Goal: Task Accomplishment & Management: Complete application form

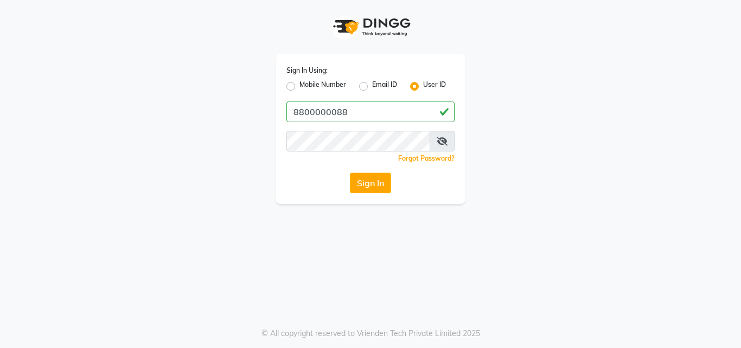
type input "8800000088"
click at [375, 189] on button "Sign In" at bounding box center [370, 182] width 41 height 21
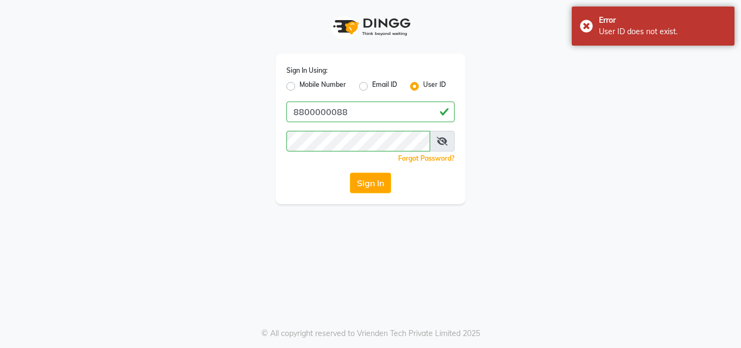
click at [355, 193] on div "Sign In Using: Mobile Number Email ID User ID 8800000088 Remember me Forgot Pas…" at bounding box center [371, 129] width 190 height 150
click at [359, 187] on button "Sign In" at bounding box center [370, 182] width 41 height 21
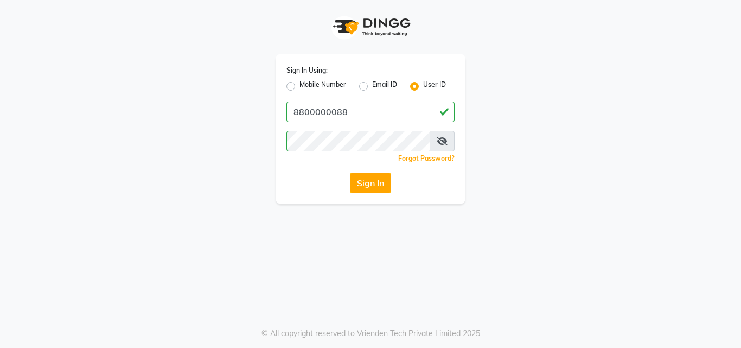
click at [299, 88] on label "Mobile Number" at bounding box center [322, 86] width 47 height 13
click at [299, 87] on input "Mobile Number" at bounding box center [302, 83] width 7 height 7
radio input "true"
radio input "false"
click at [365, 183] on button "Sign In" at bounding box center [370, 182] width 41 height 21
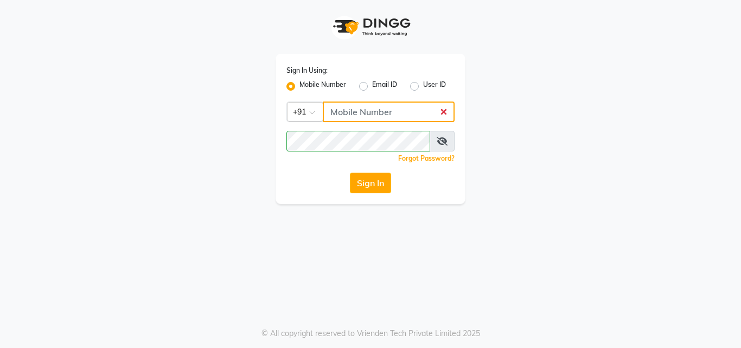
click at [348, 120] on input "Username" at bounding box center [389, 111] width 132 height 21
type input "8800000088"
click at [381, 181] on button "Sign In" at bounding box center [370, 182] width 41 height 21
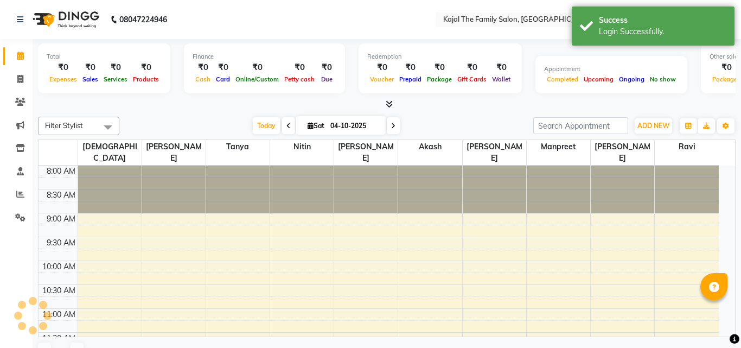
select select "en"
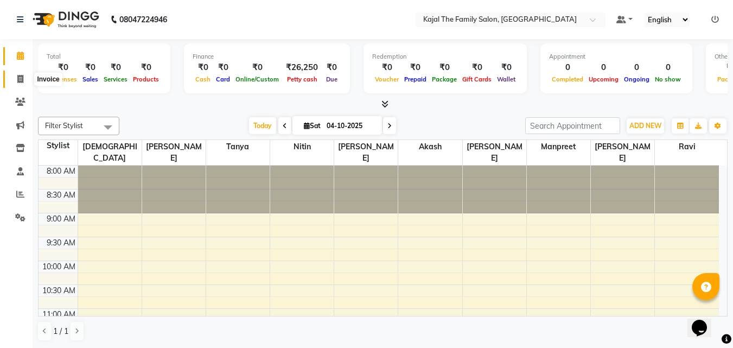
click at [24, 77] on span at bounding box center [20, 79] width 19 height 12
select select "service"
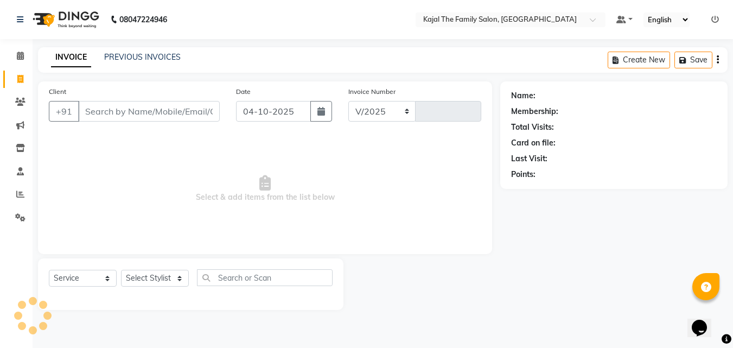
select select "39"
type input "1981"
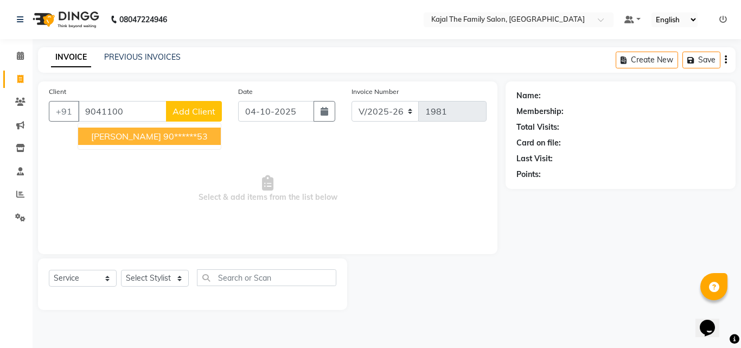
click at [93, 143] on button "[PERSON_NAME] 90******53" at bounding box center [149, 135] width 143 height 17
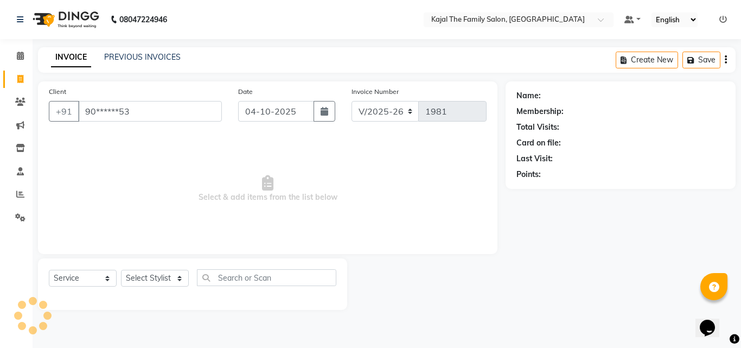
type input "90******53"
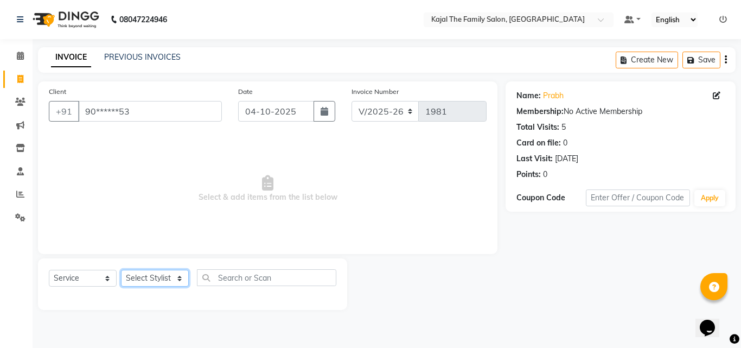
click at [158, 278] on select "Select Stylist [PERSON_NAME] [PERSON_NAME] [PERSON_NAME] nitin ravi Reception […" at bounding box center [155, 278] width 68 height 17
select select "42904"
click at [121, 270] on select "Select Stylist [PERSON_NAME] [PERSON_NAME] [PERSON_NAME] nitin ravi Reception […" at bounding box center [155, 278] width 68 height 17
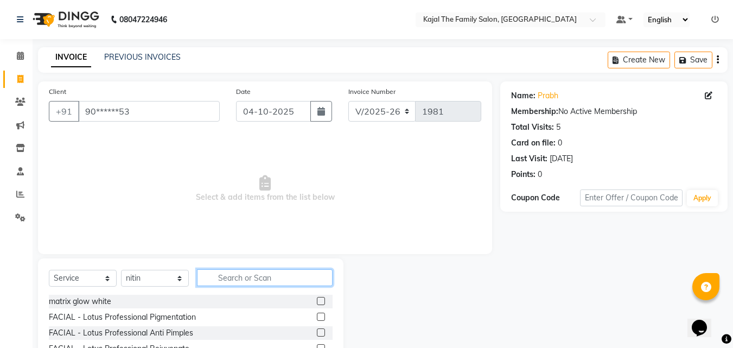
click at [271, 281] on input "text" at bounding box center [265, 277] width 136 height 17
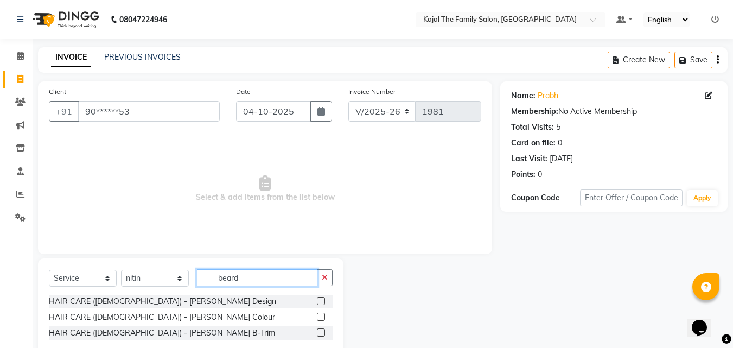
type input "beard"
click at [322, 299] on label at bounding box center [321, 301] width 8 height 8
click at [322, 299] on input "checkbox" at bounding box center [320, 301] width 7 height 7
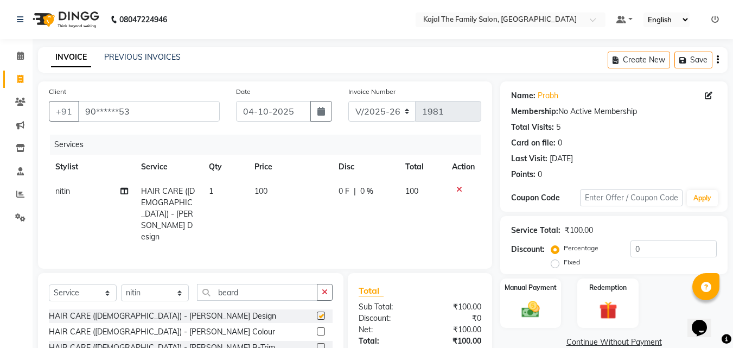
checkbox input "false"
click at [271, 201] on td "100" at bounding box center [290, 214] width 84 height 70
select select "42904"
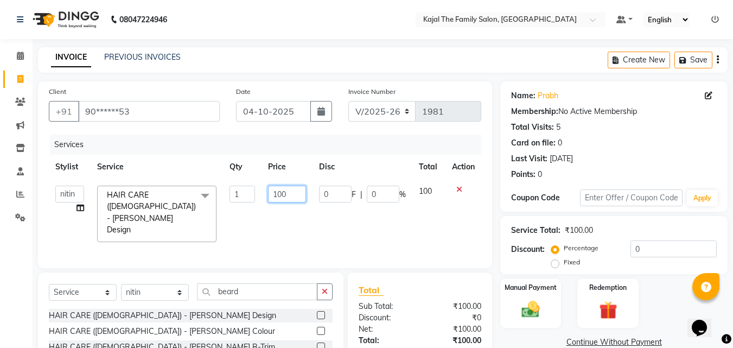
click at [282, 197] on input "100" at bounding box center [286, 194] width 37 height 17
type input "150"
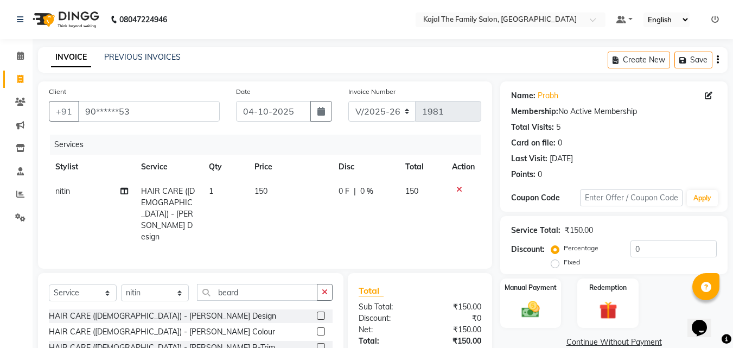
click at [355, 218] on td "0 F | 0 %" at bounding box center [365, 214] width 67 height 70
select select "42904"
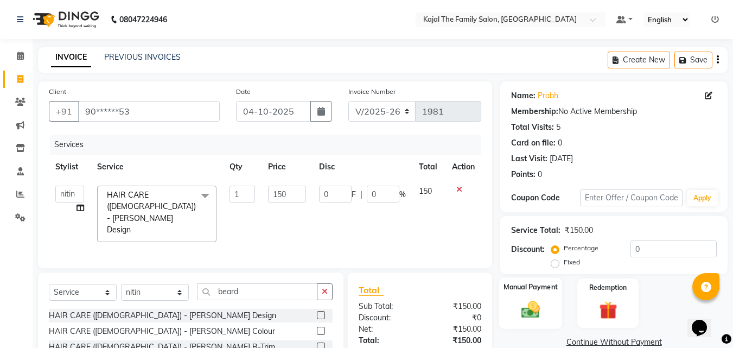
click at [521, 302] on img at bounding box center [530, 309] width 30 height 22
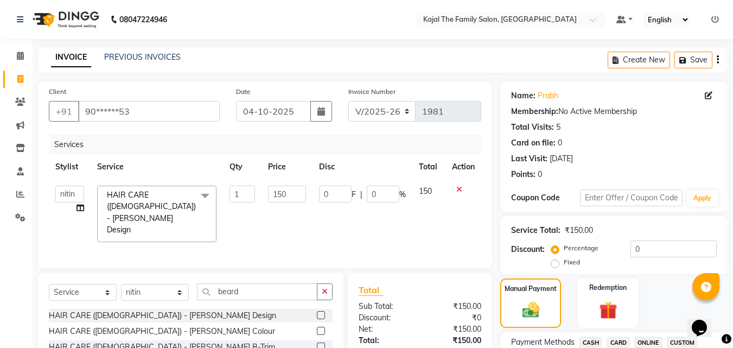
scroll to position [108, 0]
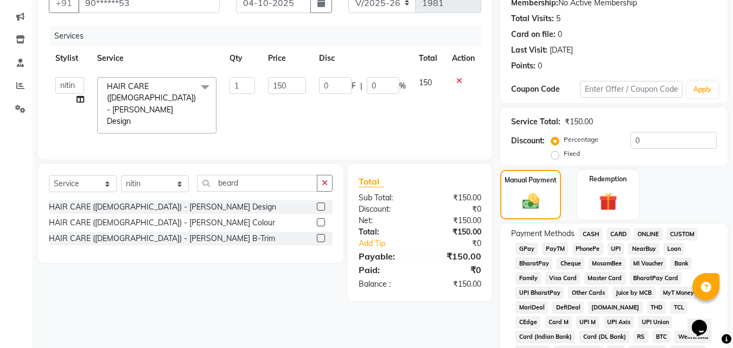
click at [590, 234] on span "CASH" at bounding box center [590, 234] width 23 height 12
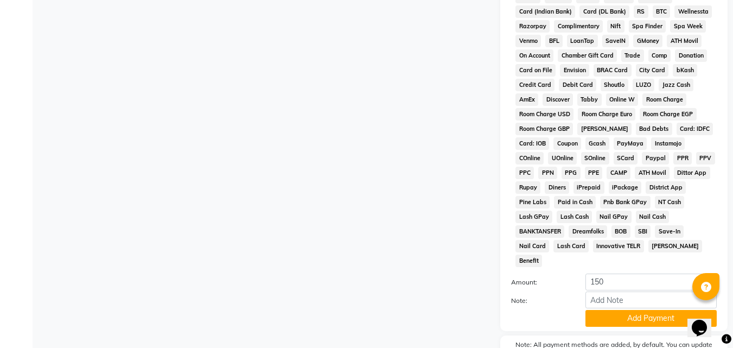
scroll to position [482, 0]
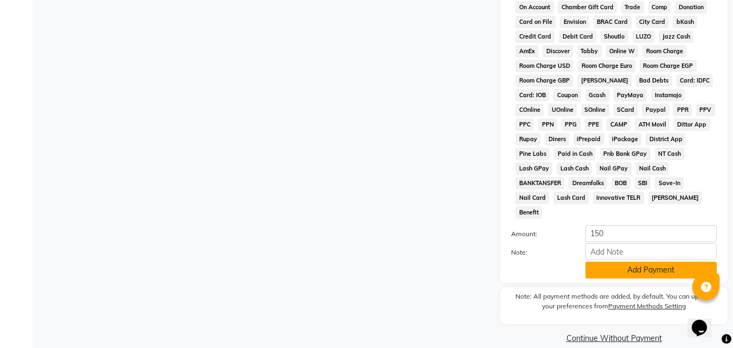
click at [597, 261] on button "Add Payment" at bounding box center [650, 269] width 131 height 17
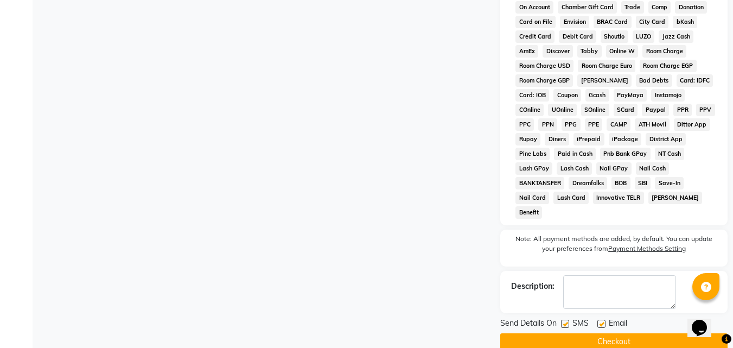
click at [604, 319] on label at bounding box center [601, 323] width 8 height 8
click at [604, 321] on input "checkbox" at bounding box center [600, 324] width 7 height 7
checkbox input "false"
click at [600, 333] on button "Checkout" at bounding box center [613, 341] width 227 height 17
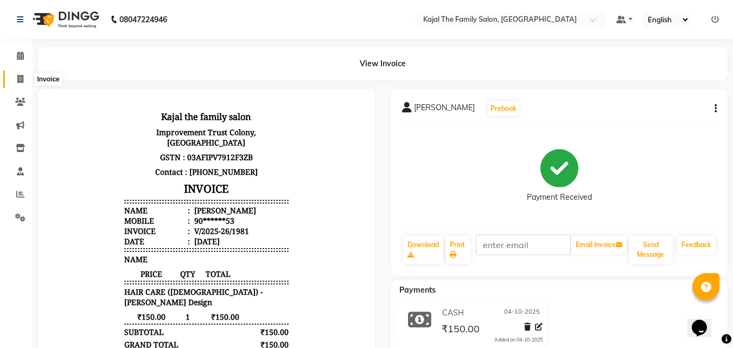
click at [15, 76] on span at bounding box center [20, 79] width 19 height 12
select select "service"
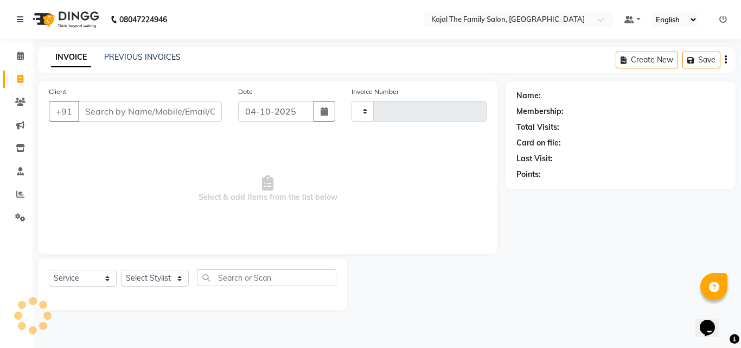
type input "1982"
select select "39"
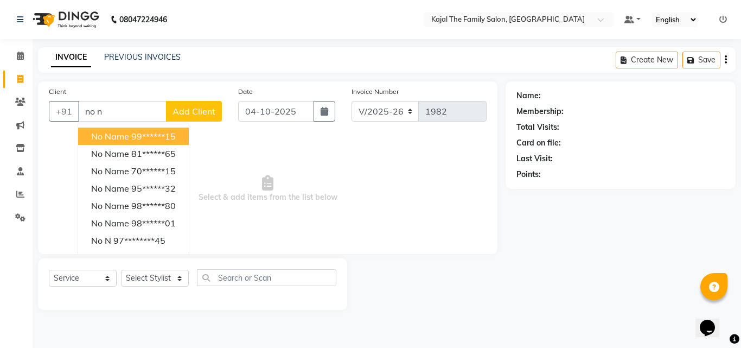
click at [136, 134] on ngb-highlight "99******15" at bounding box center [153, 136] width 44 height 11
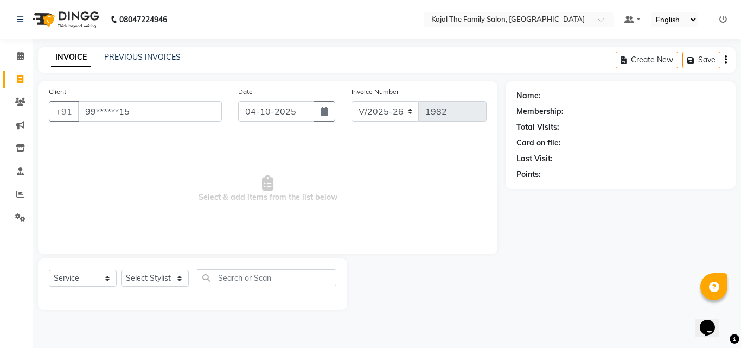
type input "99******15"
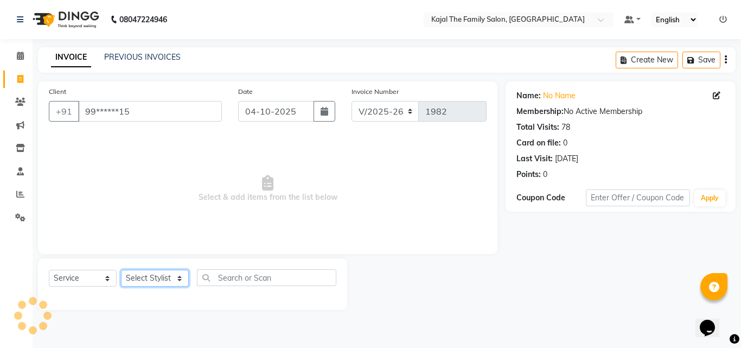
click at [181, 273] on select "Select Stylist [PERSON_NAME] [PERSON_NAME] [PERSON_NAME] nitin ravi Reception […" at bounding box center [155, 278] width 68 height 17
select select "52402"
click at [121, 270] on select "Select Stylist [PERSON_NAME] [PERSON_NAME] [PERSON_NAME] nitin ravi Reception […" at bounding box center [155, 278] width 68 height 17
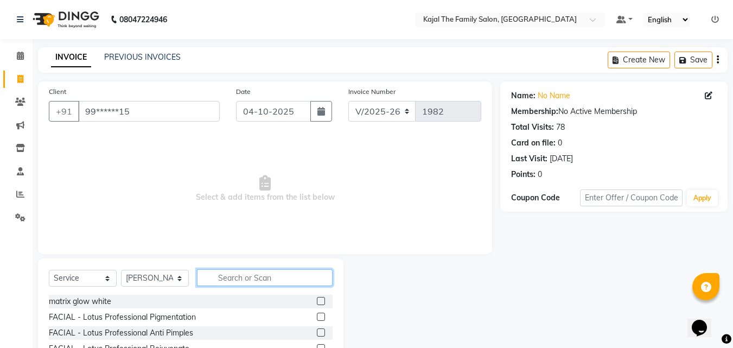
click at [255, 275] on input "text" at bounding box center [265, 277] width 136 height 17
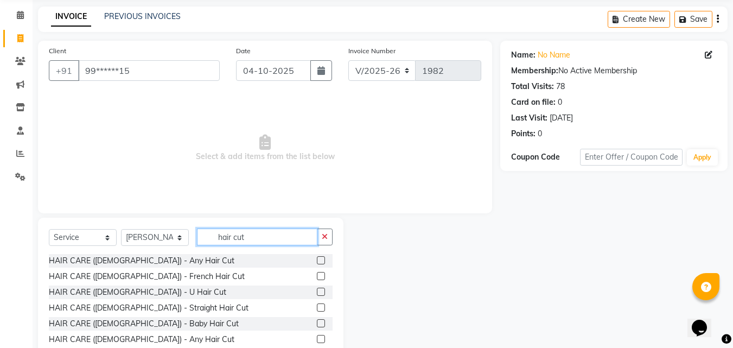
scroll to position [87, 0]
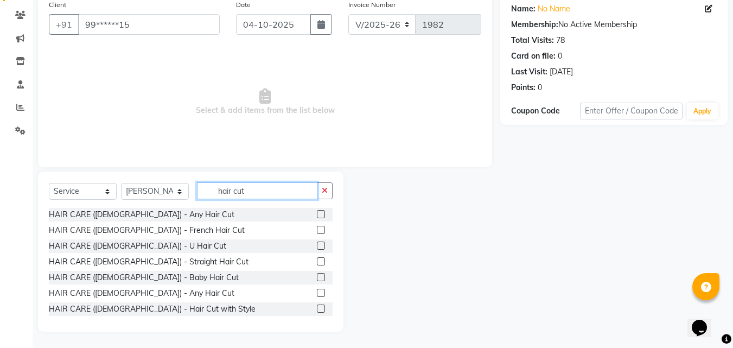
type input "hair cut"
click at [317, 293] on label at bounding box center [321, 293] width 8 height 8
click at [317, 293] on input "checkbox" at bounding box center [320, 293] width 7 height 7
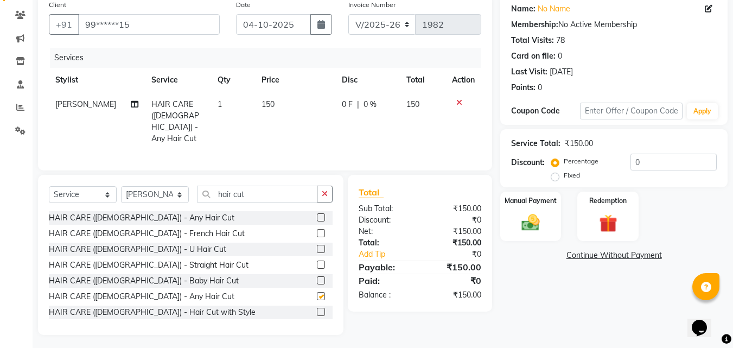
checkbox input "false"
click at [277, 120] on td "150" at bounding box center [295, 121] width 80 height 59
select select "52402"
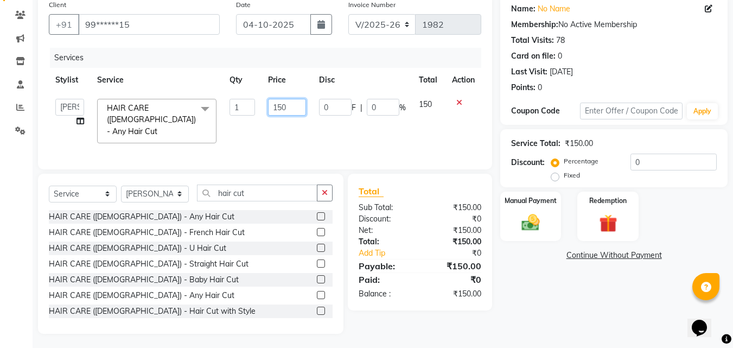
click at [291, 106] on input "150" at bounding box center [286, 107] width 37 height 17
type input "1"
type input "200"
click at [301, 133] on td "200" at bounding box center [286, 120] width 50 height 57
select select "52402"
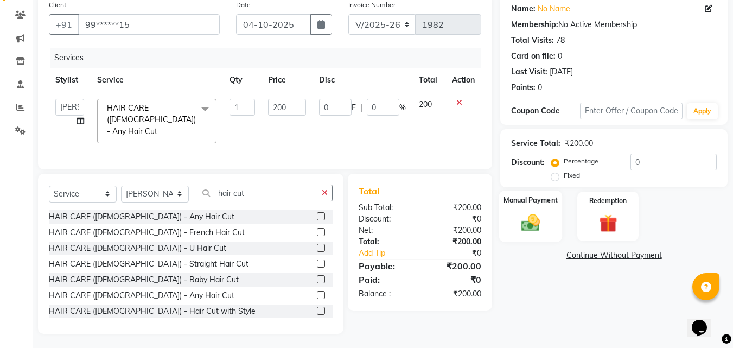
click at [540, 210] on div "Manual Payment" at bounding box center [530, 216] width 63 height 52
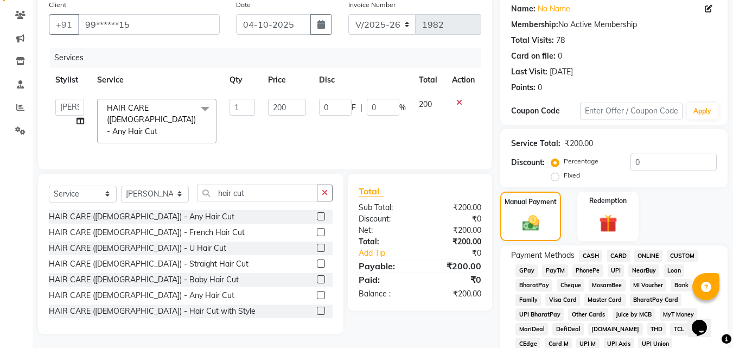
click at [591, 259] on span "CASH" at bounding box center [590, 256] width 23 height 12
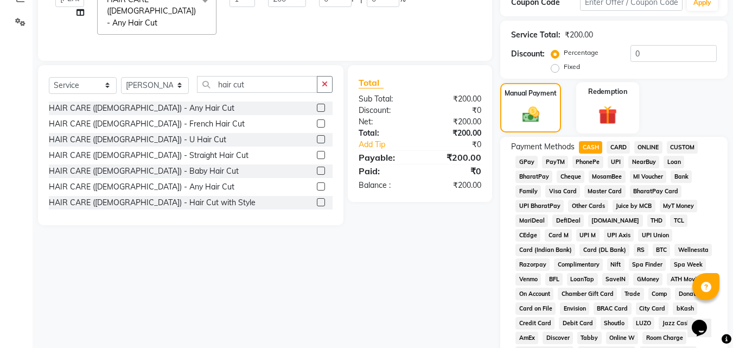
scroll to position [0, 0]
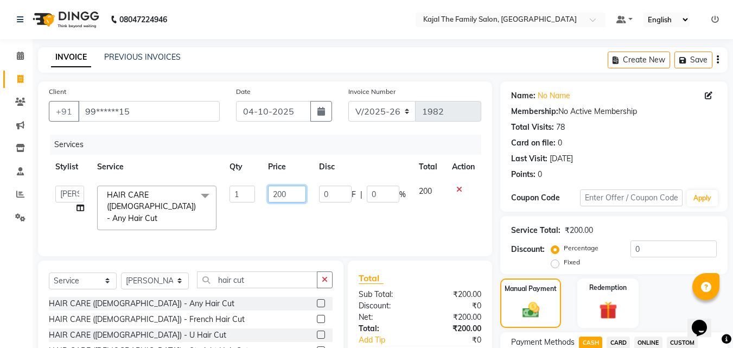
click at [280, 202] on td "200" at bounding box center [286, 207] width 50 height 57
click at [278, 186] on input "200" at bounding box center [286, 194] width 37 height 17
type input "300"
click at [311, 222] on td "300" at bounding box center [286, 207] width 50 height 57
select select "52402"
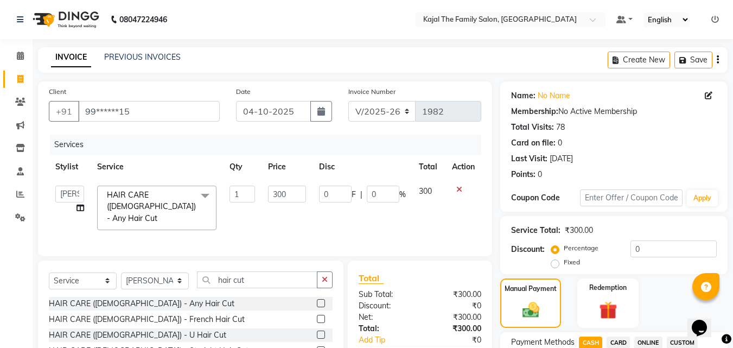
click at [598, 341] on span "CASH" at bounding box center [590, 342] width 23 height 12
type input "300"
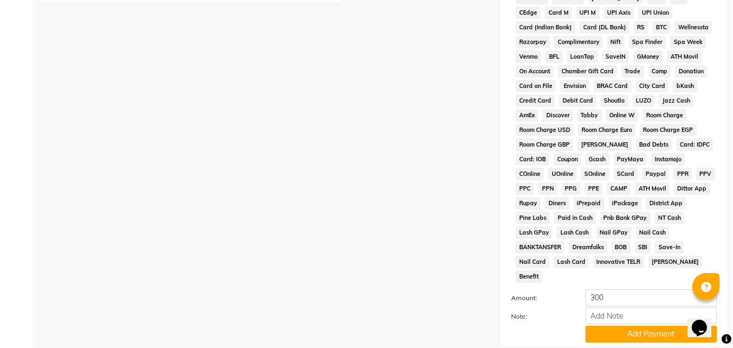
scroll to position [434, 0]
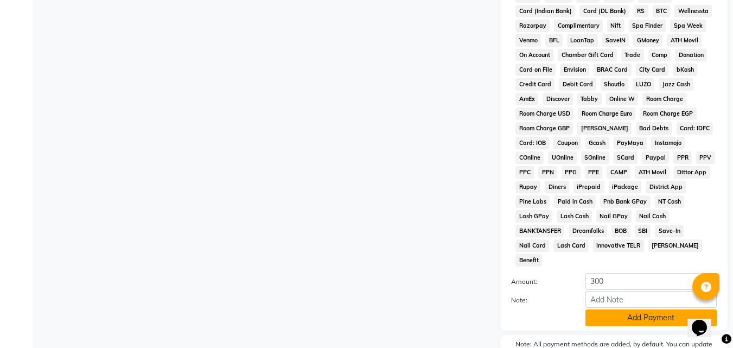
click at [610, 309] on button "Add Payment" at bounding box center [650, 317] width 131 height 17
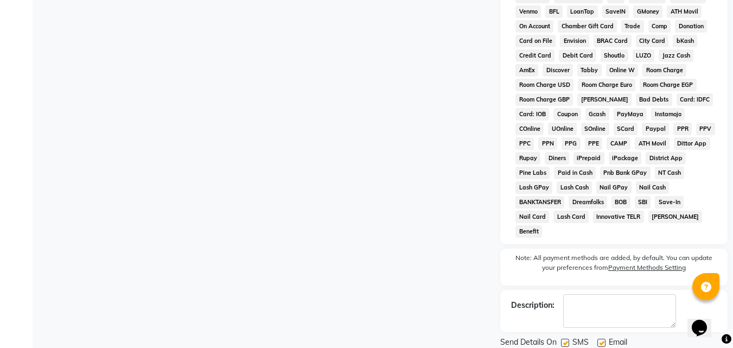
scroll to position [485, 0]
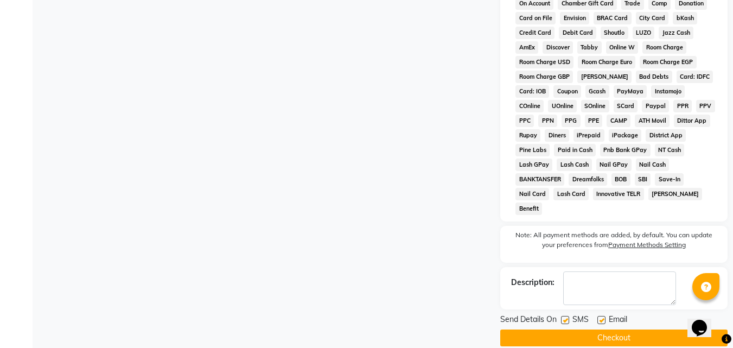
click at [600, 316] on label at bounding box center [601, 320] width 8 height 8
click at [600, 317] on input "checkbox" at bounding box center [600, 320] width 7 height 7
checkbox input "false"
click at [599, 329] on button "Checkout" at bounding box center [613, 337] width 227 height 17
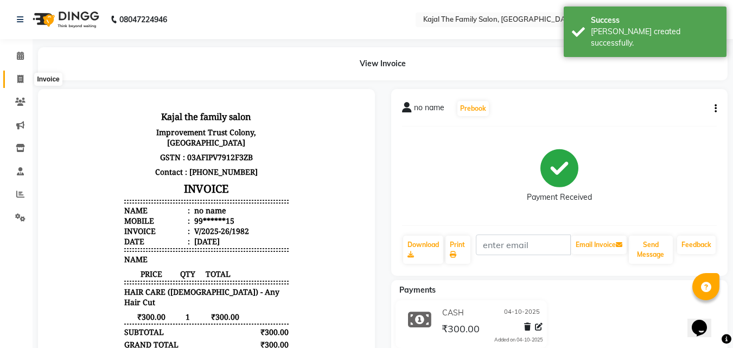
click at [24, 76] on span at bounding box center [20, 79] width 19 height 12
select select "service"
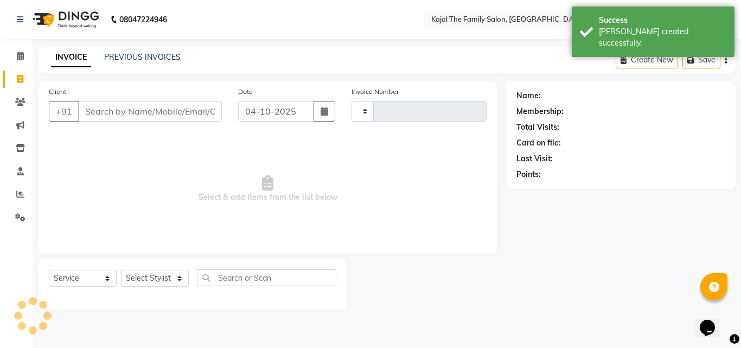
type input "1983"
select select "39"
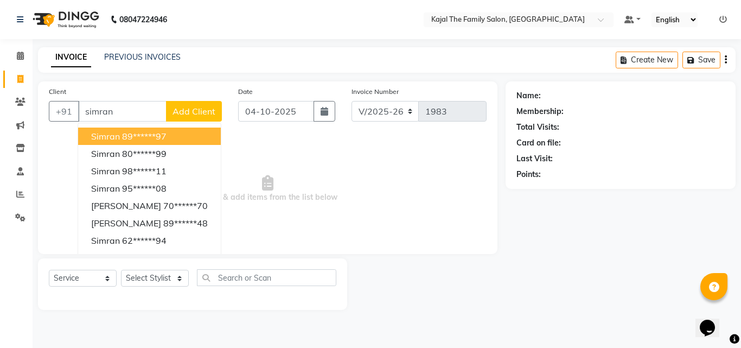
click at [123, 136] on ngb-highlight "89******97" at bounding box center [144, 136] width 44 height 11
type input "89******97"
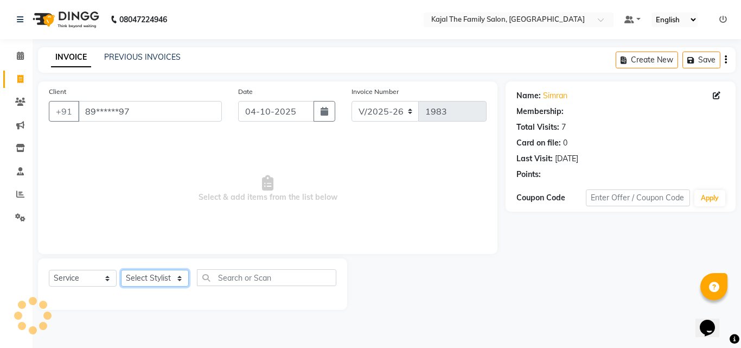
click at [162, 280] on select "Select Stylist [PERSON_NAME] [PERSON_NAME] [PERSON_NAME] nitin ravi Reception […" at bounding box center [155, 278] width 68 height 17
select select "52402"
click at [121, 270] on select "Select Stylist [PERSON_NAME] [PERSON_NAME] [PERSON_NAME] nitin ravi Reception […" at bounding box center [155, 278] width 68 height 17
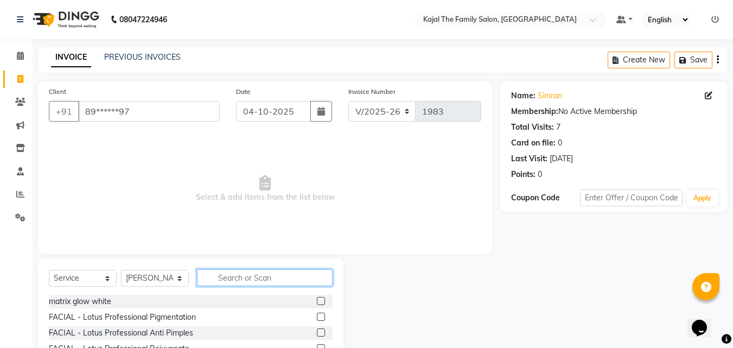
click at [219, 271] on input "text" at bounding box center [265, 277] width 136 height 17
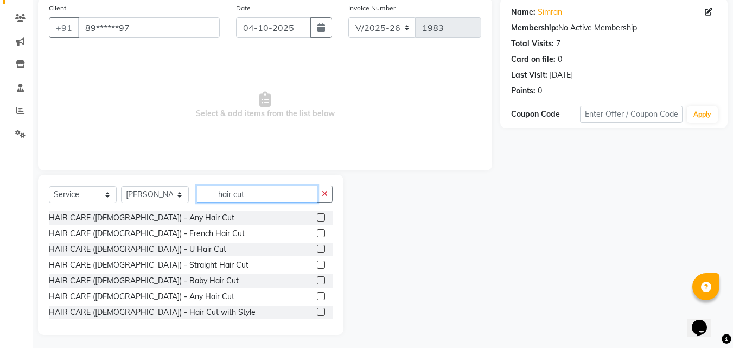
scroll to position [87, 0]
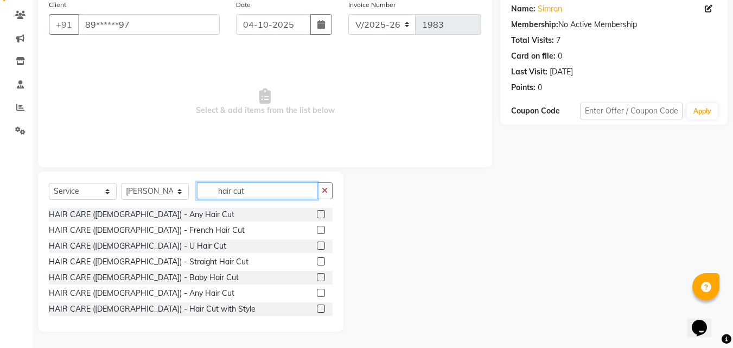
type input "hair cut"
click at [317, 291] on label at bounding box center [321, 293] width 8 height 8
click at [317, 291] on input "checkbox" at bounding box center [320, 293] width 7 height 7
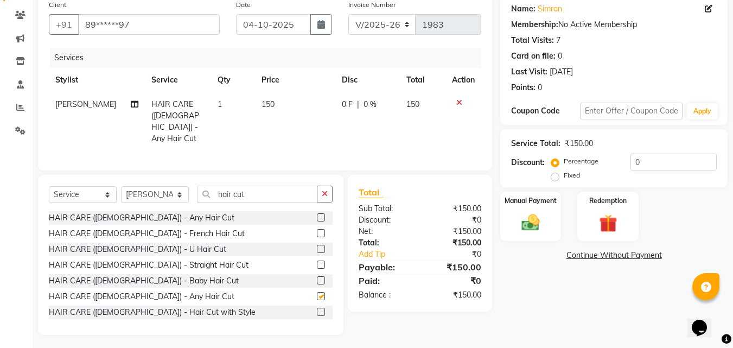
checkbox input "false"
click at [253, 186] on input "hair cut" at bounding box center [257, 194] width 120 height 17
type input "h"
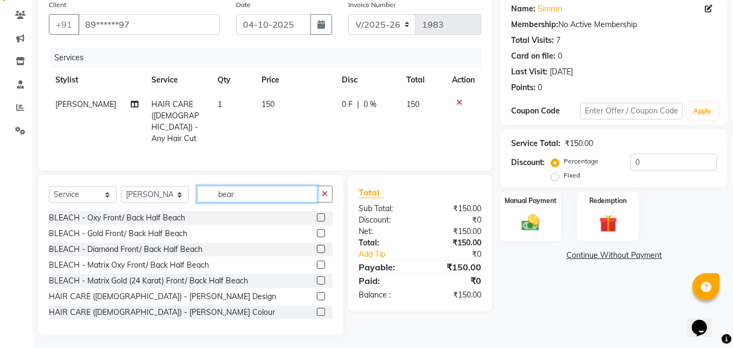
scroll to position [63, 0]
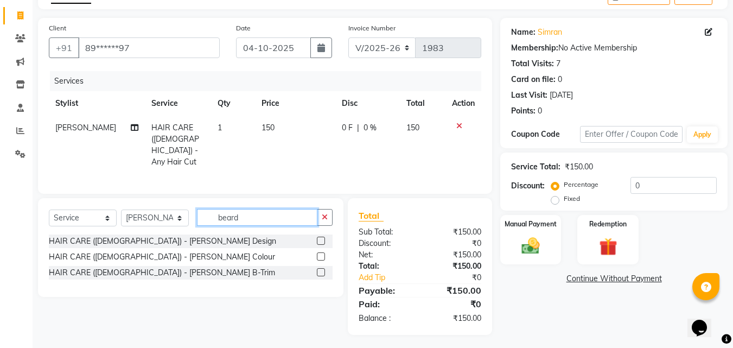
type input "beard"
click at [321, 237] on label at bounding box center [321, 241] width 8 height 8
click at [321, 238] on input "checkbox" at bounding box center [320, 241] width 7 height 7
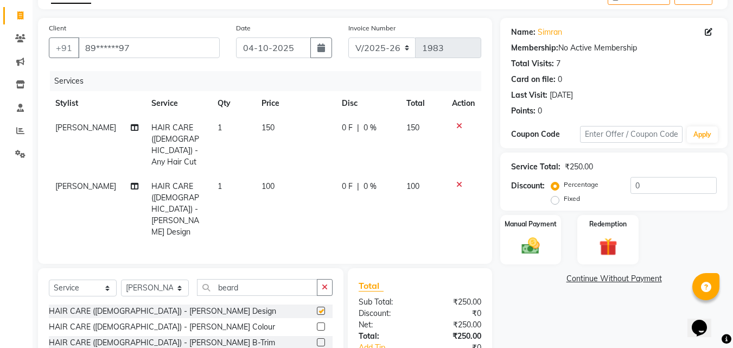
checkbox input "false"
click at [289, 279] on input "beard" at bounding box center [257, 287] width 120 height 17
type input "b"
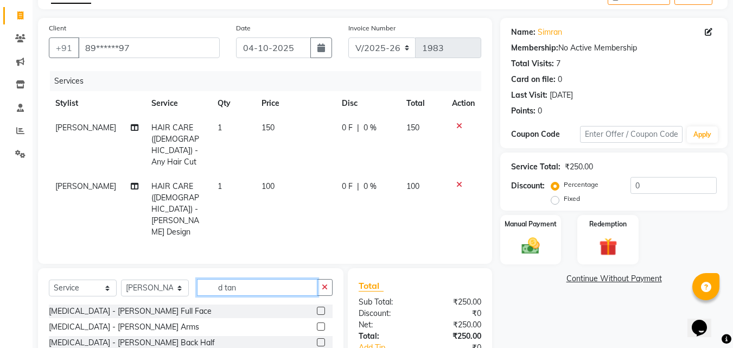
type input "d tan"
click at [317, 306] on label at bounding box center [321, 310] width 8 height 8
click at [317, 308] on input "checkbox" at bounding box center [320, 311] width 7 height 7
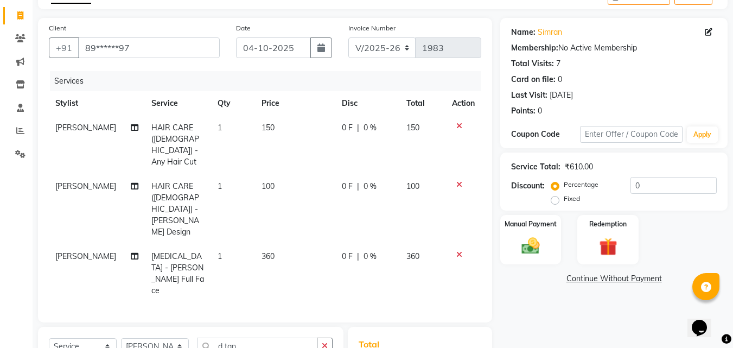
checkbox input "false"
click at [259, 337] on input "d tan" at bounding box center [257, 345] width 120 height 17
type input "d"
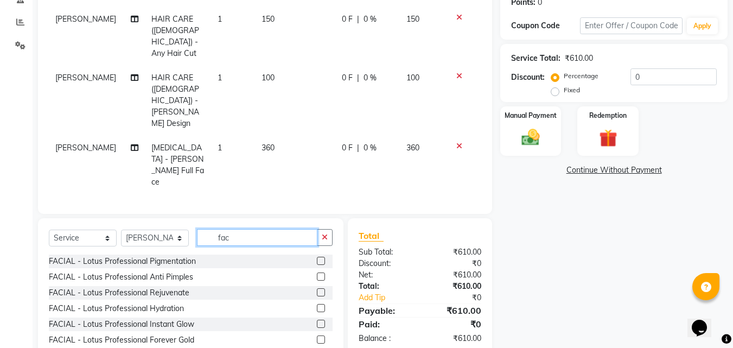
scroll to position [181, 0]
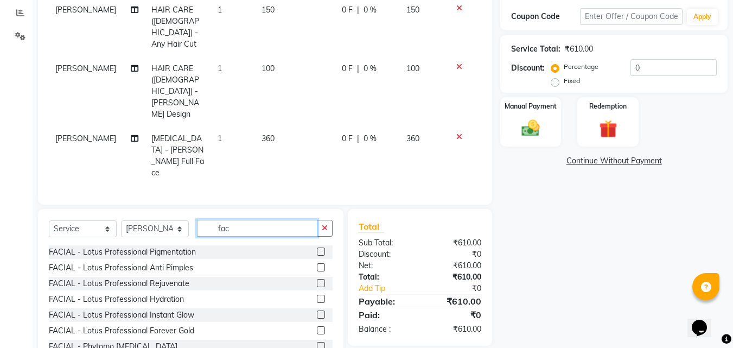
type input "fac"
click at [317, 310] on label at bounding box center [321, 314] width 8 height 8
click at [317, 311] on input "checkbox" at bounding box center [320, 314] width 7 height 7
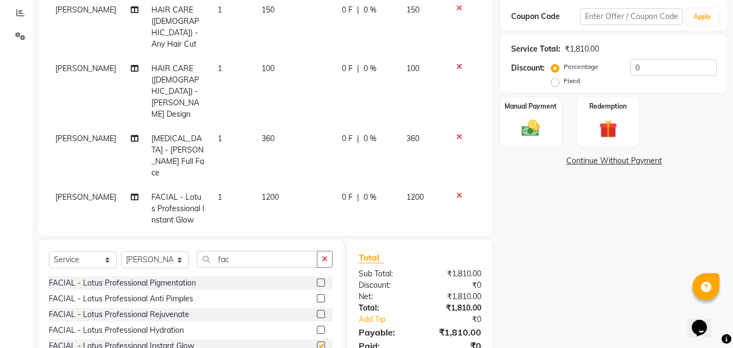
checkbox input "false"
click at [299, 185] on td "1200" at bounding box center [295, 208] width 80 height 47
select select "52402"
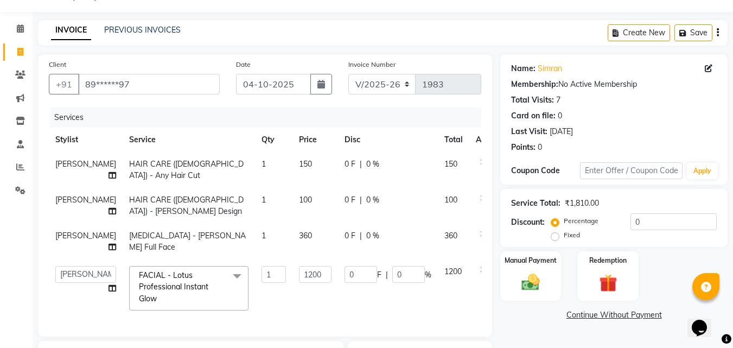
scroll to position [18, 0]
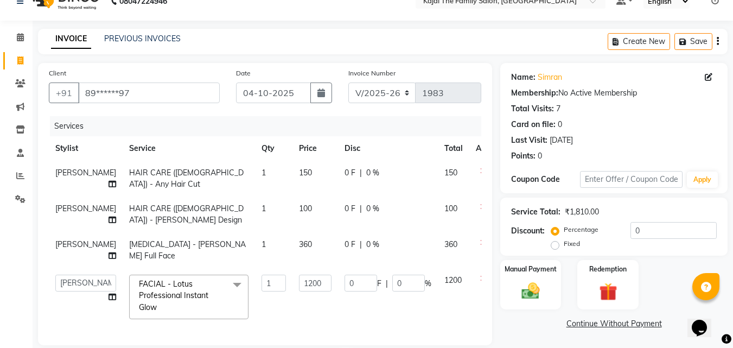
click at [480, 241] on icon at bounding box center [483, 243] width 6 height 8
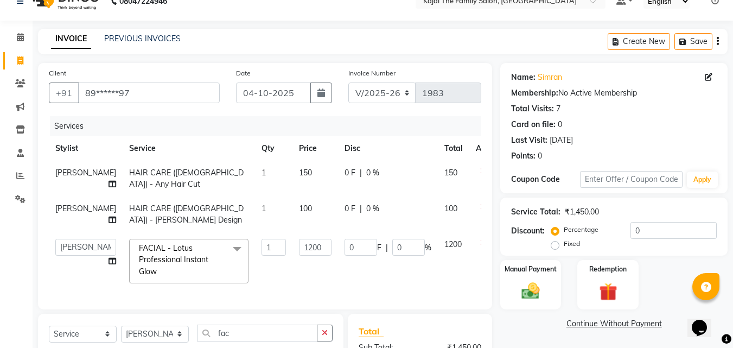
click at [480, 207] on icon at bounding box center [483, 207] width 6 height 8
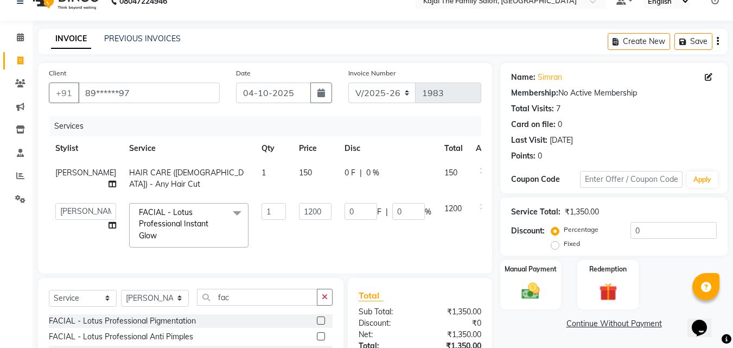
click at [480, 174] on icon at bounding box center [483, 171] width 6 height 8
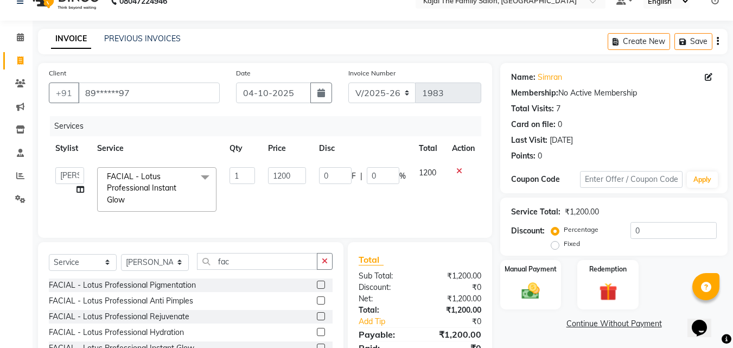
click at [299, 184] on td "1200" at bounding box center [286, 189] width 50 height 57
click at [302, 174] on input "1200" at bounding box center [286, 175] width 37 height 17
type input "1"
type input "1675"
click at [362, 196] on td "0 F | 0 %" at bounding box center [362, 189] width 100 height 57
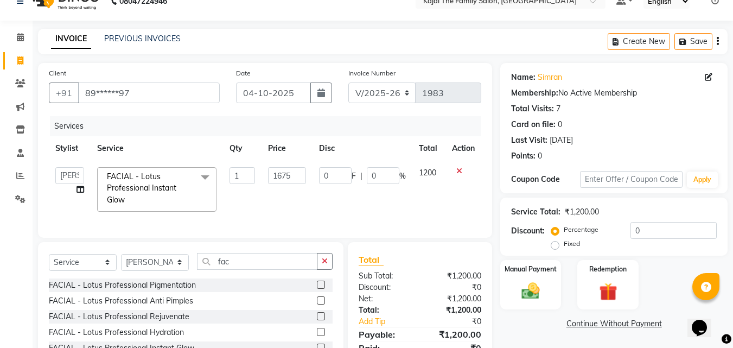
select select "52402"
click at [547, 295] on div "Manual Payment" at bounding box center [530, 285] width 63 height 52
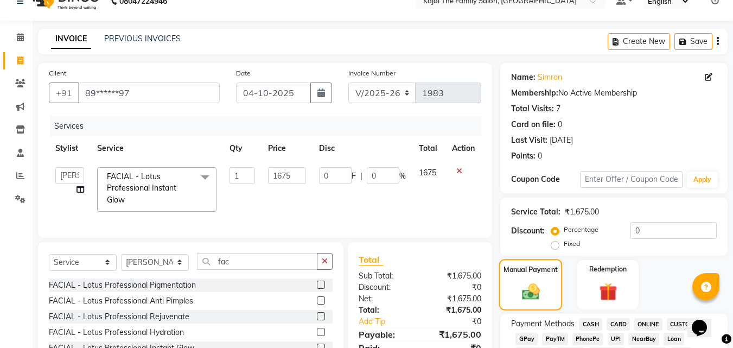
scroll to position [181, 0]
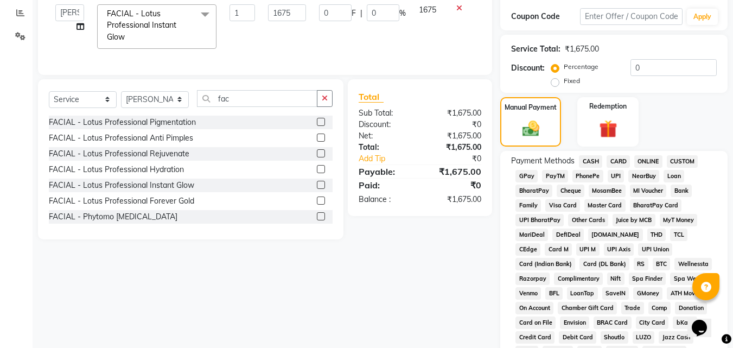
click at [557, 171] on span "PayTM" at bounding box center [555, 176] width 26 height 12
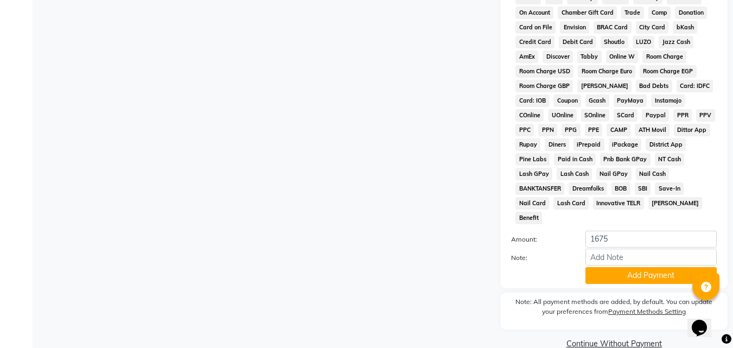
scroll to position [482, 0]
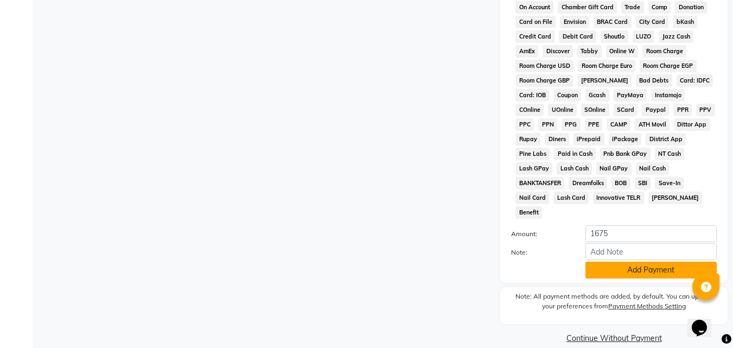
click at [595, 263] on button "Add Payment" at bounding box center [650, 269] width 131 height 17
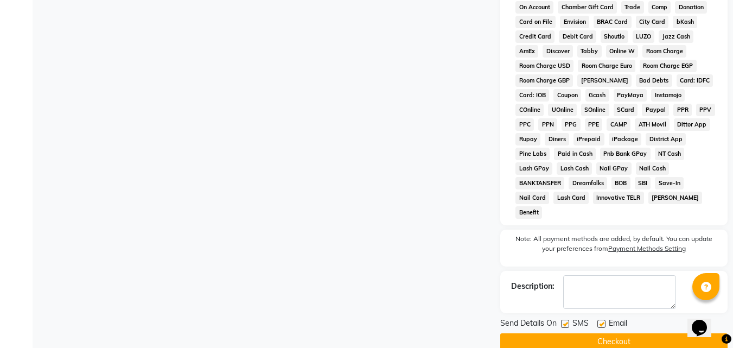
click at [598, 319] on label at bounding box center [601, 323] width 8 height 8
click at [598, 321] on input "checkbox" at bounding box center [600, 324] width 7 height 7
checkbox input "false"
click at [589, 333] on button "Checkout" at bounding box center [613, 341] width 227 height 17
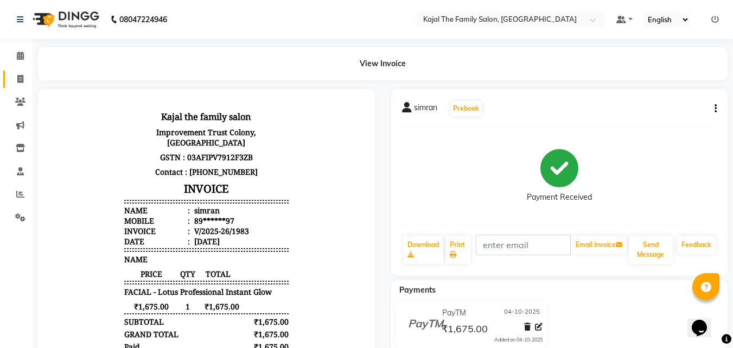
click at [21, 86] on link "Invoice" at bounding box center [16, 80] width 26 height 18
select select "service"
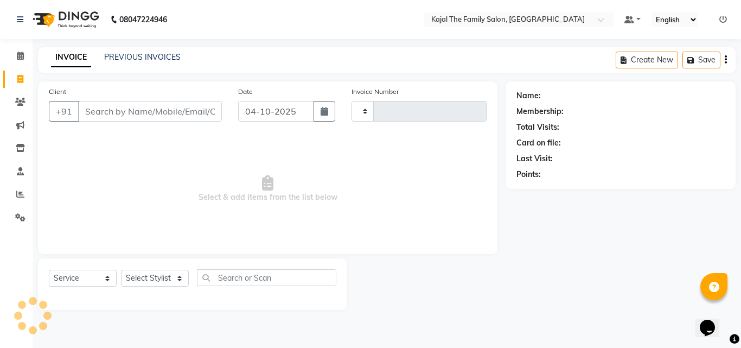
type input "1984"
select select "39"
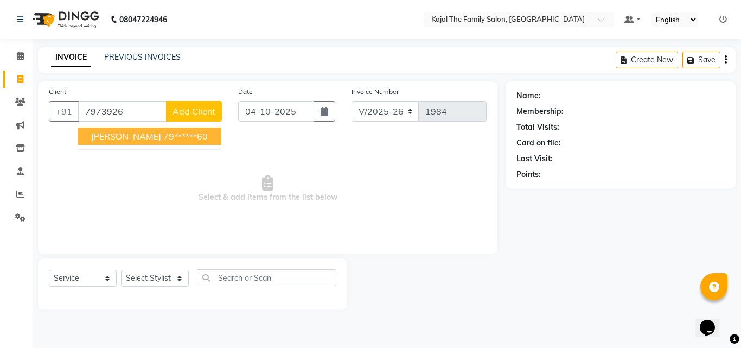
click at [186, 141] on button "[PERSON_NAME] 79******60" at bounding box center [149, 135] width 143 height 17
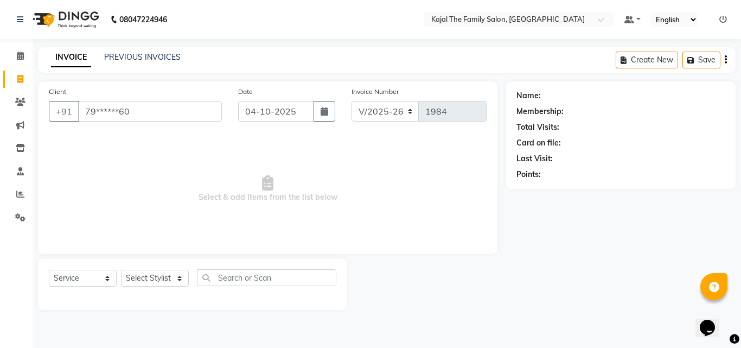
type input "79******60"
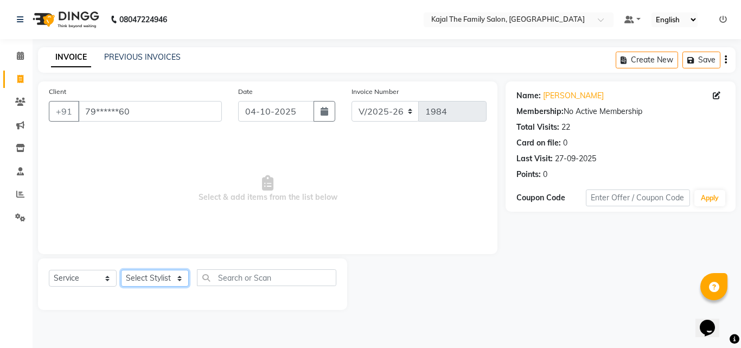
click at [168, 278] on select "Select Stylist [PERSON_NAME] [PERSON_NAME] [PERSON_NAME] nitin ravi Reception […" at bounding box center [155, 278] width 68 height 17
select select "42904"
click at [121, 270] on select "Select Stylist [PERSON_NAME] [PERSON_NAME] [PERSON_NAME] nitin ravi Reception […" at bounding box center [155, 278] width 68 height 17
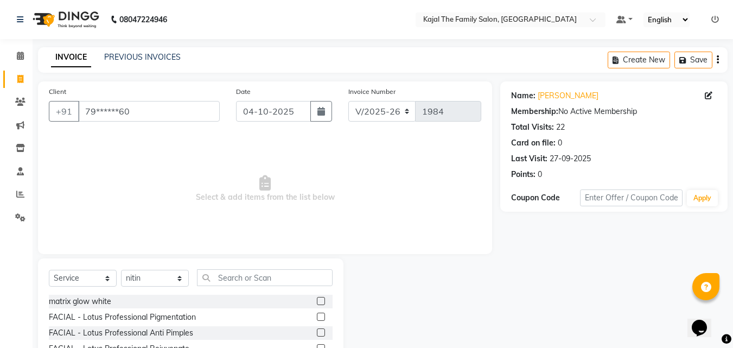
drag, startPoint x: 258, startPoint y: 286, endPoint x: 248, endPoint y: 273, distance: 16.6
click at [257, 286] on div "Select Service Product Membership Package Voucher Prepaid Gift Card Select Styl…" at bounding box center [191, 281] width 284 height 25
click at [248, 273] on input "text" at bounding box center [265, 277] width 136 height 17
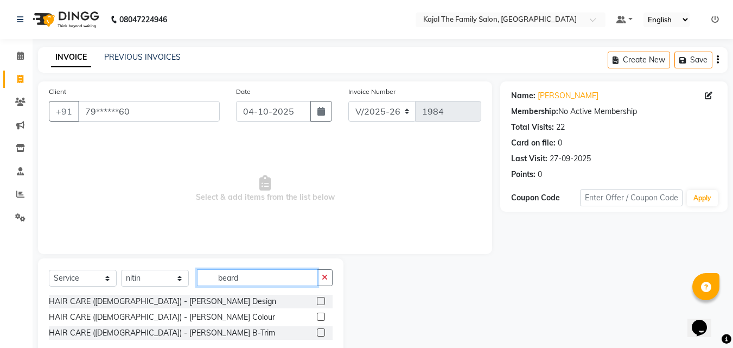
type input "beard"
click at [319, 302] on label at bounding box center [321, 301] width 8 height 8
click at [319, 302] on input "checkbox" at bounding box center [320, 301] width 7 height 7
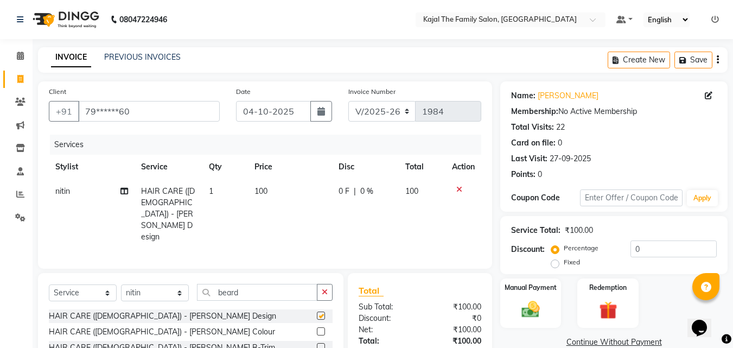
checkbox input "false"
click at [261, 202] on td "100" at bounding box center [290, 214] width 84 height 70
select select "42904"
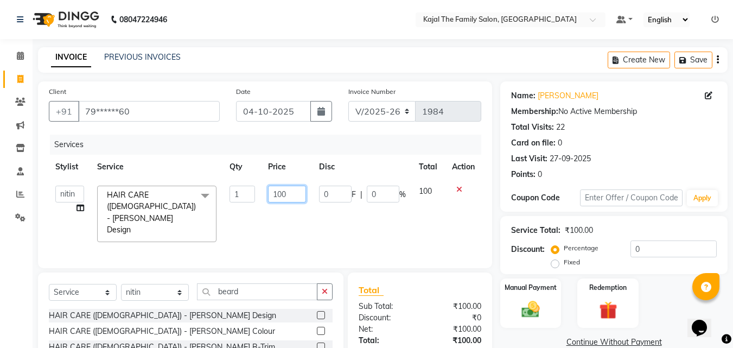
click at [284, 193] on input "100" at bounding box center [286, 194] width 37 height 17
type input "150"
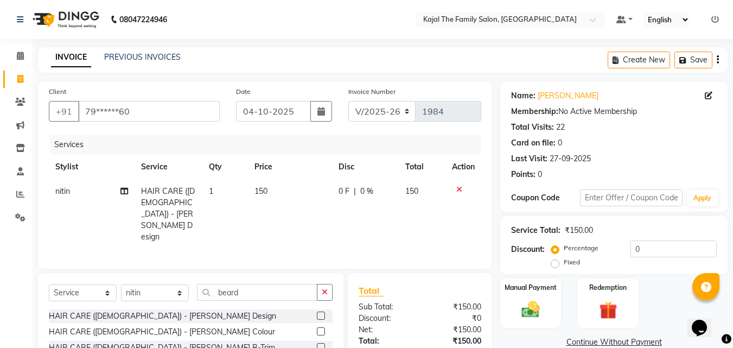
click at [317, 214] on tr "nitin HAIR CARE ([DEMOGRAPHIC_DATA]) - [PERSON_NAME] Design 1 150 0 F | 0 % 150" at bounding box center [265, 214] width 432 height 70
click at [523, 282] on label "Manual Payment" at bounding box center [530, 287] width 54 height 10
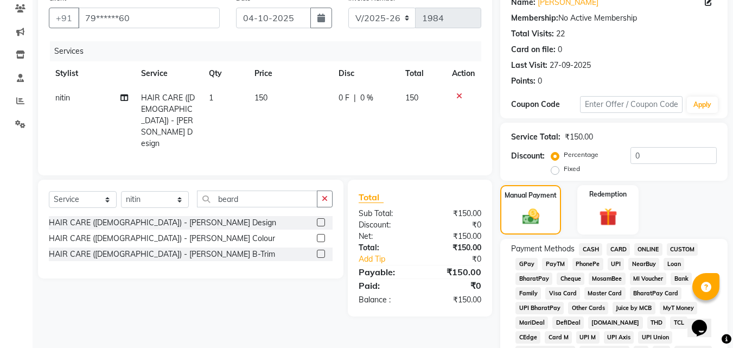
scroll to position [163, 0]
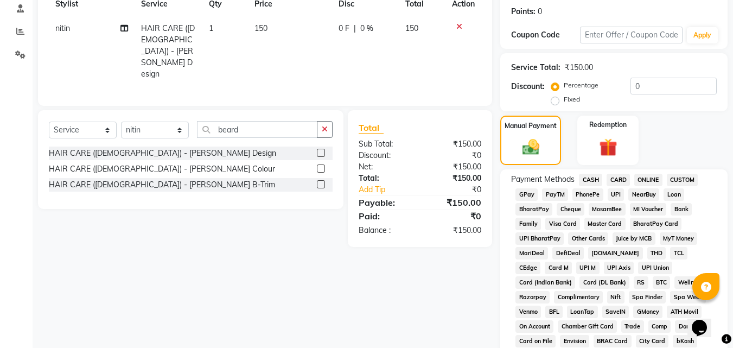
click at [561, 195] on span "PayTM" at bounding box center [555, 194] width 26 height 12
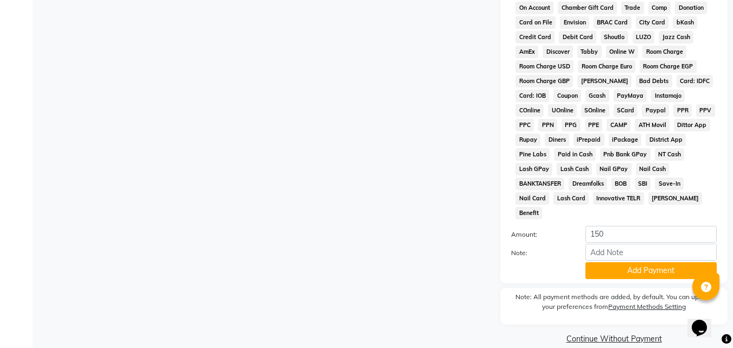
scroll to position [482, 0]
click at [590, 261] on button "Add Payment" at bounding box center [650, 269] width 131 height 17
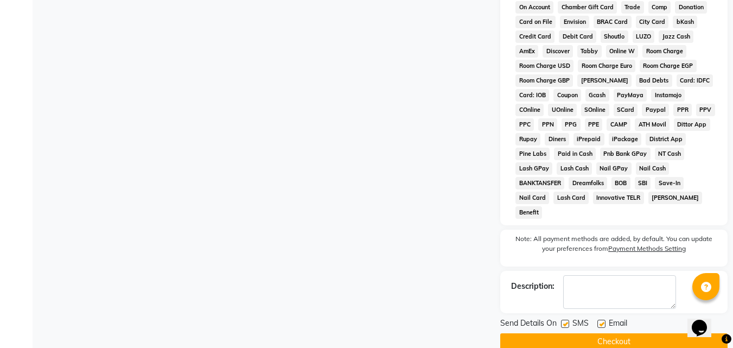
click at [602, 319] on label at bounding box center [601, 323] width 8 height 8
click at [602, 321] on input "checkbox" at bounding box center [600, 324] width 7 height 7
checkbox input "false"
click at [598, 333] on button "Checkout" at bounding box center [613, 341] width 227 height 17
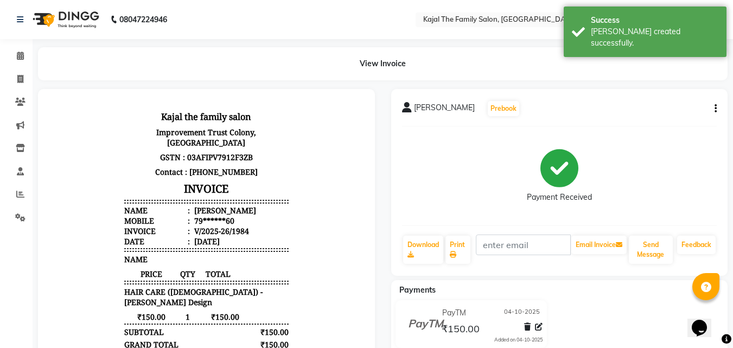
click at [31, 80] on div "View Invoice" at bounding box center [383, 63] width 706 height 33
click at [23, 78] on icon at bounding box center [20, 79] width 6 height 8
select select "service"
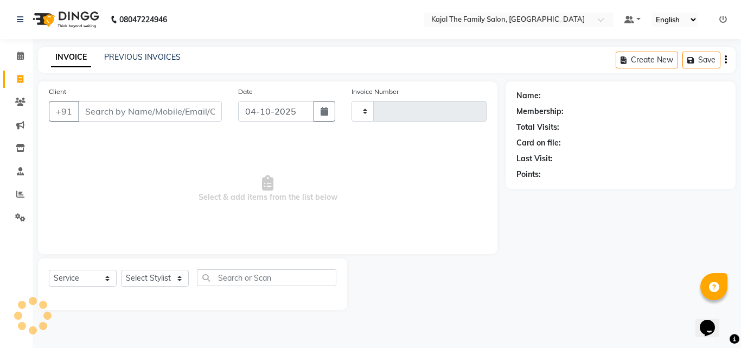
type input "1985"
select select "39"
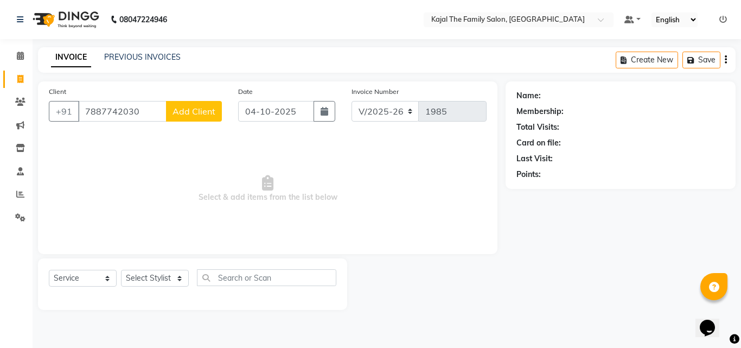
type input "7887742030"
click at [202, 112] on span "Add Client" at bounding box center [193, 111] width 43 height 11
select select "32"
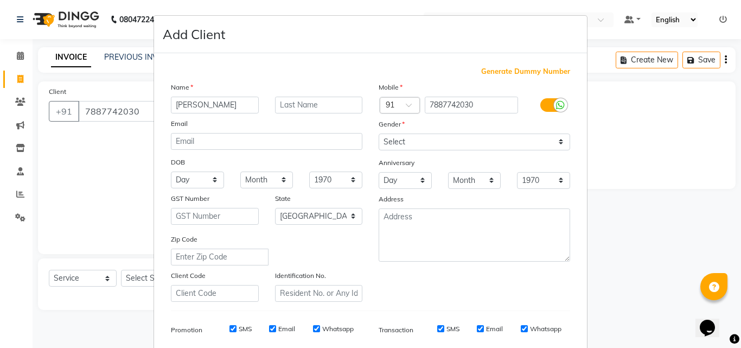
type input "[PERSON_NAME]"
click at [513, 138] on select "Select [DEMOGRAPHIC_DATA] [DEMOGRAPHIC_DATA] Other Prefer Not To Say" at bounding box center [474, 141] width 191 height 17
select select "[DEMOGRAPHIC_DATA]"
click at [379, 133] on select "Select [DEMOGRAPHIC_DATA] [DEMOGRAPHIC_DATA] Other Prefer Not To Say" at bounding box center [474, 141] width 191 height 17
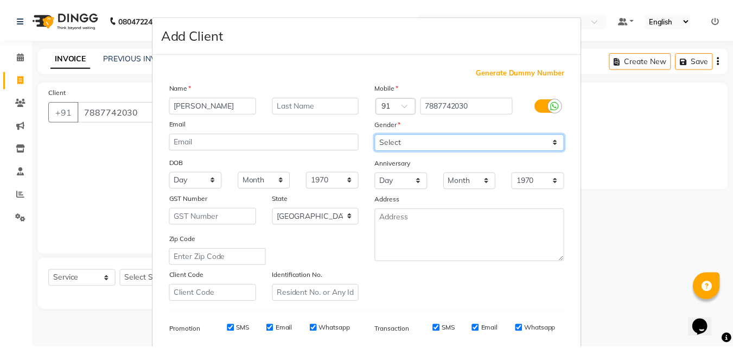
scroll to position [153, 0]
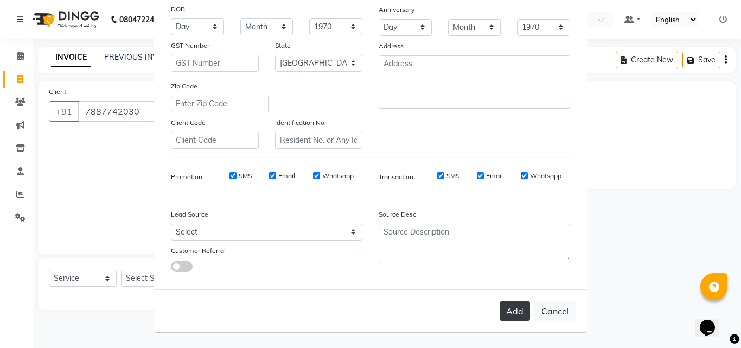
click at [513, 307] on button "Add" at bounding box center [515, 311] width 30 height 20
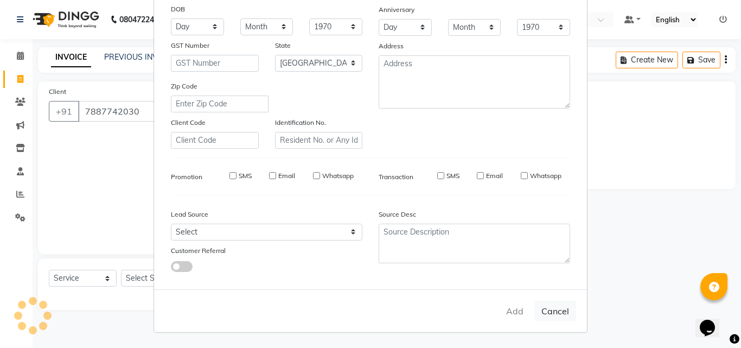
type input "78******30"
select select
select select "null"
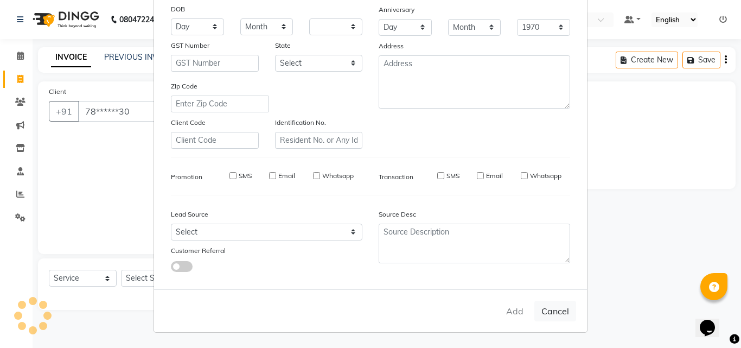
select select
checkbox input "false"
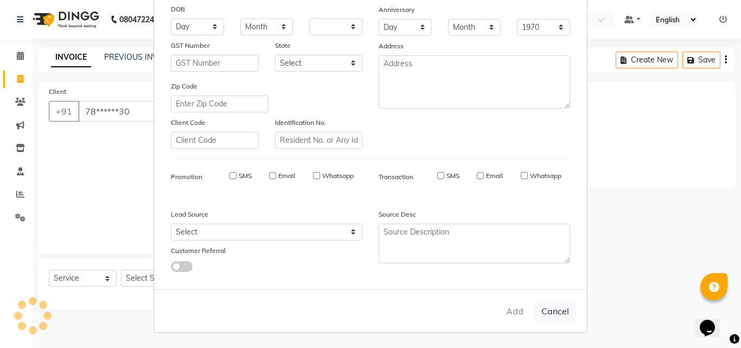
checkbox input "false"
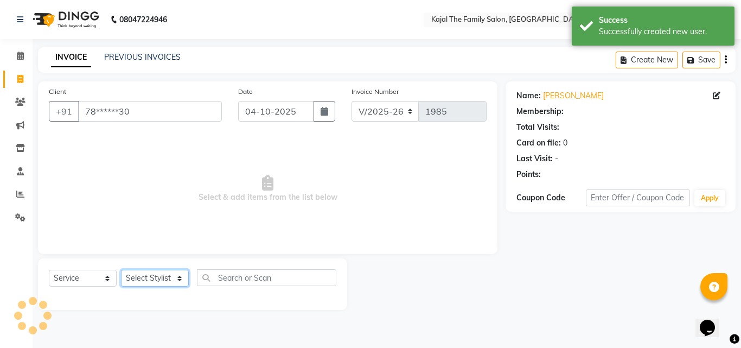
click at [154, 274] on select "Select Stylist [PERSON_NAME] [PERSON_NAME] [PERSON_NAME] nitin ravi Reception […" at bounding box center [155, 278] width 68 height 17
select select "42904"
click at [121, 270] on select "Select Stylist [PERSON_NAME] [PERSON_NAME] [PERSON_NAME] nitin ravi Reception […" at bounding box center [155, 278] width 68 height 17
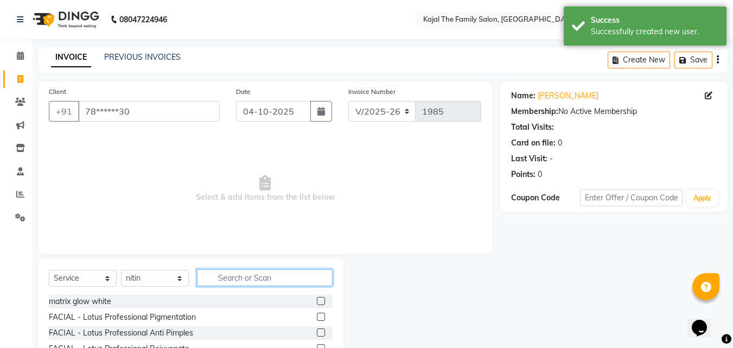
click at [230, 271] on input "text" at bounding box center [265, 277] width 136 height 17
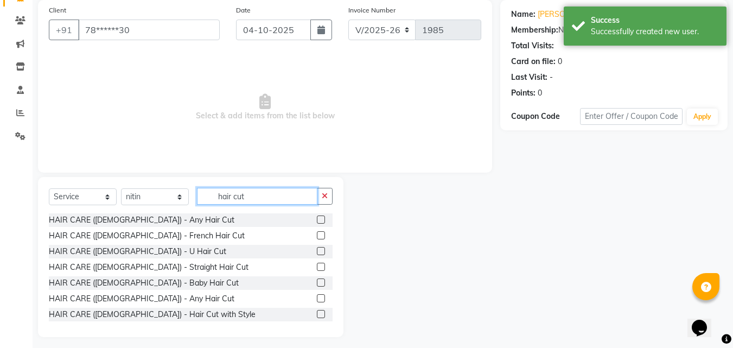
scroll to position [87, 0]
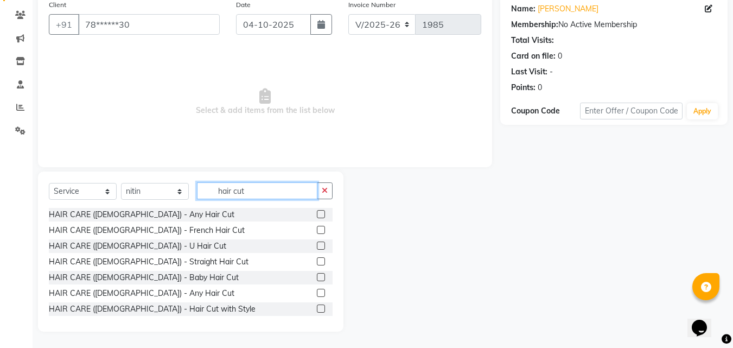
type input "hair cut"
click at [317, 293] on label at bounding box center [321, 293] width 8 height 8
click at [317, 293] on input "checkbox" at bounding box center [320, 293] width 7 height 7
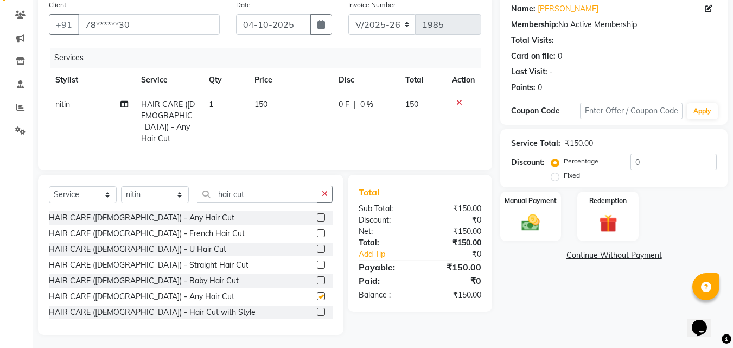
checkbox input "false"
click at [301, 175] on div "Select Service Product Membership Package Voucher Prepaid Gift Card Select Styl…" at bounding box center [190, 255] width 305 height 160
click at [291, 194] on input "hair cut" at bounding box center [257, 194] width 120 height 17
type input "h"
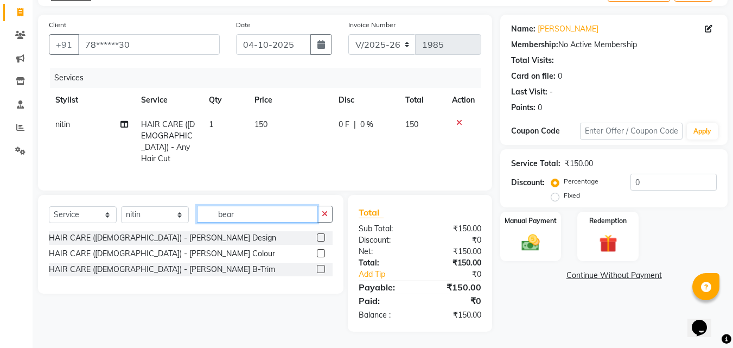
scroll to position [63, 0]
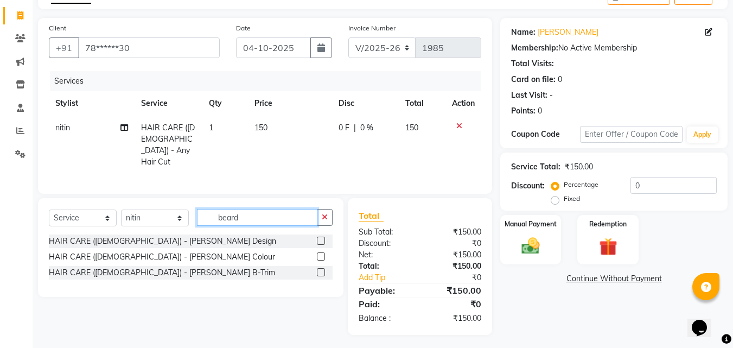
type input "beard"
click at [319, 237] on label at bounding box center [321, 241] width 8 height 8
click at [319, 238] on input "checkbox" at bounding box center [320, 241] width 7 height 7
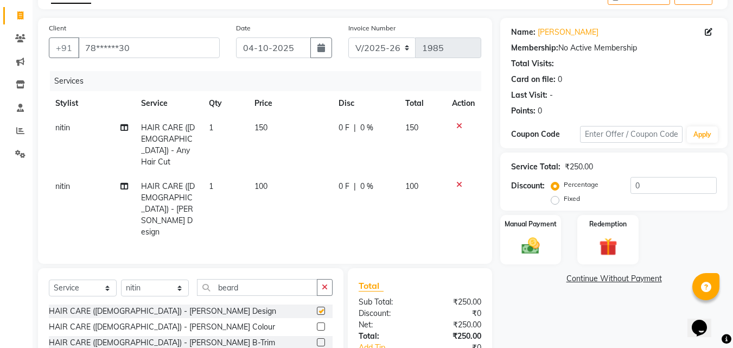
checkbox input "false"
click at [284, 135] on td "150" at bounding box center [290, 145] width 84 height 59
select select "42904"
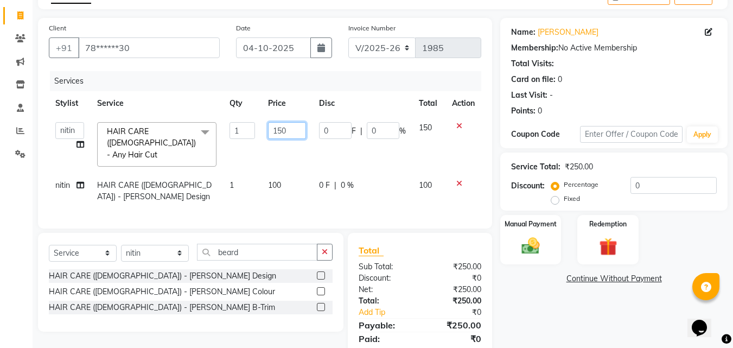
click at [284, 135] on input "150" at bounding box center [286, 130] width 37 height 17
type input "200"
click at [287, 177] on td "100" at bounding box center [286, 191] width 50 height 36
select select "42904"
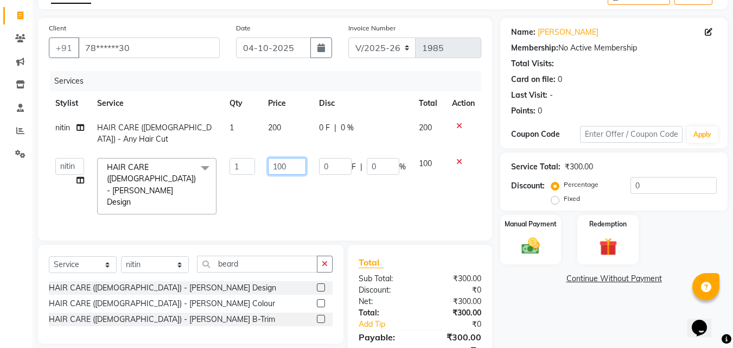
click at [284, 172] on input "100" at bounding box center [286, 166] width 37 height 17
click at [281, 162] on input "100" at bounding box center [286, 166] width 37 height 17
type input "150"
click at [345, 191] on td "0 F | 0 %" at bounding box center [362, 185] width 100 height 69
select select "42904"
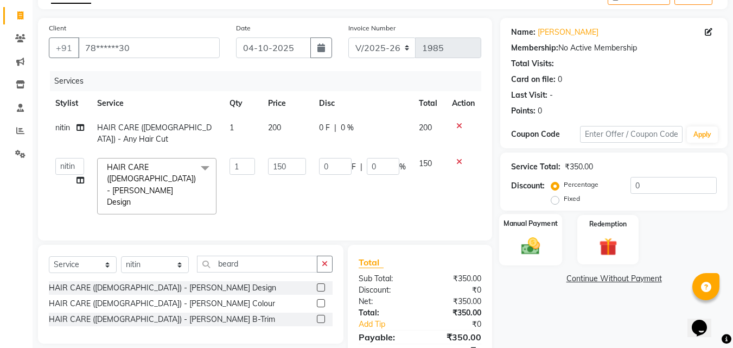
click at [531, 233] on div "Manual Payment" at bounding box center [530, 240] width 63 height 52
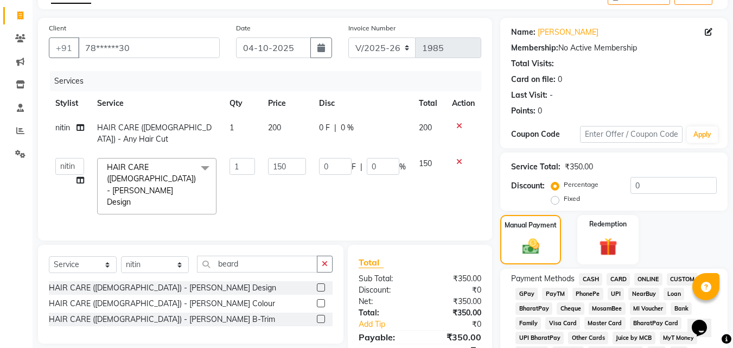
click at [553, 295] on span "PayTM" at bounding box center [555, 293] width 26 height 12
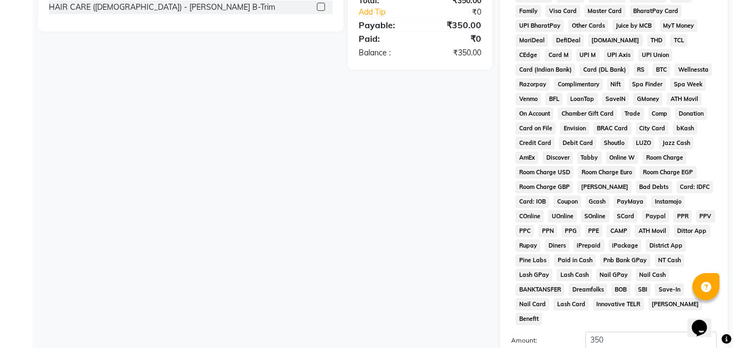
scroll to position [482, 0]
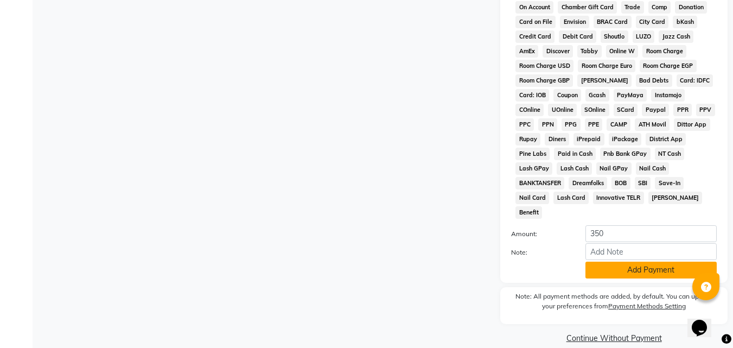
click at [606, 261] on button "Add Payment" at bounding box center [650, 269] width 131 height 17
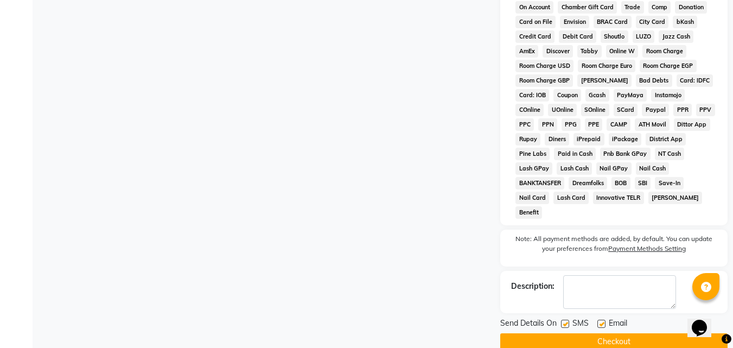
click at [603, 319] on label at bounding box center [601, 323] width 8 height 8
click at [603, 321] on input "checkbox" at bounding box center [600, 324] width 7 height 7
checkbox input "false"
click at [604, 333] on button "Checkout" at bounding box center [613, 341] width 227 height 17
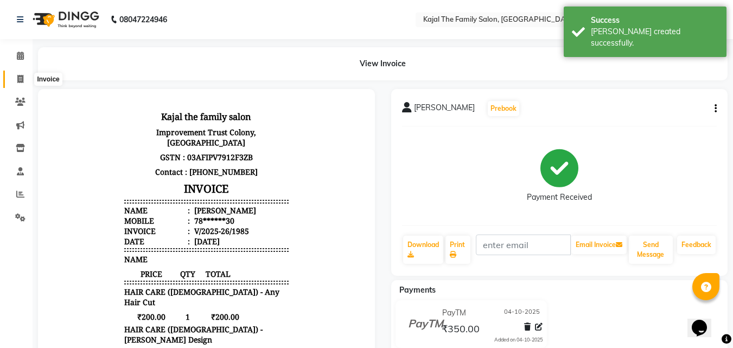
click at [20, 79] on icon at bounding box center [20, 79] width 6 height 8
select select "service"
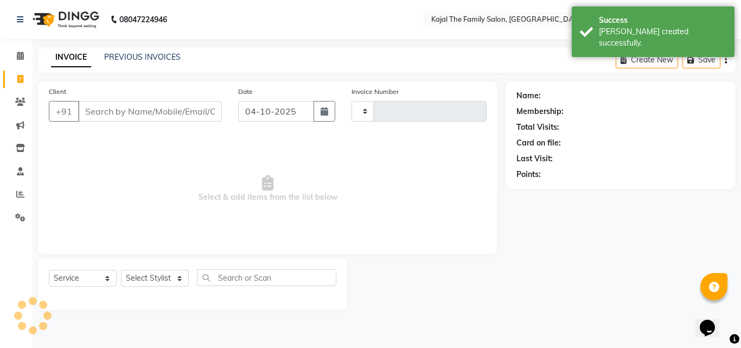
type input "1986"
select select "39"
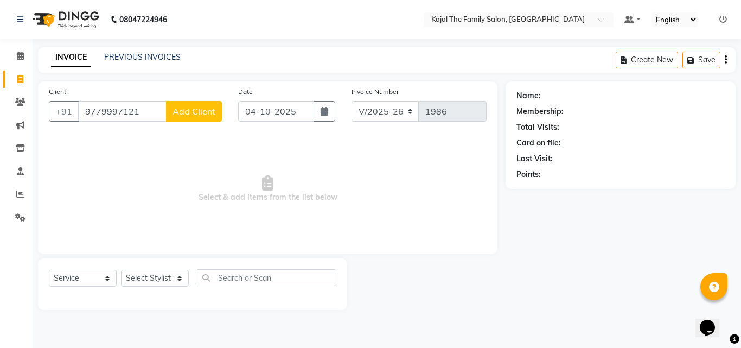
type input "9779997121"
click at [200, 122] on div "Client [PHONE_NUMBER] Add Client" at bounding box center [135, 108] width 189 height 44
click at [199, 117] on button "Add Client" at bounding box center [194, 111] width 56 height 21
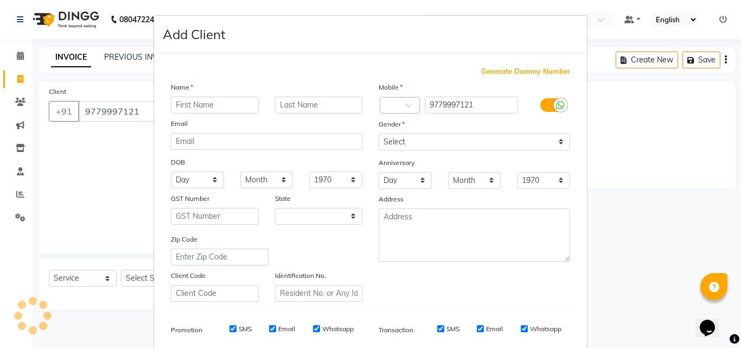
select select "32"
type input "gavi"
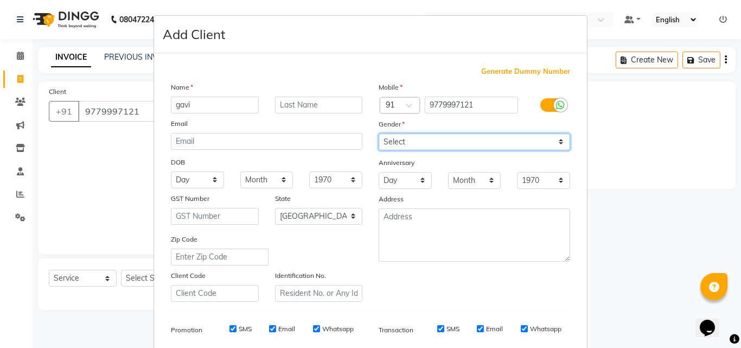
click at [461, 139] on select "Select [DEMOGRAPHIC_DATA] [DEMOGRAPHIC_DATA] Other Prefer Not To Say" at bounding box center [474, 141] width 191 height 17
select select "[DEMOGRAPHIC_DATA]"
click at [379, 133] on select "Select [DEMOGRAPHIC_DATA] [DEMOGRAPHIC_DATA] Other Prefer Not To Say" at bounding box center [474, 141] width 191 height 17
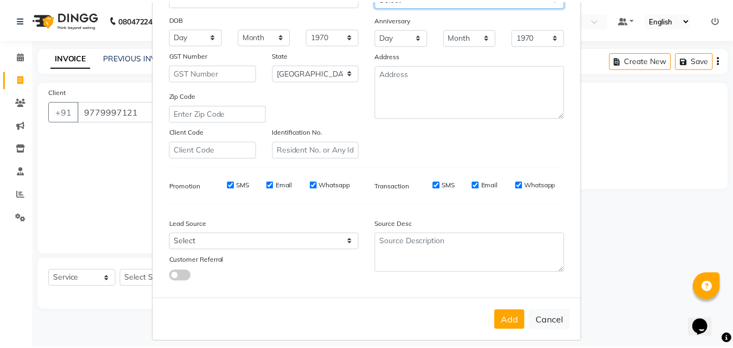
scroll to position [153, 0]
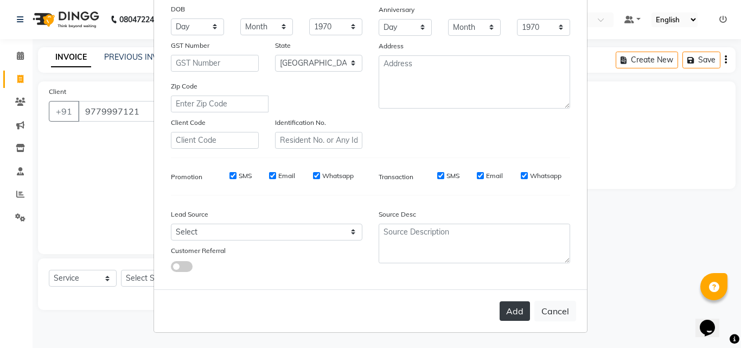
click at [509, 315] on button "Add" at bounding box center [515, 311] width 30 height 20
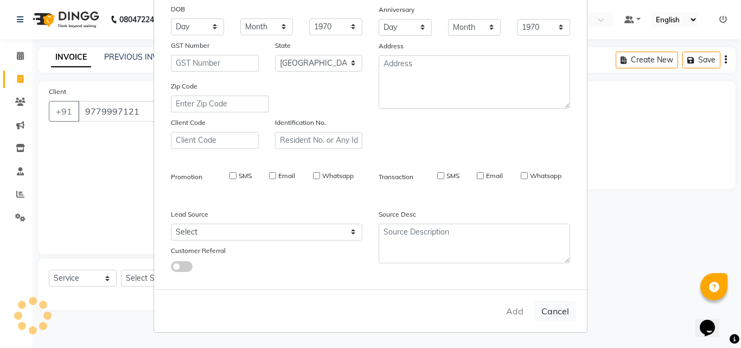
type input "97******21"
select select
select select "null"
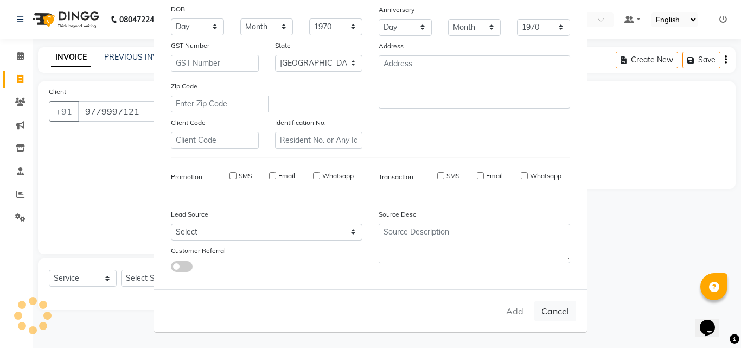
select select
checkbox input "false"
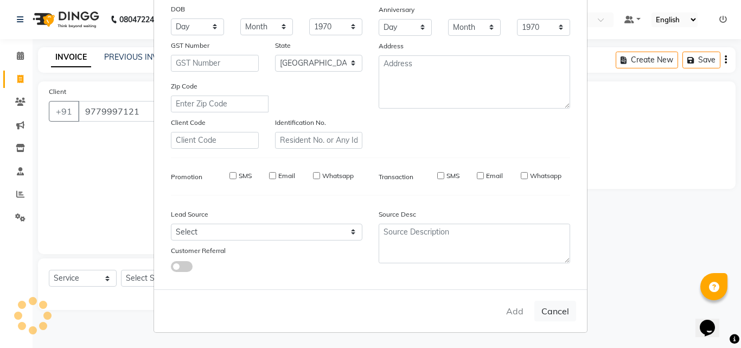
checkbox input "false"
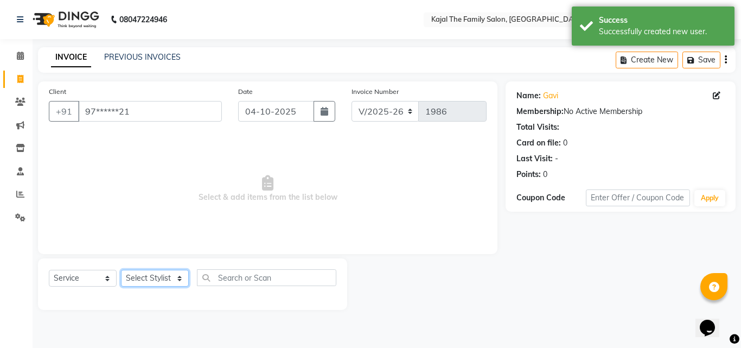
click at [150, 277] on select "Select Stylist [PERSON_NAME] [PERSON_NAME] [PERSON_NAME] nitin ravi Reception […" at bounding box center [155, 278] width 68 height 17
select select "42904"
click at [121, 270] on select "Select Stylist [PERSON_NAME] [PERSON_NAME] [PERSON_NAME] nitin ravi Reception […" at bounding box center [155, 278] width 68 height 17
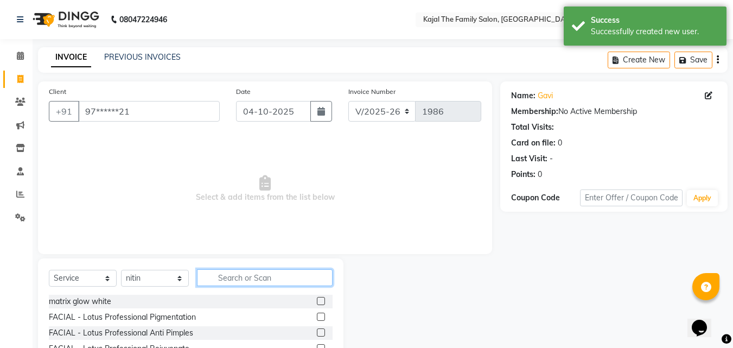
click at [229, 274] on input "text" at bounding box center [265, 277] width 136 height 17
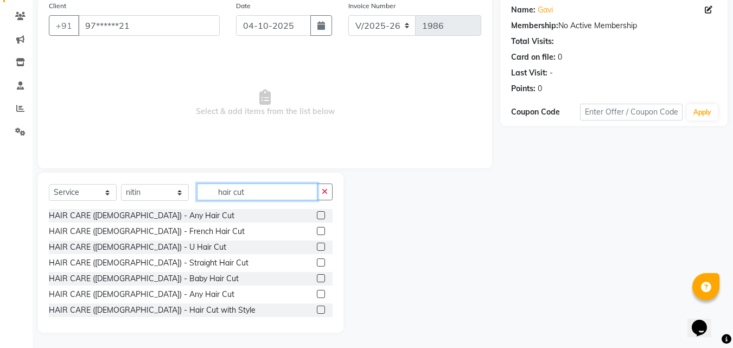
scroll to position [87, 0]
type input "hair cut"
click at [317, 296] on label at bounding box center [321, 293] width 8 height 8
click at [317, 296] on input "checkbox" at bounding box center [320, 293] width 7 height 7
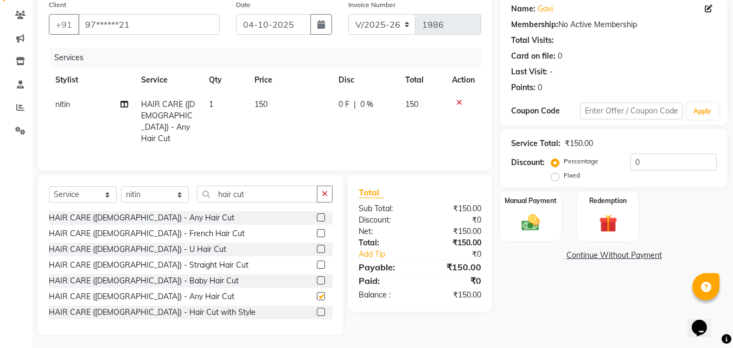
checkbox input "false"
click at [259, 192] on input "hair cut" at bounding box center [257, 194] width 120 height 17
type input "h"
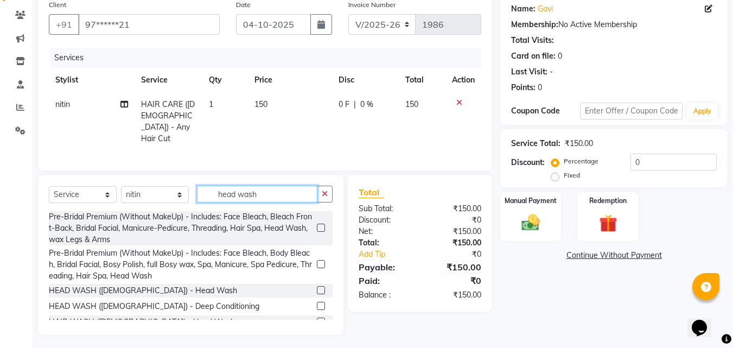
scroll to position [27, 0]
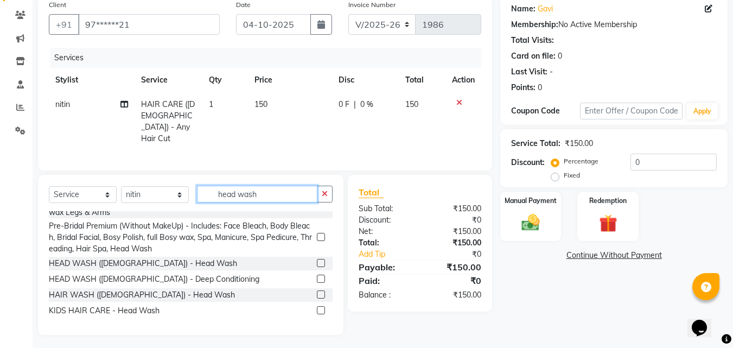
type input "head wash"
click at [317, 293] on label at bounding box center [321, 294] width 8 height 8
click at [317, 293] on input "checkbox" at bounding box center [320, 294] width 7 height 7
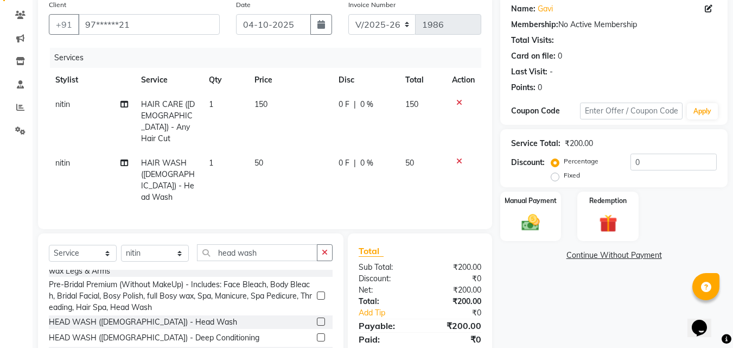
checkbox input "false"
click at [284, 135] on td "150" at bounding box center [290, 121] width 84 height 59
select select "42904"
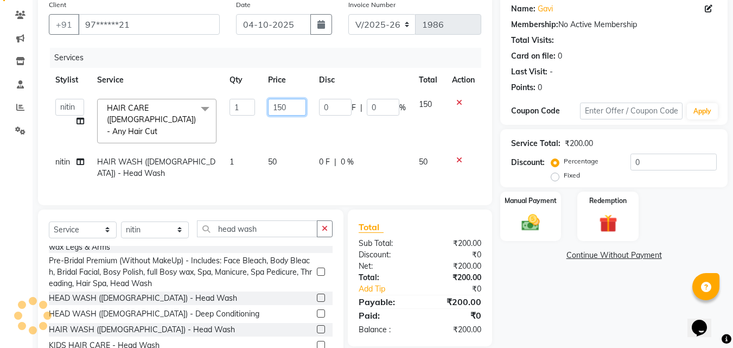
click at [289, 100] on input "150" at bounding box center [286, 107] width 37 height 17
type input "1"
type input "200"
click at [376, 172] on td "0 F | 0 %" at bounding box center [362, 168] width 100 height 36
select select "42904"
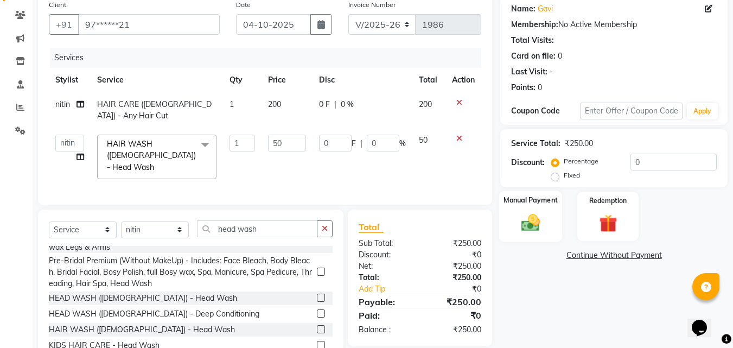
click at [541, 214] on img at bounding box center [530, 223] width 30 height 22
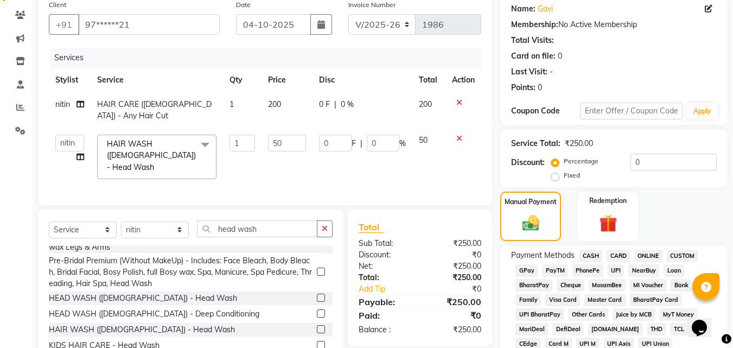
click at [595, 255] on span "CASH" at bounding box center [590, 256] width 23 height 12
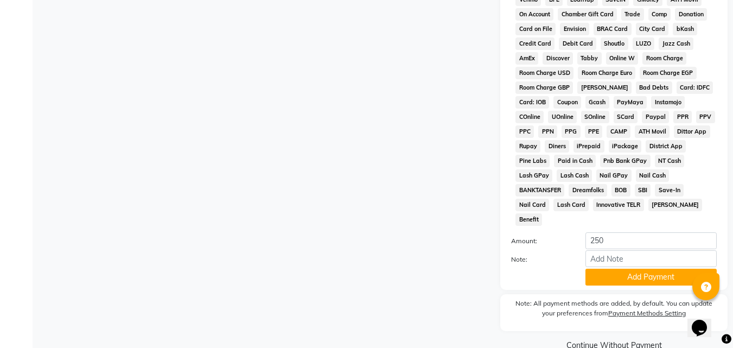
scroll to position [482, 0]
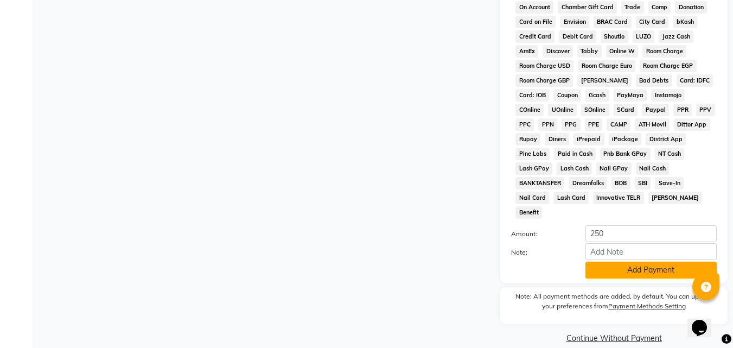
click at [591, 261] on button "Add Payment" at bounding box center [650, 269] width 131 height 17
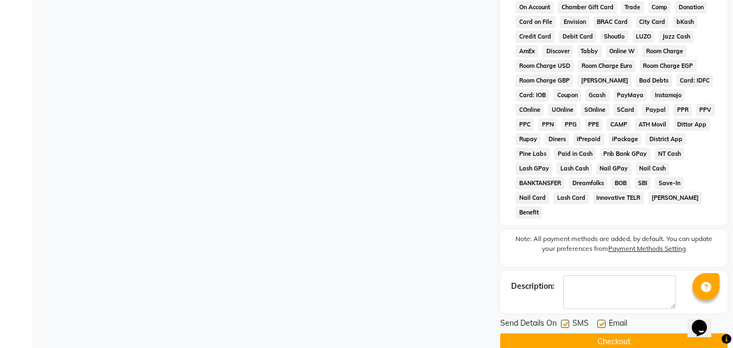
click at [600, 319] on label at bounding box center [601, 323] width 8 height 8
click at [600, 321] on input "checkbox" at bounding box center [600, 324] width 7 height 7
checkbox input "false"
click at [595, 333] on button "Checkout" at bounding box center [613, 341] width 227 height 17
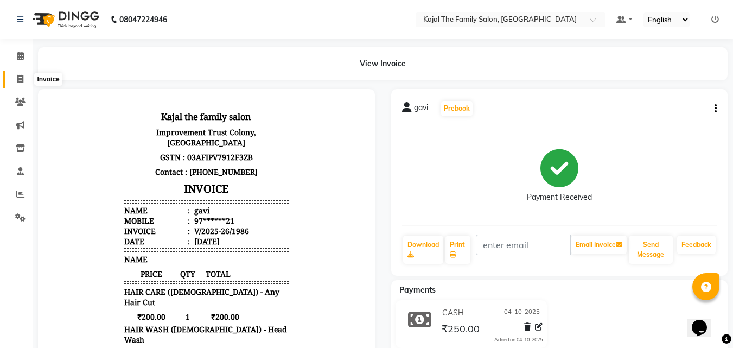
click at [21, 73] on span at bounding box center [20, 79] width 19 height 12
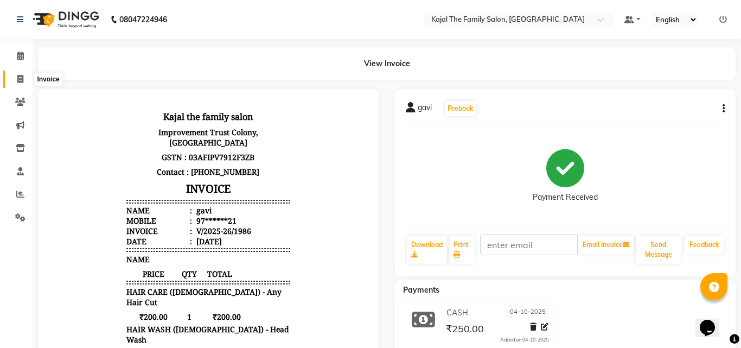
select select "service"
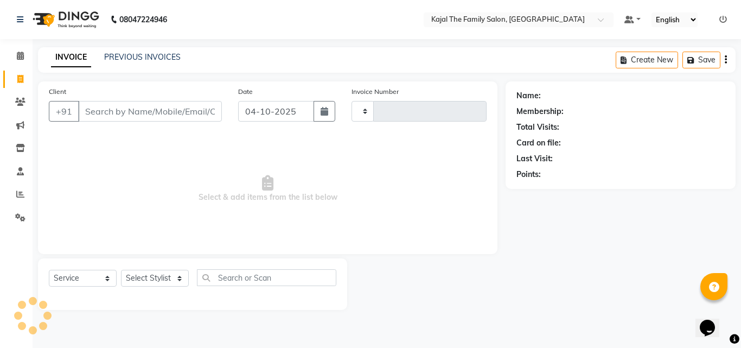
type input "1987"
select select "39"
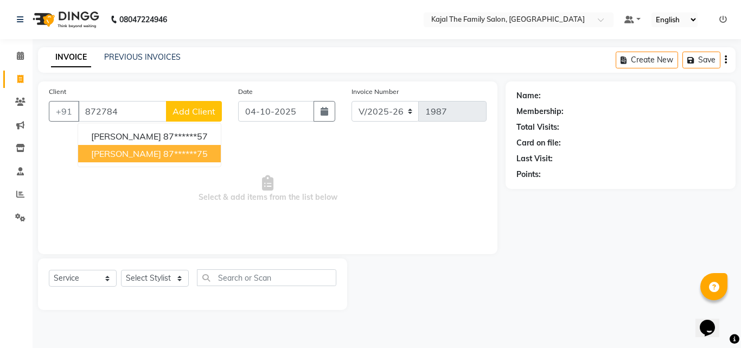
click at [125, 155] on span "[PERSON_NAME]" at bounding box center [126, 153] width 70 height 11
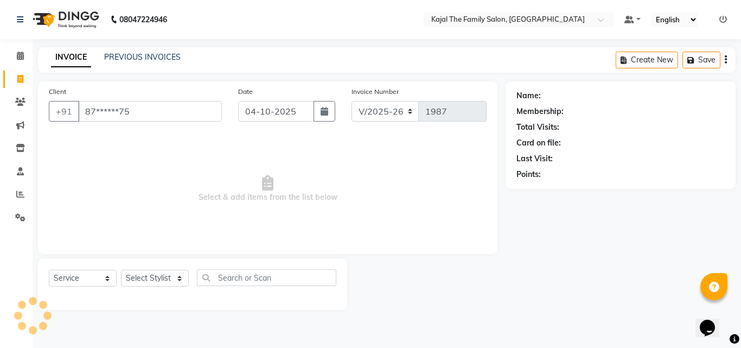
type input "87******75"
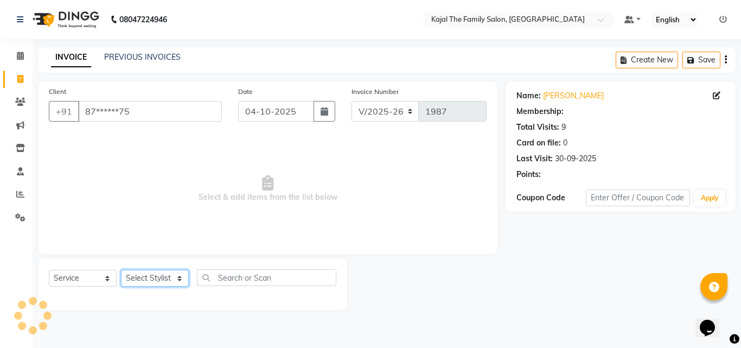
click at [156, 276] on select "Select Stylist [PERSON_NAME] [PERSON_NAME] [PERSON_NAME] nitin ravi Reception […" at bounding box center [155, 278] width 68 height 17
select select "63019"
click at [121, 270] on select "Select Stylist [PERSON_NAME] [PERSON_NAME] [PERSON_NAME] nitin ravi Reception […" at bounding box center [155, 278] width 68 height 17
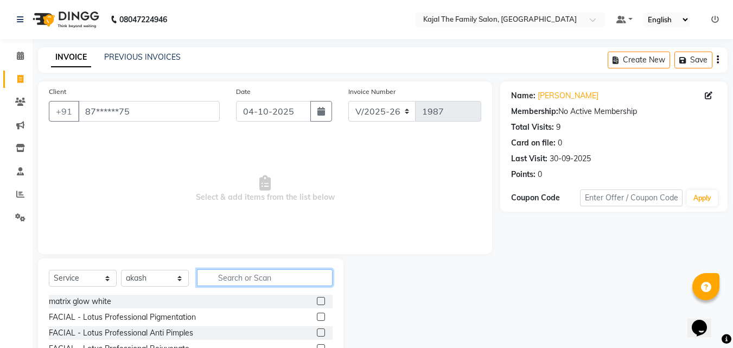
click at [220, 278] on input "text" at bounding box center [265, 277] width 136 height 17
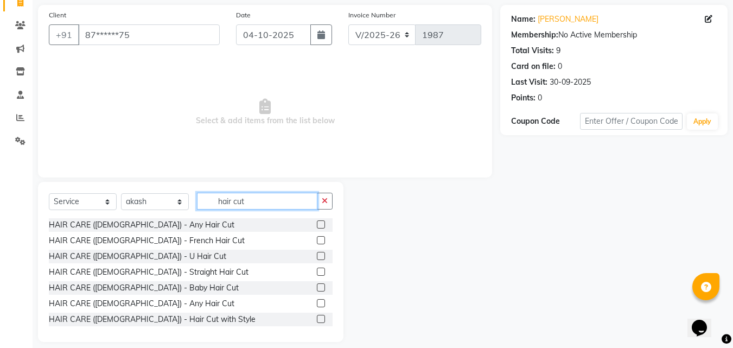
scroll to position [87, 0]
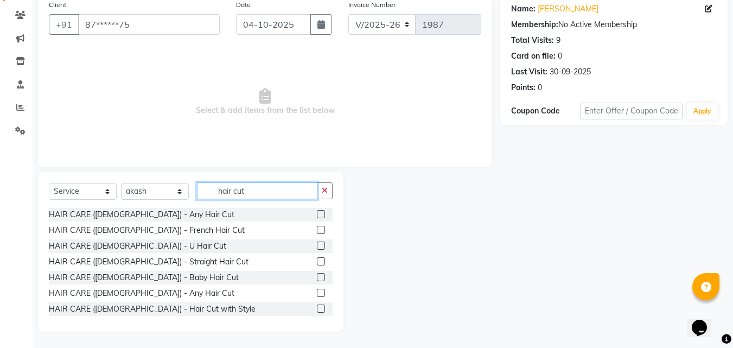
type input "hair cut"
click at [317, 292] on label at bounding box center [321, 293] width 8 height 8
click at [317, 292] on input "checkbox" at bounding box center [320, 293] width 7 height 7
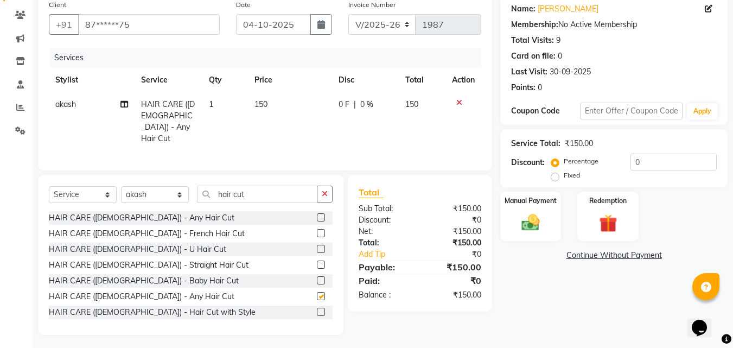
checkbox input "false"
click at [266, 193] on input "hair cut" at bounding box center [257, 194] width 120 height 17
type input "h"
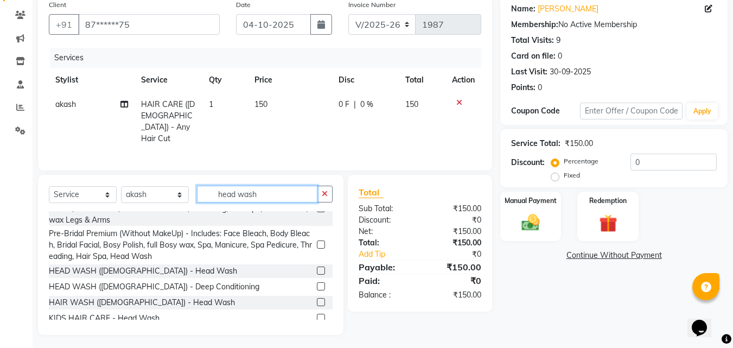
scroll to position [27, 0]
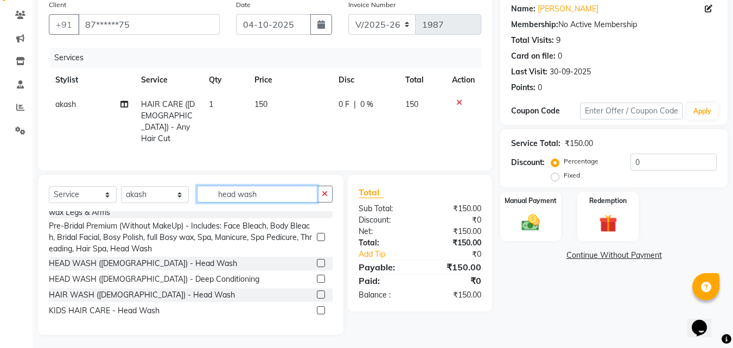
type input "head wash"
click at [317, 291] on label at bounding box center [321, 294] width 8 height 8
click at [317, 291] on input "checkbox" at bounding box center [320, 294] width 7 height 7
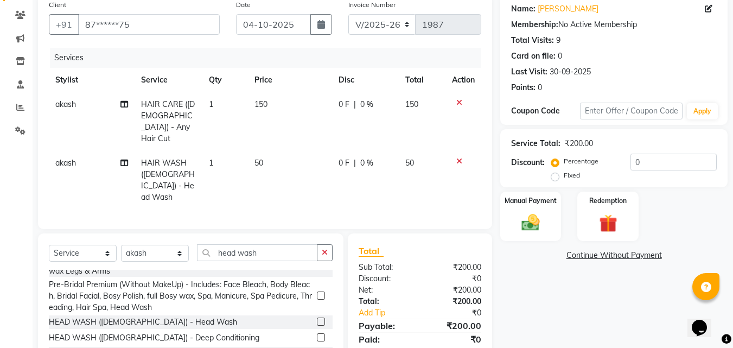
checkbox input "false"
click at [291, 151] on td "50" at bounding box center [290, 180] width 84 height 59
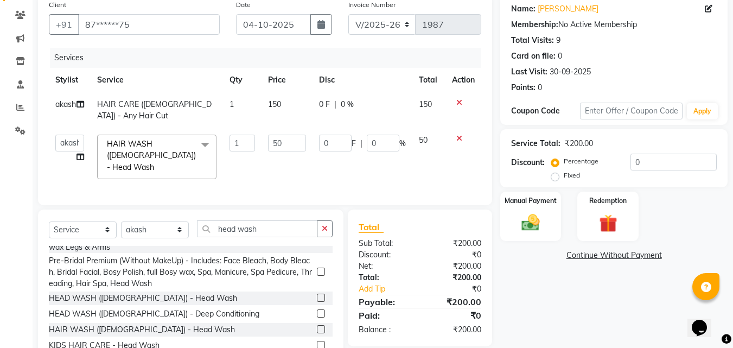
click at [278, 105] on span "150" at bounding box center [274, 104] width 13 height 10
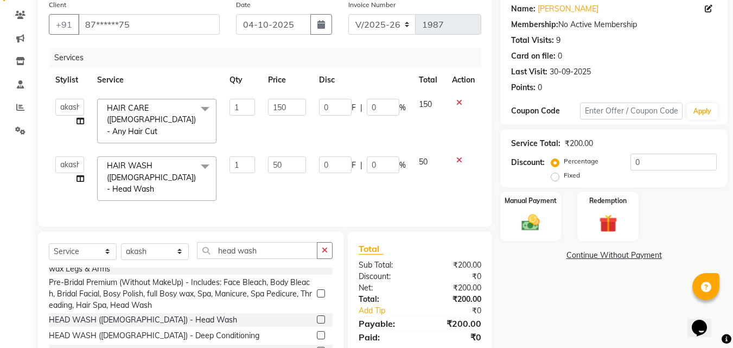
click at [285, 98] on td "150" at bounding box center [286, 120] width 50 height 57
click at [284, 103] on input "150" at bounding box center [286, 107] width 37 height 17
type input "200"
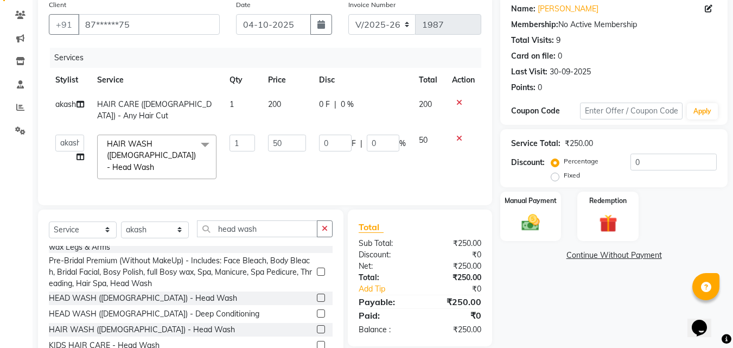
click at [362, 170] on td "0 F | 0 %" at bounding box center [362, 156] width 100 height 57
click at [533, 226] on img at bounding box center [530, 223] width 30 height 22
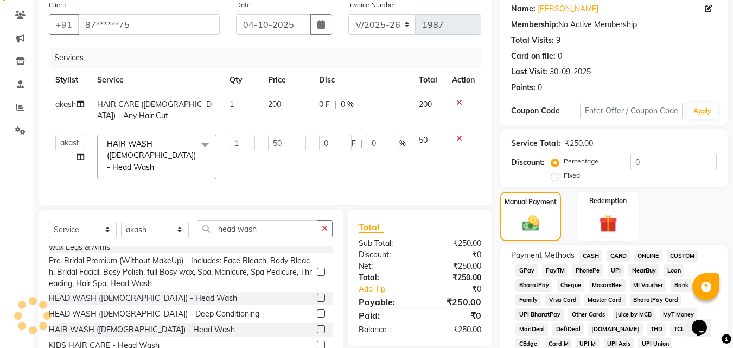
click at [595, 260] on span "CASH" at bounding box center [590, 256] width 23 height 12
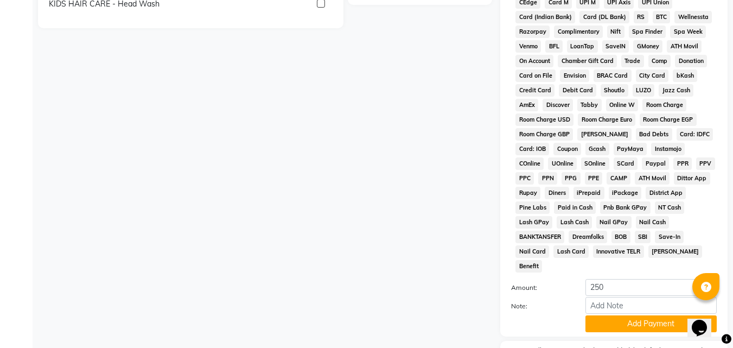
scroll to position [482, 0]
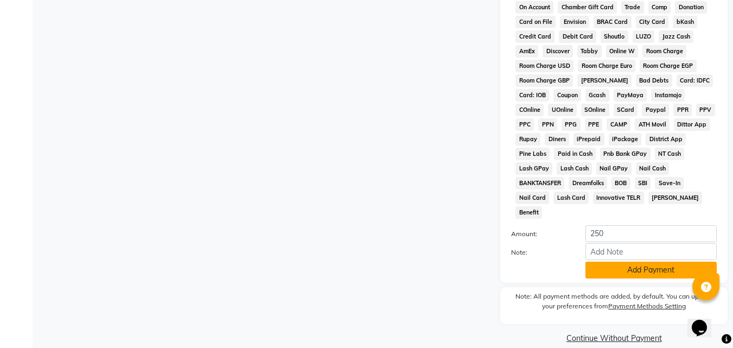
click at [593, 261] on button "Add Payment" at bounding box center [650, 269] width 131 height 17
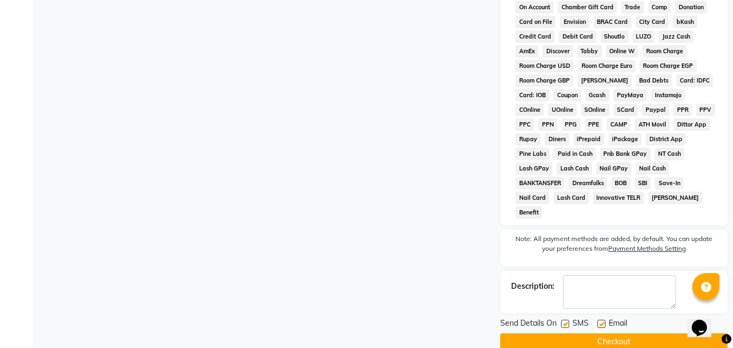
click at [604, 319] on label at bounding box center [601, 323] width 8 height 8
click at [604, 321] on input "checkbox" at bounding box center [600, 324] width 7 height 7
checkbox input "false"
click at [593, 333] on button "Checkout" at bounding box center [613, 341] width 227 height 17
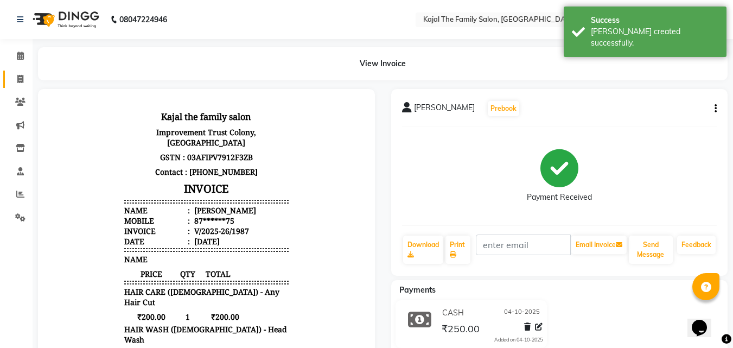
click at [28, 81] on span at bounding box center [20, 79] width 19 height 12
select select "service"
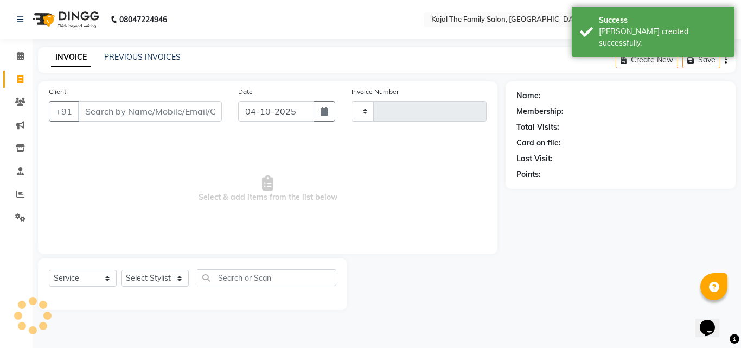
type input "1988"
select select "39"
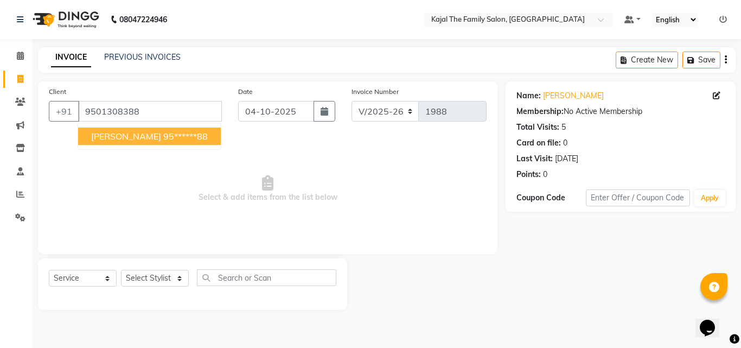
click at [163, 137] on ngb-highlight "95******88" at bounding box center [185, 136] width 44 height 11
type input "95******88"
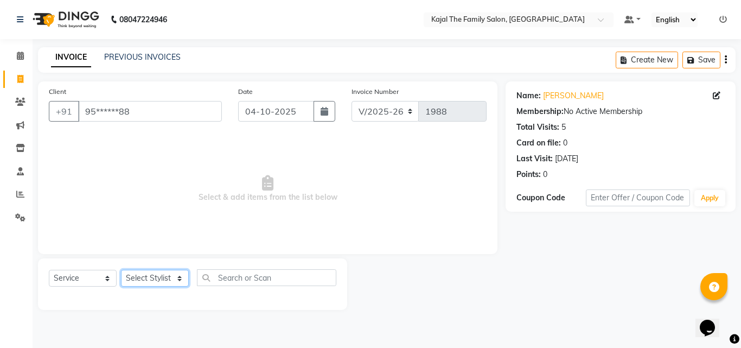
click at [150, 277] on select "Select Stylist [PERSON_NAME] [PERSON_NAME] [PERSON_NAME] nitin ravi Reception […" at bounding box center [155, 278] width 68 height 17
select select "63019"
click at [121, 270] on select "Select Stylist [PERSON_NAME] [PERSON_NAME] [PERSON_NAME] nitin ravi Reception […" at bounding box center [155, 278] width 68 height 17
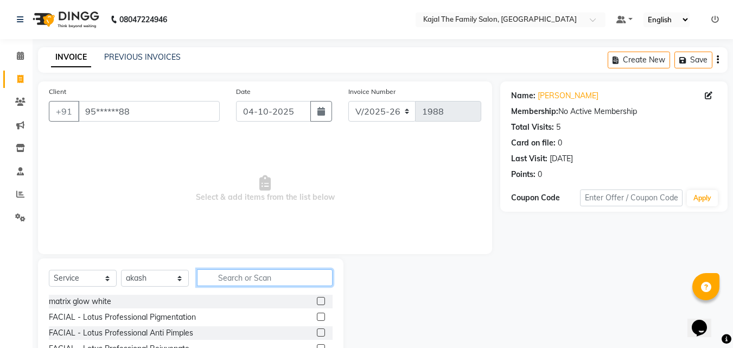
click at [213, 284] on input "text" at bounding box center [265, 277] width 136 height 17
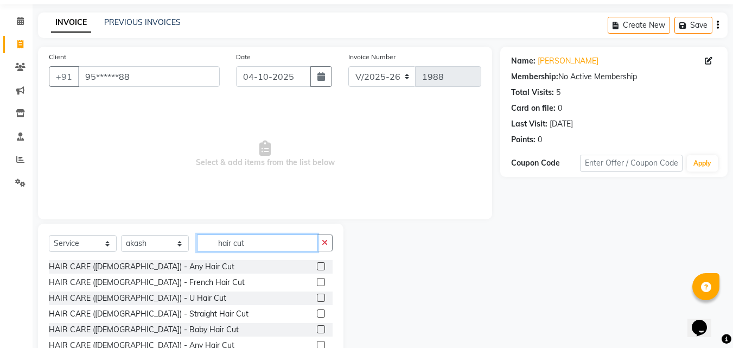
scroll to position [54, 0]
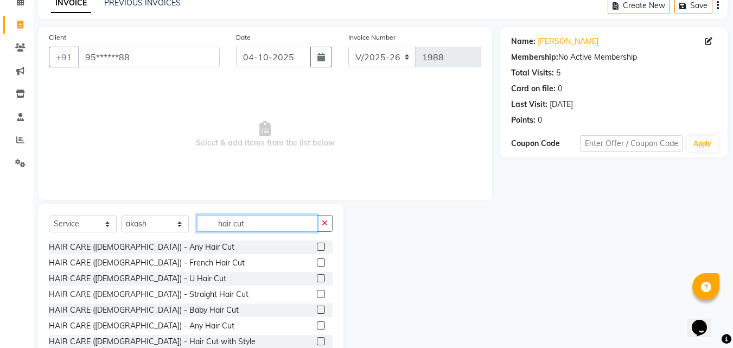
type input "hair cut"
click at [317, 326] on label at bounding box center [321, 325] width 8 height 8
click at [317, 326] on input "checkbox" at bounding box center [320, 325] width 7 height 7
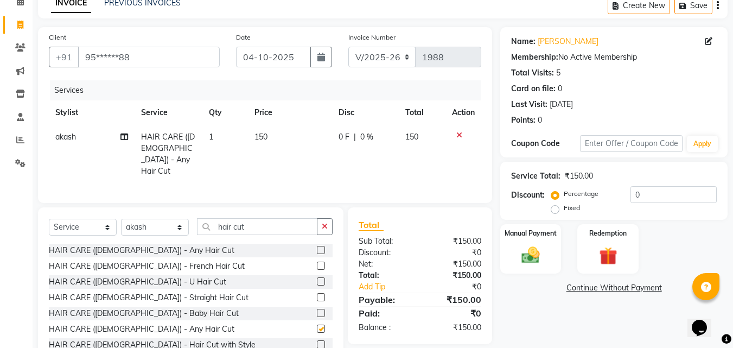
checkbox input "false"
click at [250, 214] on div "Select Service Product Membership Package Voucher Prepaid Gift Card Select Styl…" at bounding box center [190, 287] width 305 height 160
click at [255, 221] on input "hair cut" at bounding box center [257, 226] width 120 height 17
type input "h"
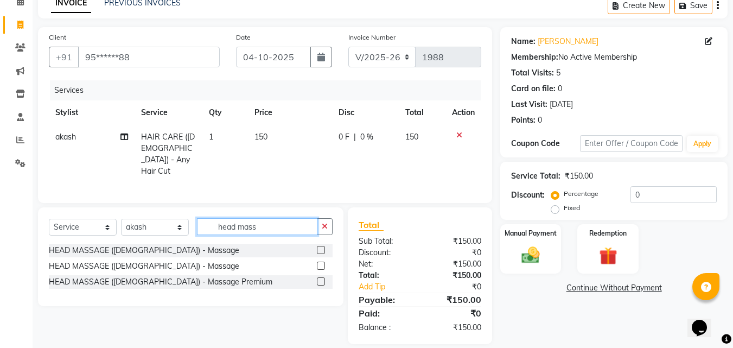
type input "head mass"
click at [319, 261] on label at bounding box center [321, 265] width 8 height 8
click at [319, 263] on input "checkbox" at bounding box center [320, 266] width 7 height 7
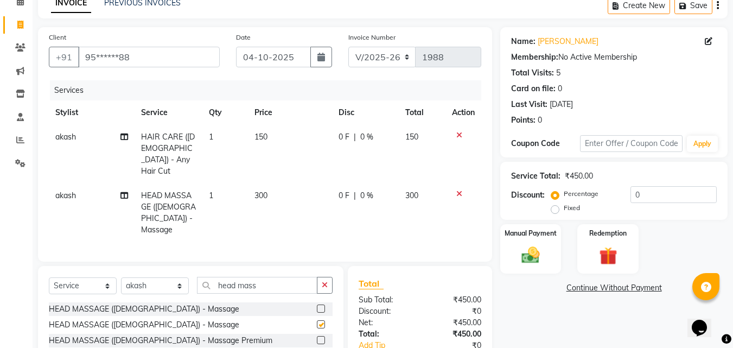
checkbox input "false"
click at [289, 152] on td "150" at bounding box center [290, 154] width 84 height 59
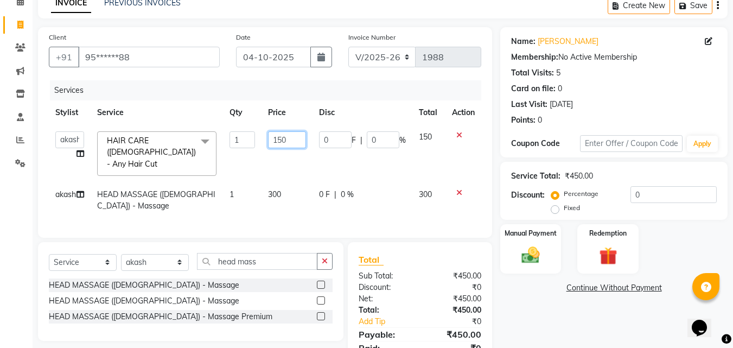
click at [286, 144] on input "150" at bounding box center [286, 139] width 37 height 17
type input "1"
type input "200"
click at [318, 196] on tr "akash HEAD MASSAGE ([DEMOGRAPHIC_DATA]) - Massage 1 300 0 F | 0 % 300" at bounding box center [265, 200] width 432 height 36
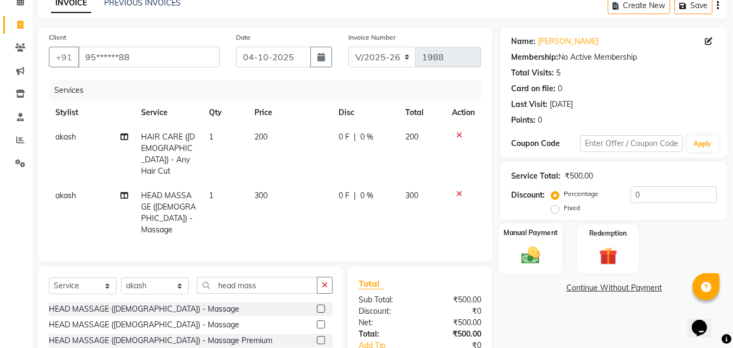
click at [548, 260] on div "Manual Payment" at bounding box center [530, 249] width 63 height 52
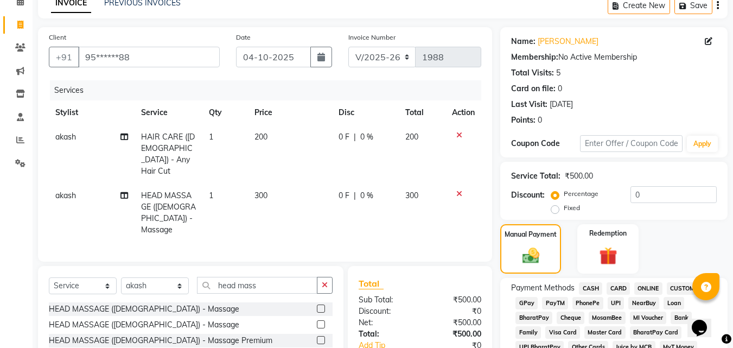
click at [562, 305] on span "PayTM" at bounding box center [555, 303] width 26 height 12
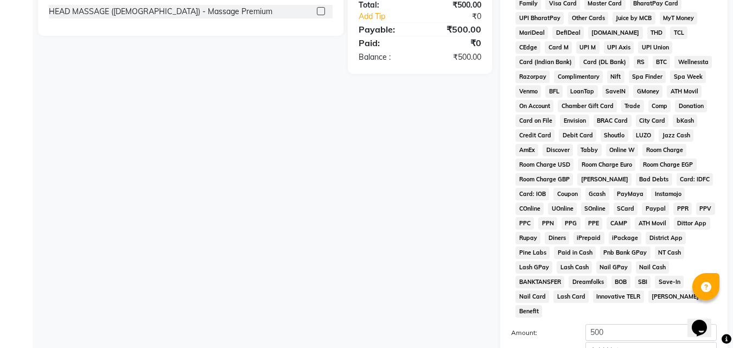
scroll to position [482, 0]
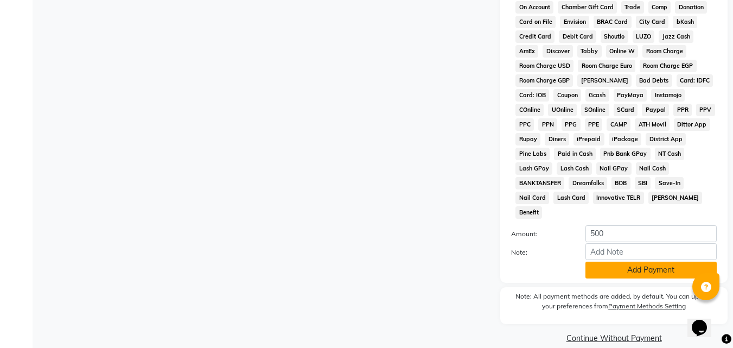
click at [587, 261] on button "Add Payment" at bounding box center [650, 269] width 131 height 17
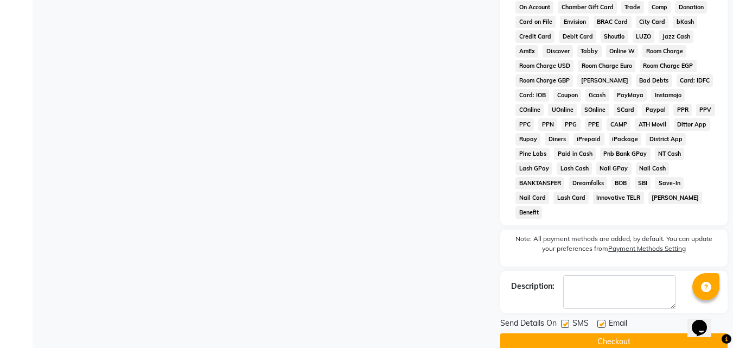
click at [605, 319] on label at bounding box center [601, 323] width 8 height 8
click at [604, 321] on input "checkbox" at bounding box center [600, 324] width 7 height 7
checkbox input "false"
click at [599, 333] on button "Checkout" at bounding box center [613, 341] width 227 height 17
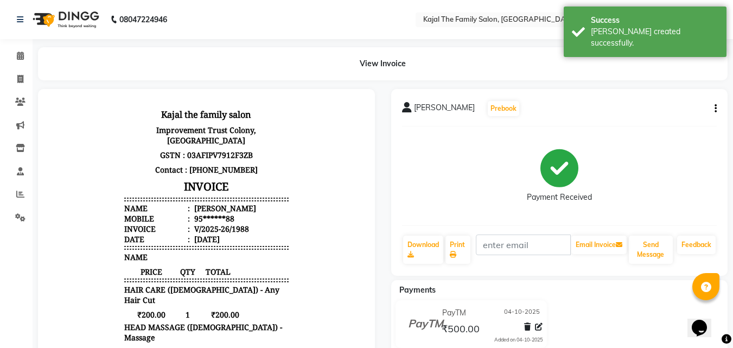
scroll to position [9, 0]
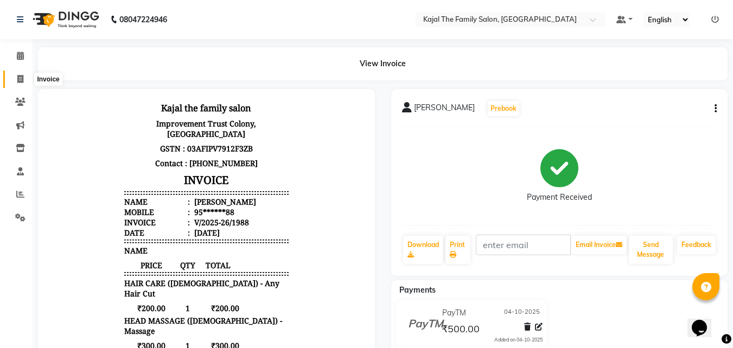
click at [22, 76] on icon at bounding box center [20, 79] width 6 height 8
select select "service"
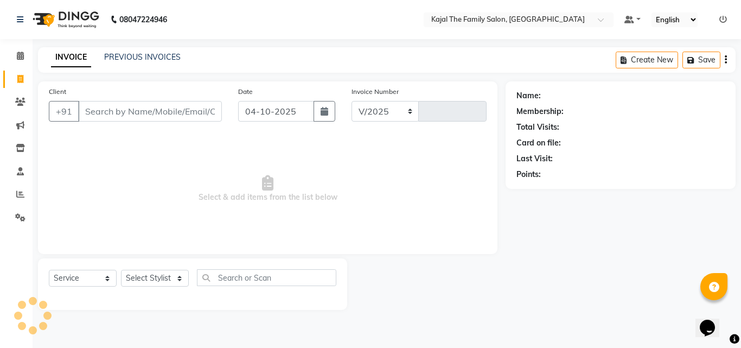
select select "39"
type input "1989"
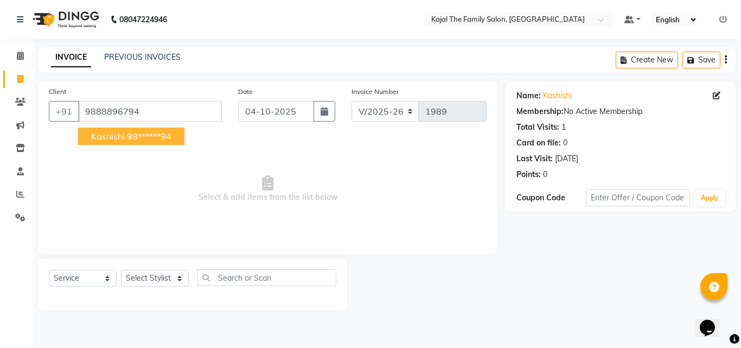
click at [97, 128] on button "kashishi 98******94" at bounding box center [131, 135] width 106 height 17
type input "98******94"
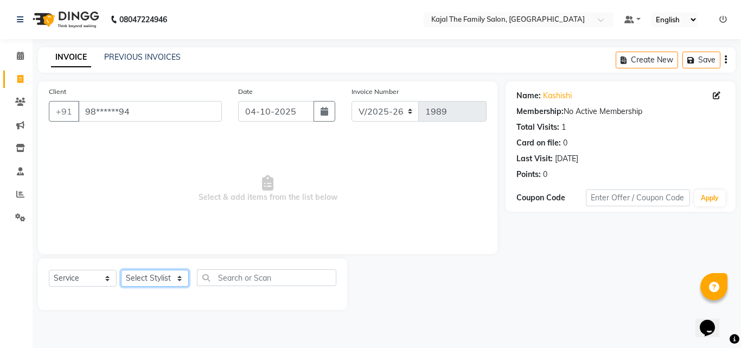
click at [138, 276] on select "Select Stylist [PERSON_NAME] [PERSON_NAME] [PERSON_NAME] nitin ravi Reception […" at bounding box center [155, 278] width 68 height 17
select select "63019"
click at [121, 270] on select "Select Stylist [PERSON_NAME] [PERSON_NAME] [PERSON_NAME] nitin ravi Reception […" at bounding box center [155, 278] width 68 height 17
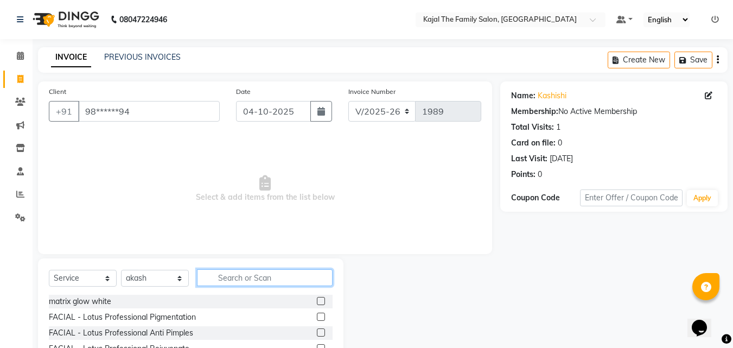
click at [219, 277] on input "text" at bounding box center [265, 277] width 136 height 17
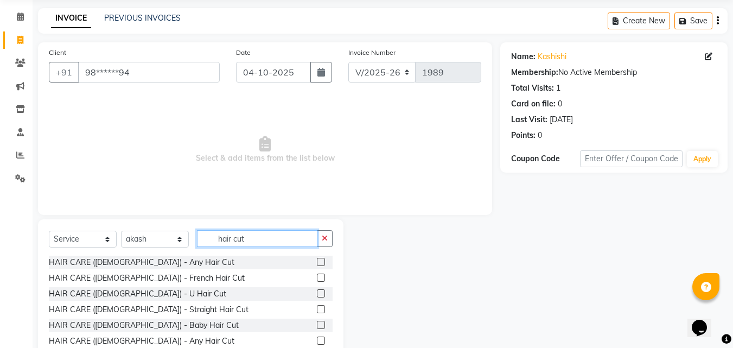
scroll to position [87, 0]
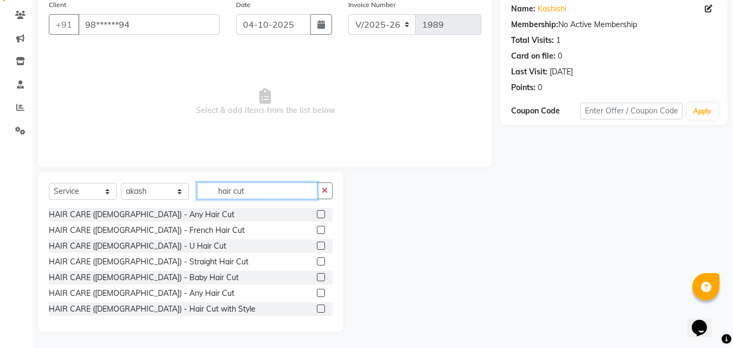
type input "hair cut"
click at [317, 291] on label at bounding box center [321, 293] width 8 height 8
click at [317, 291] on input "checkbox" at bounding box center [320, 293] width 7 height 7
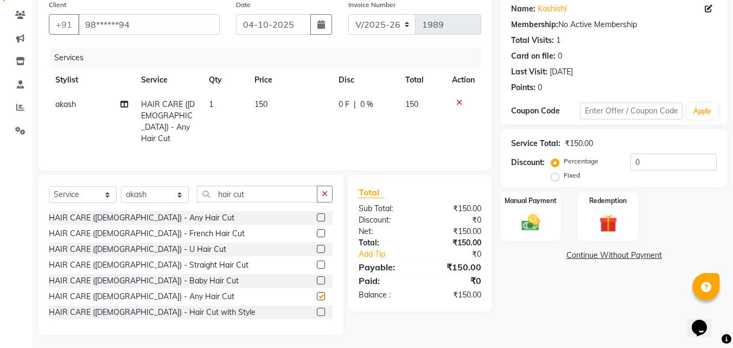
checkbox input "false"
click at [288, 104] on td "150" at bounding box center [290, 121] width 84 height 59
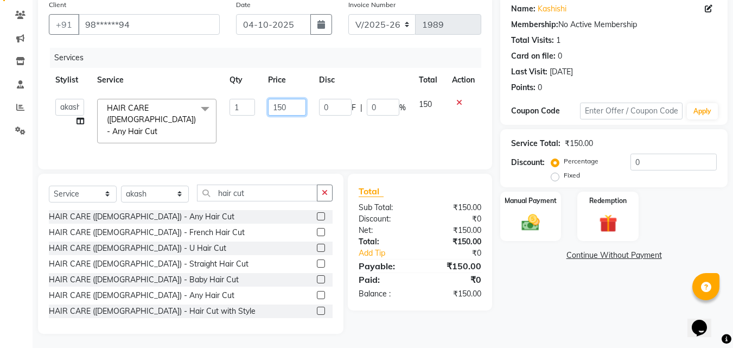
click at [284, 101] on input "150" at bounding box center [286, 107] width 37 height 17
click at [300, 100] on input "150" at bounding box center [286, 107] width 37 height 17
type input "1"
type input "275"
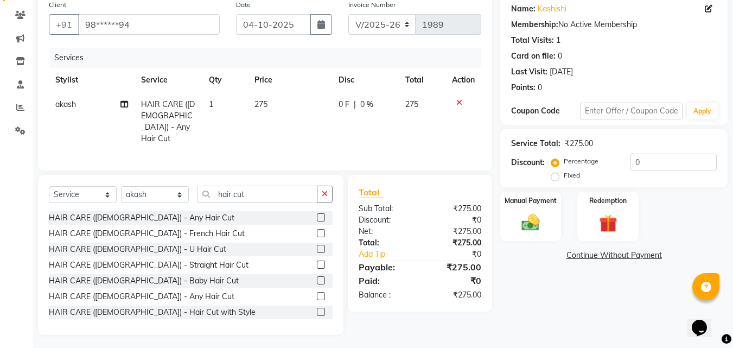
click at [290, 133] on td "275" at bounding box center [290, 121] width 84 height 59
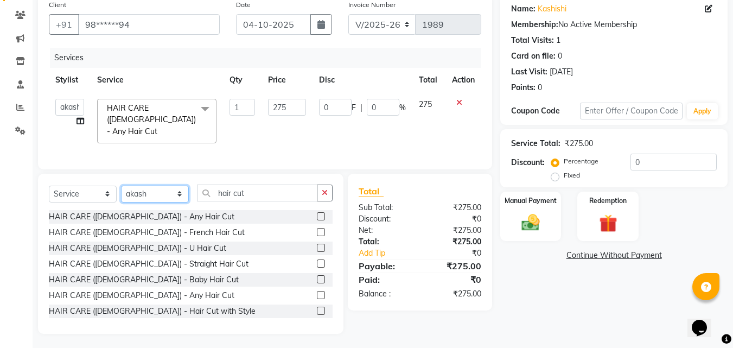
click at [181, 188] on select "Select Stylist [PERSON_NAME] [PERSON_NAME] [PERSON_NAME] nitin ravi Reception […" at bounding box center [155, 194] width 68 height 17
select select "87388"
click at [121, 186] on select "Select Stylist [PERSON_NAME] [PERSON_NAME] [PERSON_NAME] nitin ravi Reception […" at bounding box center [155, 194] width 68 height 17
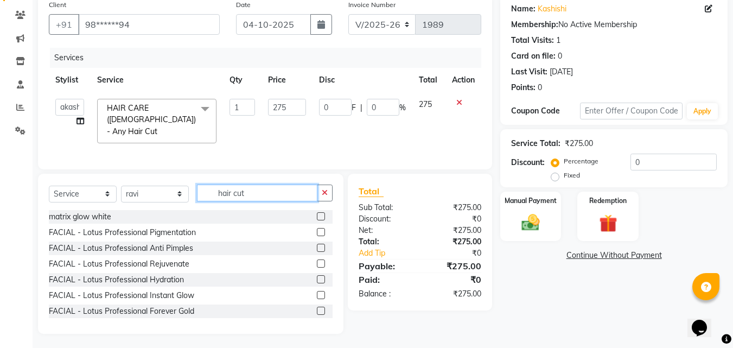
click at [269, 193] on input "hair cut" at bounding box center [257, 192] width 120 height 17
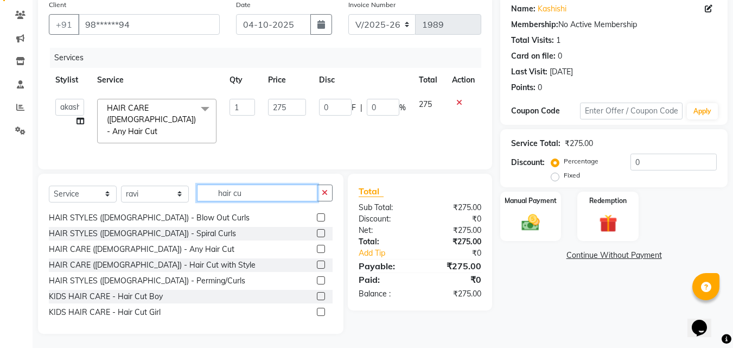
scroll to position [80, 0]
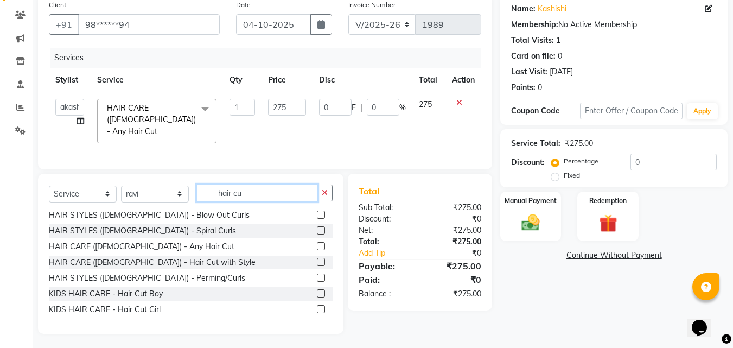
type input "hair cu"
click at [317, 243] on label at bounding box center [321, 246] width 8 height 8
click at [317, 243] on input "checkbox" at bounding box center [320, 246] width 7 height 7
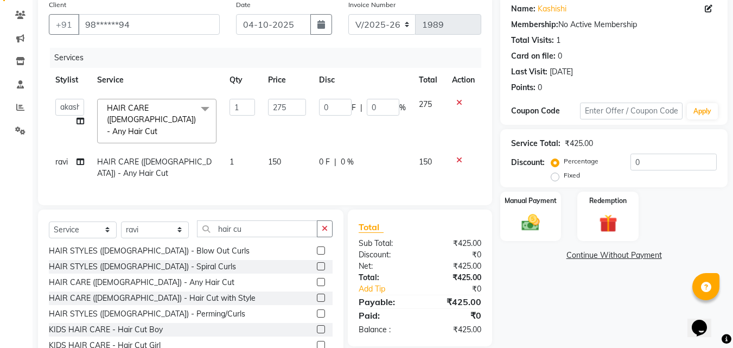
checkbox input "false"
click at [269, 172] on td "150" at bounding box center [286, 168] width 50 height 36
select select "87388"
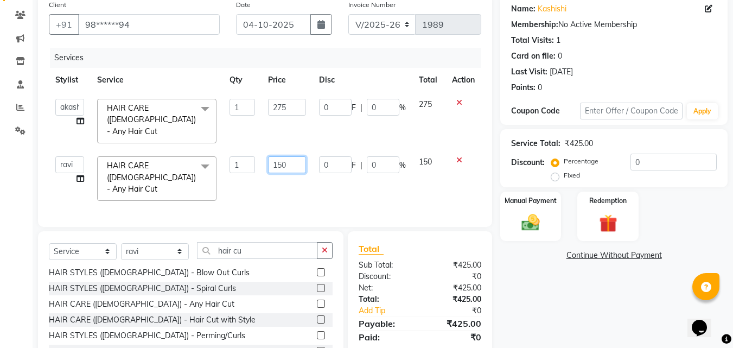
click at [292, 156] on input "150" at bounding box center [286, 164] width 37 height 17
type input "1"
type input "175"
click at [303, 180] on div "Services Stylist Service Qty Price Disc Total Action akash [PERSON_NAME] [PERSO…" at bounding box center [265, 132] width 432 height 168
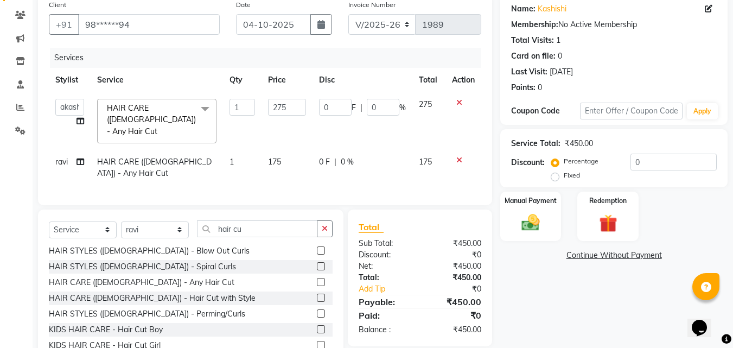
click at [287, 152] on td "175" at bounding box center [286, 168] width 50 height 36
select select "87388"
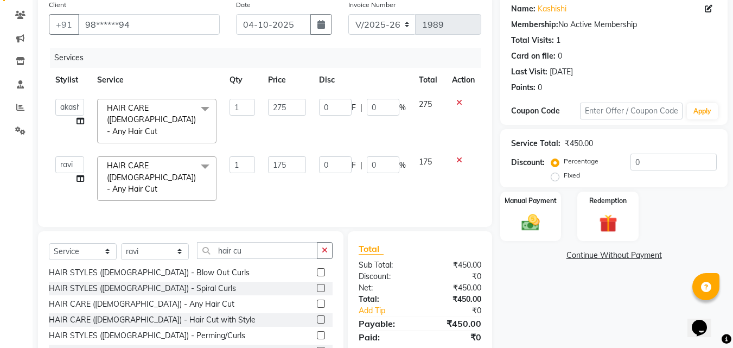
click at [283, 150] on td "175" at bounding box center [286, 178] width 50 height 57
click at [283, 156] on input "175" at bounding box center [286, 164] width 37 height 17
type input "125"
click at [292, 187] on div "Services Stylist Service Qty Price Disc Total Action akash [PERSON_NAME] [PERSO…" at bounding box center [265, 132] width 432 height 168
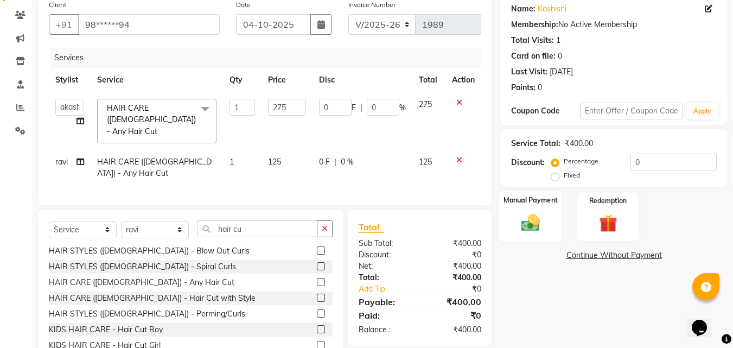
click at [555, 203] on label "Manual Payment" at bounding box center [530, 200] width 54 height 10
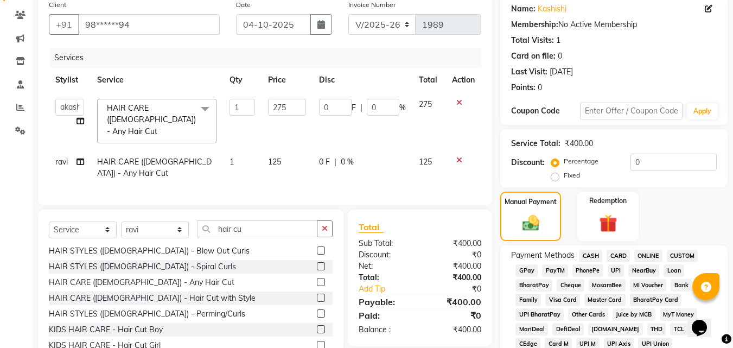
click at [551, 264] on span "PayTM" at bounding box center [555, 270] width 26 height 12
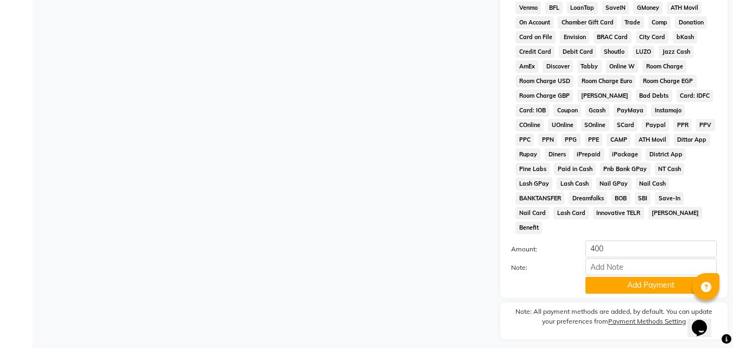
scroll to position [482, 0]
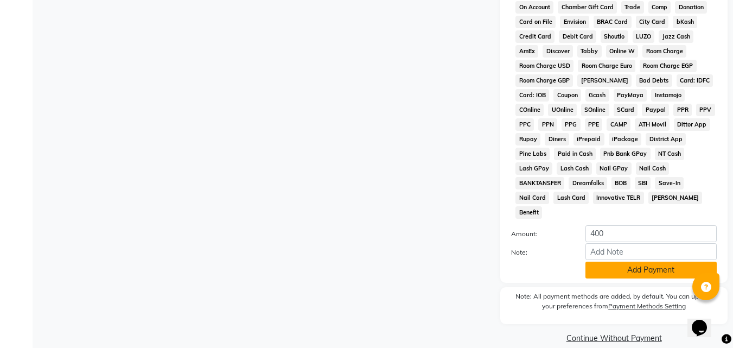
click at [609, 261] on button "Add Payment" at bounding box center [650, 269] width 131 height 17
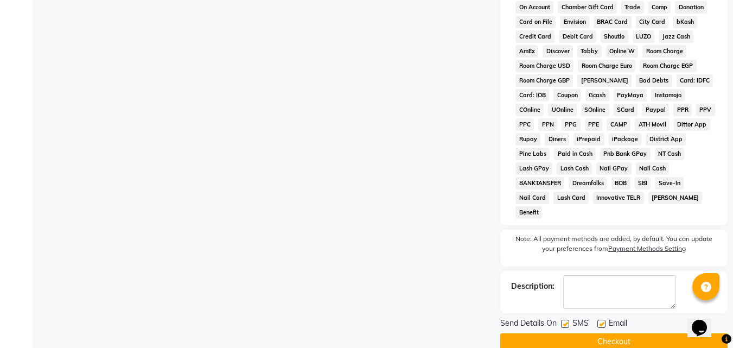
click at [603, 319] on label at bounding box center [601, 323] width 8 height 8
click at [603, 321] on input "checkbox" at bounding box center [600, 324] width 7 height 7
checkbox input "false"
click at [604, 333] on button "Checkout" at bounding box center [613, 341] width 227 height 17
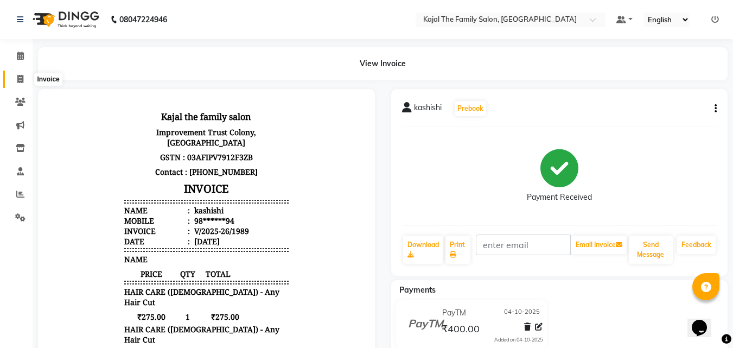
click at [21, 82] on icon at bounding box center [20, 79] width 6 height 8
select select "service"
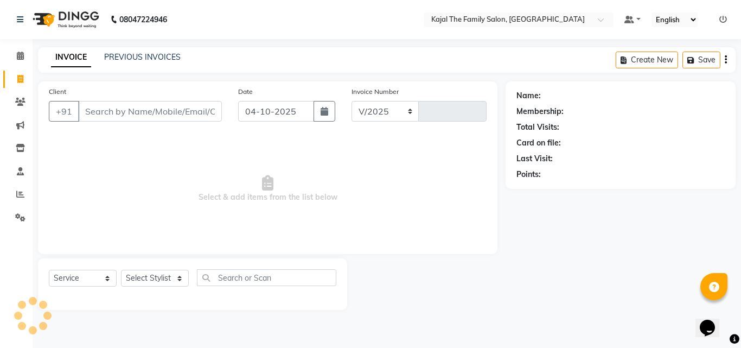
select select "39"
type input "1990"
type input "r"
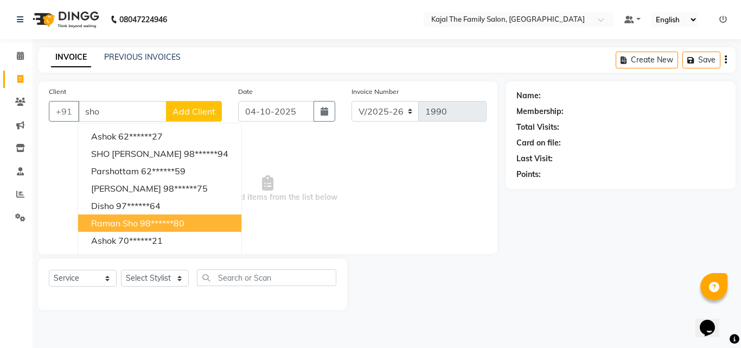
click at [108, 217] on button "raman sho 98******80" at bounding box center [159, 222] width 163 height 17
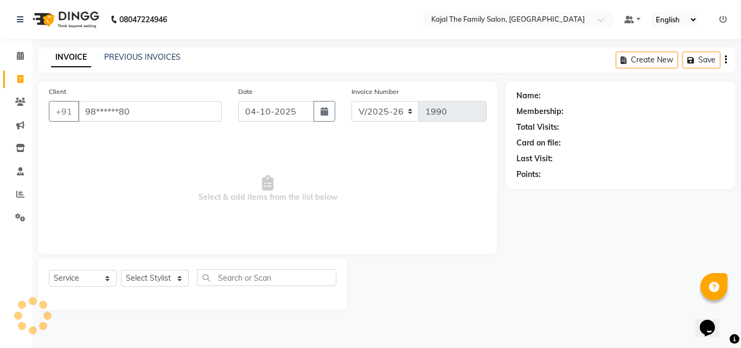
type input "98******80"
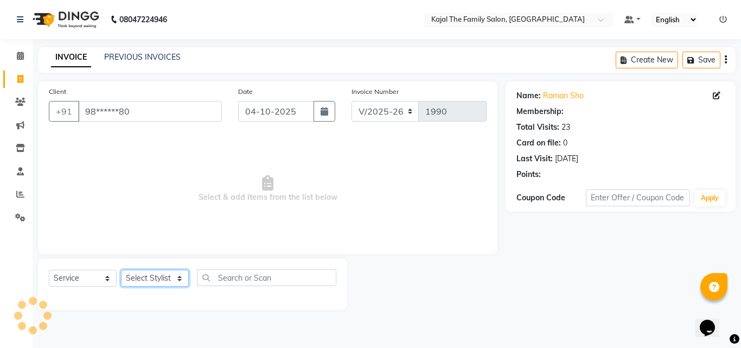
click at [148, 277] on select "Select Stylist [PERSON_NAME] [PERSON_NAME] [PERSON_NAME] nitin ravi Reception […" at bounding box center [155, 278] width 68 height 17
select select "87388"
click at [121, 270] on select "Select Stylist [PERSON_NAME] [PERSON_NAME] [PERSON_NAME] nitin ravi Reception […" at bounding box center [155, 278] width 68 height 17
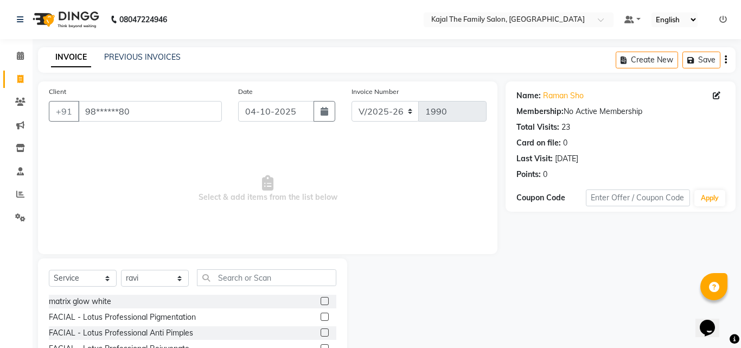
click at [205, 267] on div "Select Service Product Membership Package Voucher Prepaid Gift Card Select Styl…" at bounding box center [192, 338] width 309 height 160
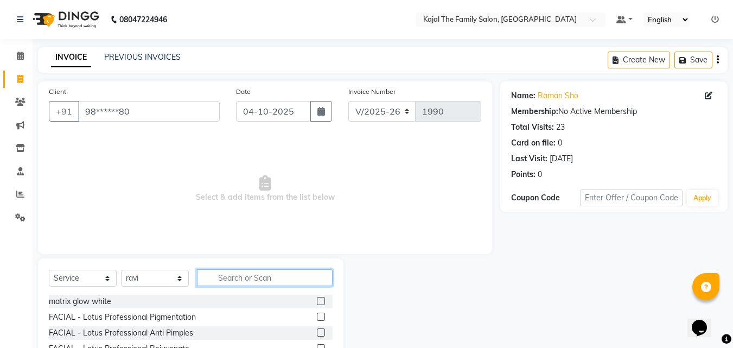
click at [209, 271] on input "text" at bounding box center [265, 277] width 136 height 17
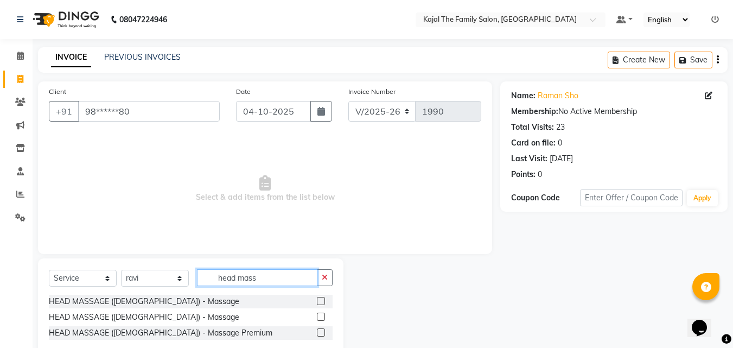
type input "head mass"
click at [318, 318] on label at bounding box center [321, 316] width 8 height 8
click at [318, 318] on input "checkbox" at bounding box center [320, 317] width 7 height 7
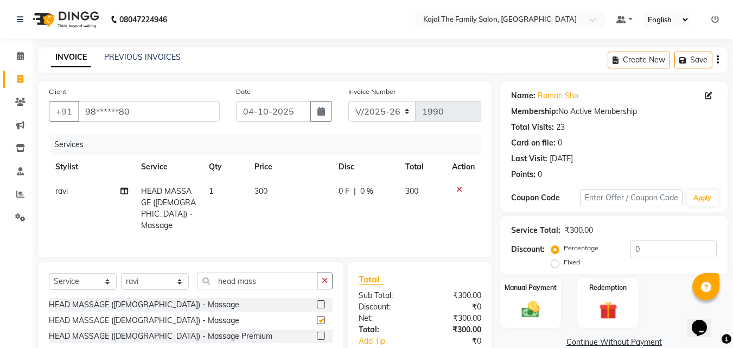
checkbox input "false"
click at [525, 294] on div "Manual Payment" at bounding box center [530, 303] width 63 height 52
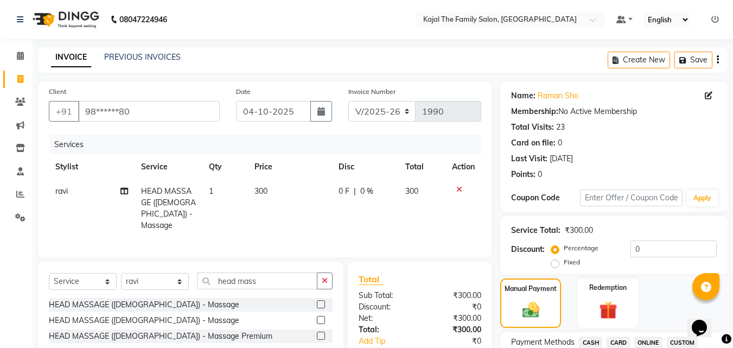
click at [589, 341] on span "CASH" at bounding box center [590, 342] width 23 height 12
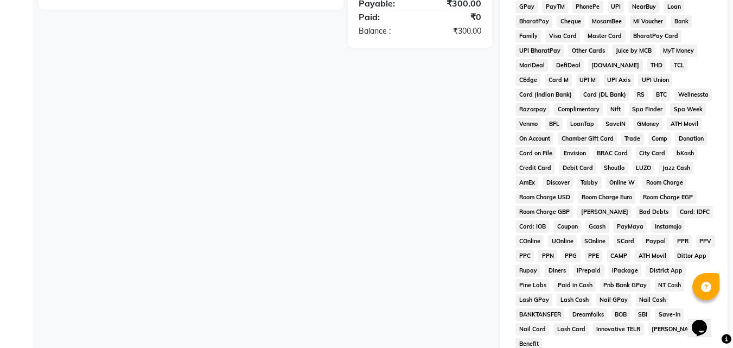
scroll to position [434, 0]
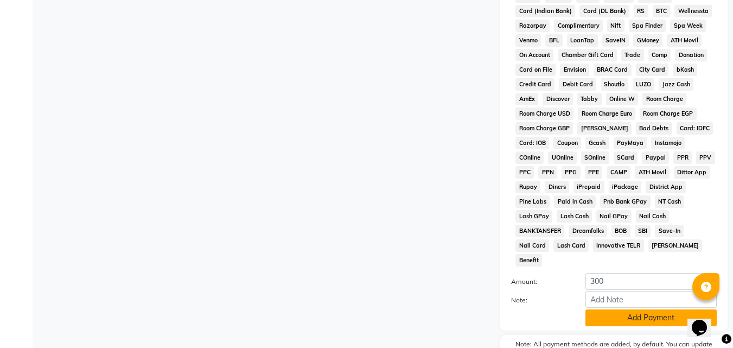
click at [601, 309] on button "Add Payment" at bounding box center [650, 317] width 131 height 17
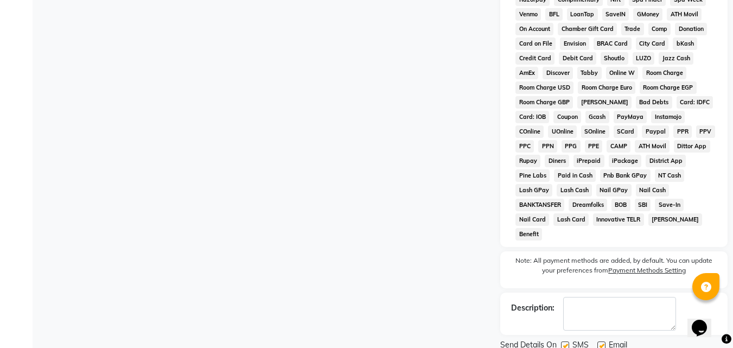
scroll to position [485, 0]
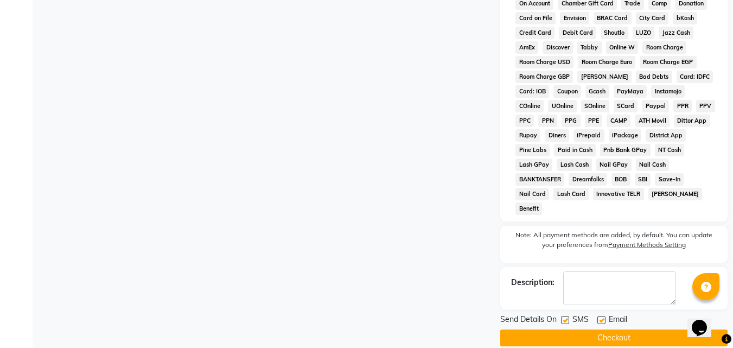
click at [602, 316] on div at bounding box center [600, 321] width 7 height 11
click at [599, 316] on label at bounding box center [601, 320] width 8 height 8
click at [599, 317] on input "checkbox" at bounding box center [600, 320] width 7 height 7
checkbox input "false"
click at [592, 329] on button "Checkout" at bounding box center [613, 337] width 227 height 17
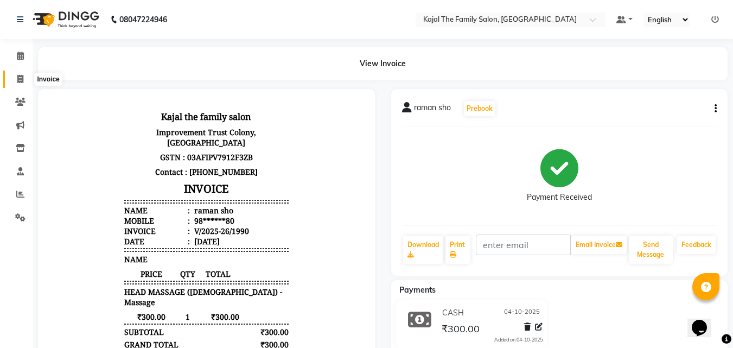
click at [18, 83] on span at bounding box center [20, 79] width 19 height 12
select select "service"
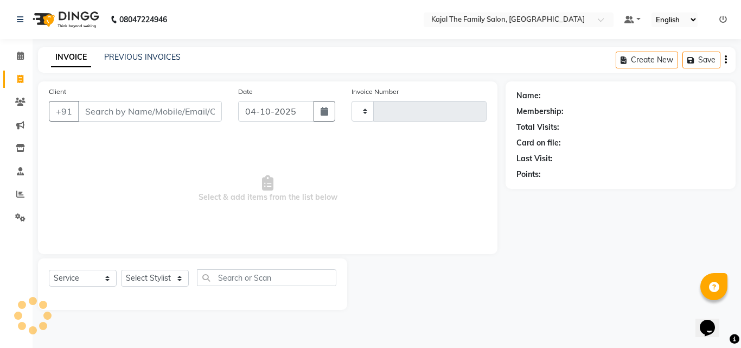
type input "1991"
select select "39"
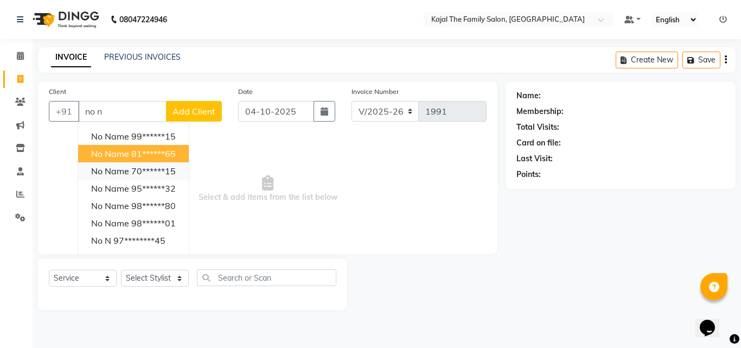
drag, startPoint x: 108, startPoint y: 159, endPoint x: 110, endPoint y: 168, distance: 8.7
click at [109, 162] on ngb-typeahead-window "no name 99******15 no name 81******65 no name 70******15 no name 95******32 no …" at bounding box center [134, 214] width 112 height 183
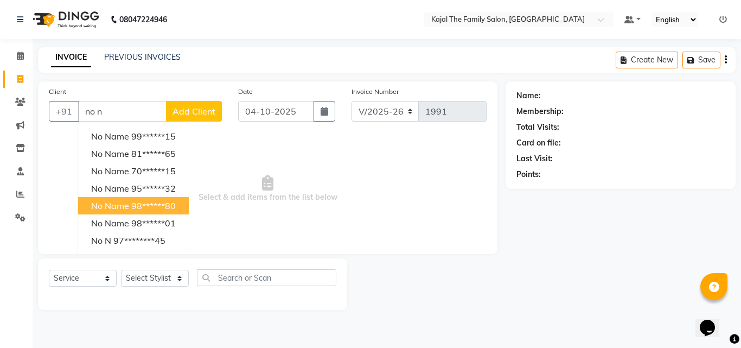
click at [150, 214] on button "no name 98******80" at bounding box center [133, 205] width 111 height 17
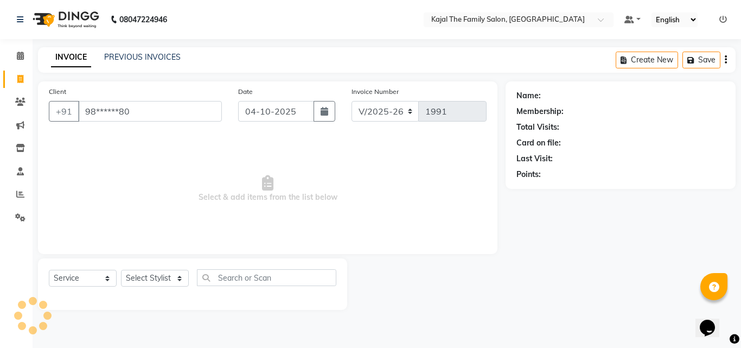
type input "98******80"
click at [165, 279] on select "Select Stylist [PERSON_NAME] [PERSON_NAME] [PERSON_NAME] nitin ravi Reception […" at bounding box center [155, 278] width 68 height 17
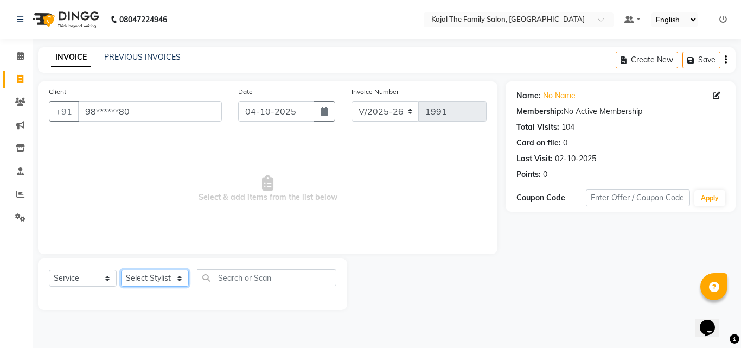
select select "87388"
click at [121, 270] on select "Select Stylist [PERSON_NAME] [PERSON_NAME] [PERSON_NAME] nitin ravi Reception […" at bounding box center [155, 278] width 68 height 17
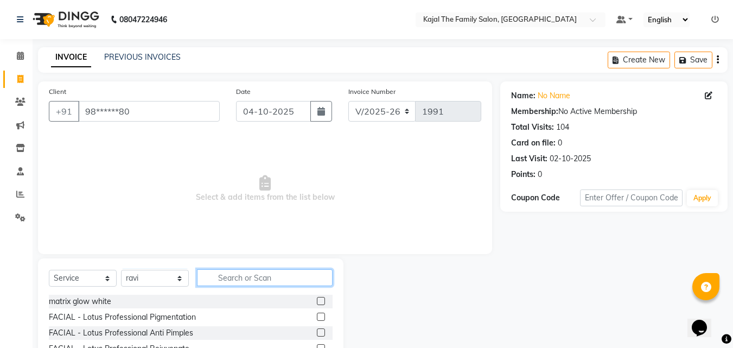
click at [235, 276] on input "text" at bounding box center [265, 277] width 136 height 17
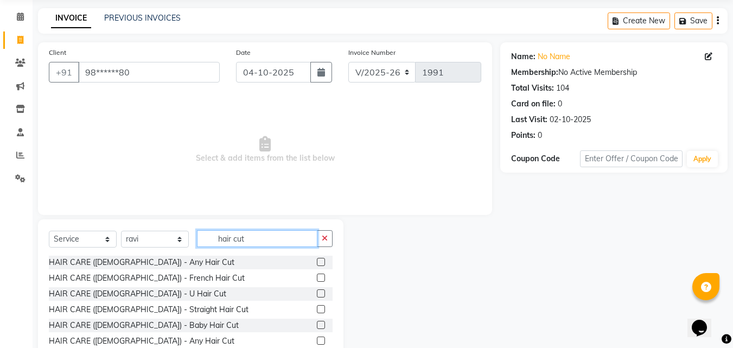
scroll to position [87, 0]
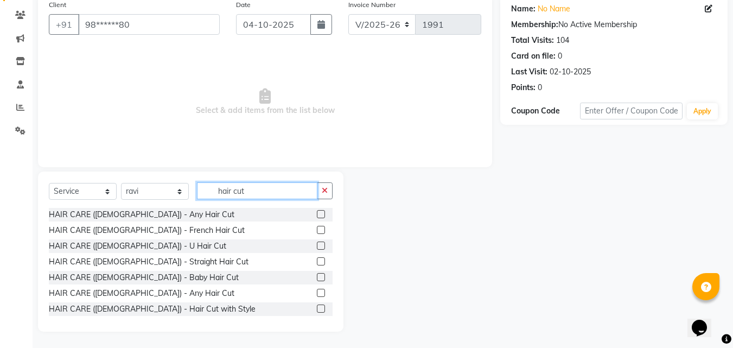
type input "hair cut"
click at [317, 292] on label at bounding box center [321, 293] width 8 height 8
click at [317, 292] on input "checkbox" at bounding box center [320, 293] width 7 height 7
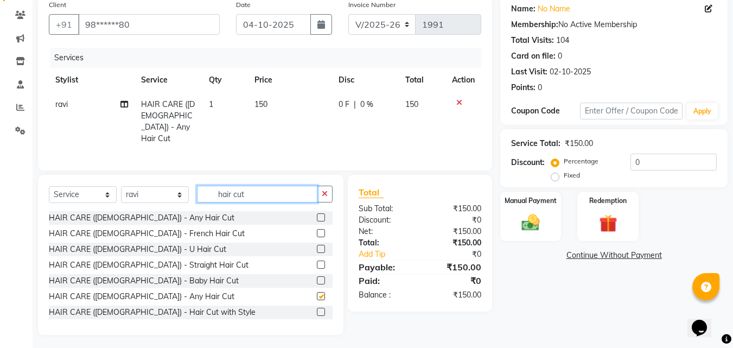
click at [263, 188] on input "hair cut" at bounding box center [257, 194] width 120 height 17
checkbox input "false"
type input "h"
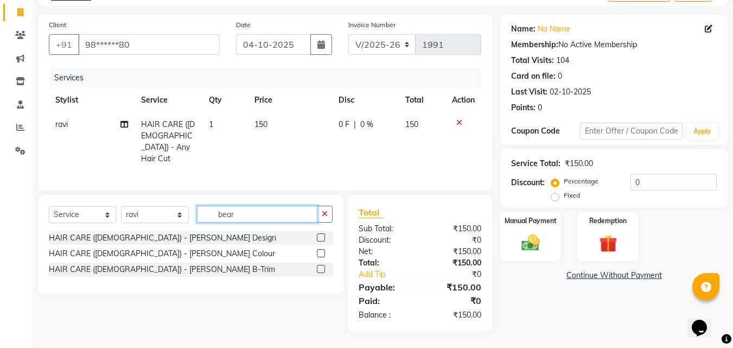
scroll to position [63, 0]
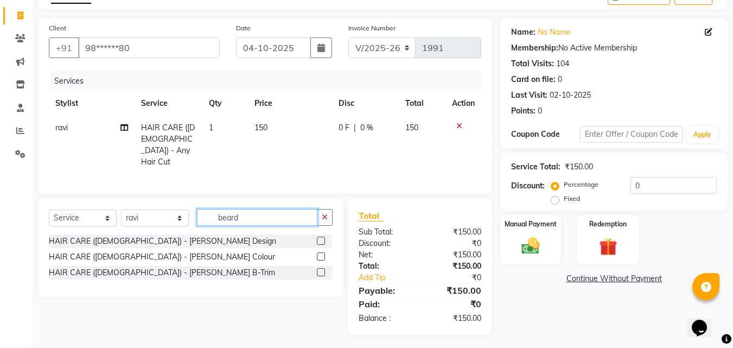
type input "beard"
click at [322, 239] on label at bounding box center [321, 241] width 8 height 8
click at [322, 239] on input "checkbox" at bounding box center [320, 241] width 7 height 7
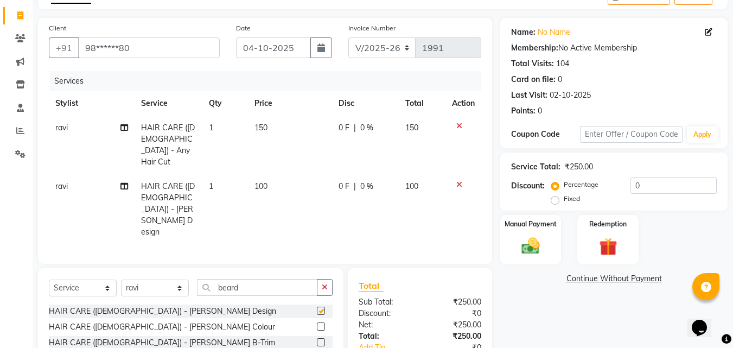
drag, startPoint x: 283, startPoint y: 139, endPoint x: 277, endPoint y: 162, distance: 23.4
click at [283, 140] on td "150" at bounding box center [290, 145] width 84 height 59
checkbox input "false"
select select "87388"
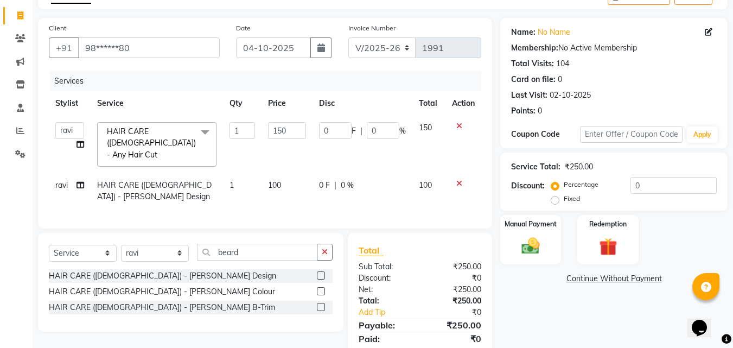
click at [274, 180] on span "100" at bounding box center [274, 185] width 13 height 10
select select "87388"
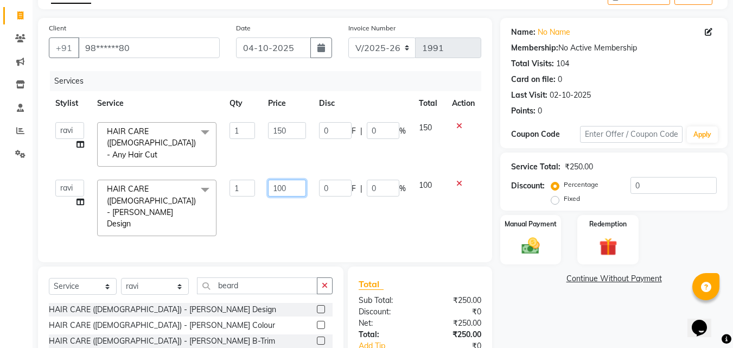
click at [278, 180] on input "100" at bounding box center [286, 188] width 37 height 17
type input "200"
click at [333, 200] on div "Services Stylist Service Qty Price Disc Total Action akash [PERSON_NAME] [PERSO…" at bounding box center [265, 161] width 432 height 180
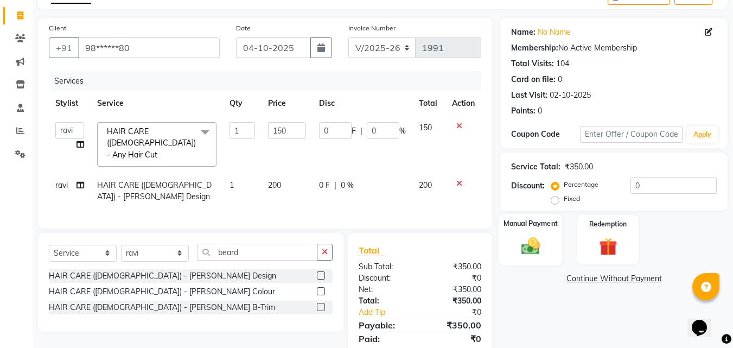
click at [522, 245] on img at bounding box center [530, 246] width 30 height 22
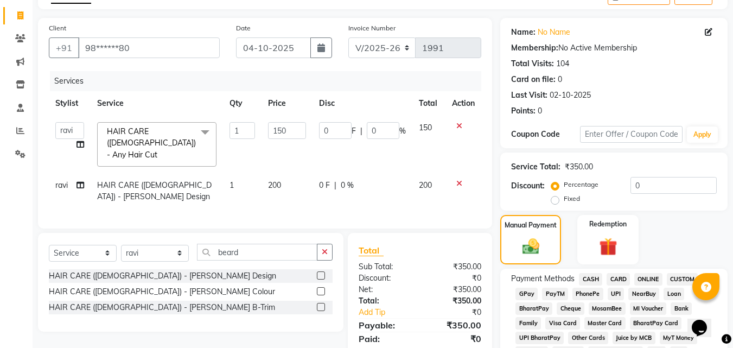
click at [583, 273] on span "CASH" at bounding box center [590, 279] width 23 height 12
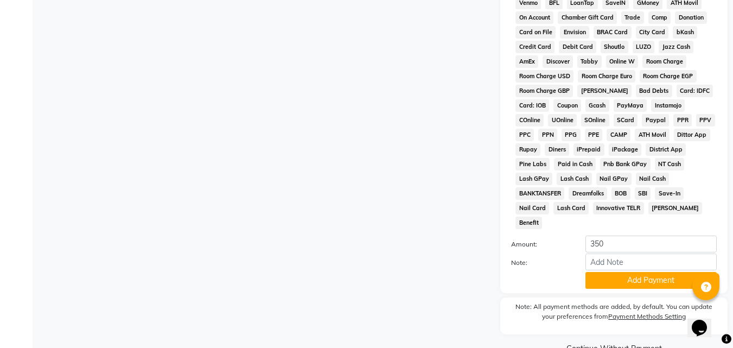
scroll to position [482, 0]
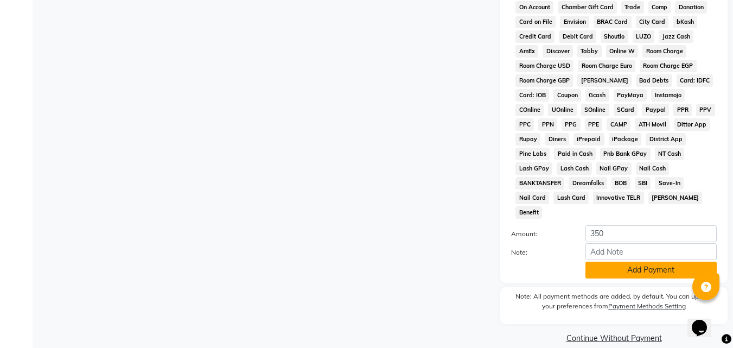
click at [593, 261] on button "Add Payment" at bounding box center [650, 269] width 131 height 17
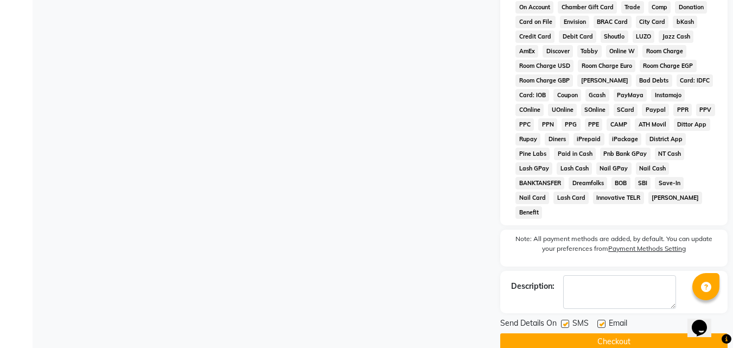
click at [603, 319] on label at bounding box center [601, 323] width 8 height 8
click at [603, 321] on input "checkbox" at bounding box center [600, 324] width 7 height 7
checkbox input "false"
click at [598, 333] on button "Checkout" at bounding box center [613, 341] width 227 height 17
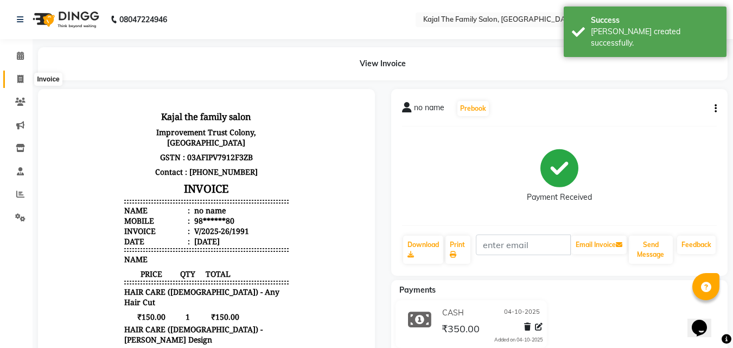
click at [25, 78] on span at bounding box center [20, 79] width 19 height 12
select select "service"
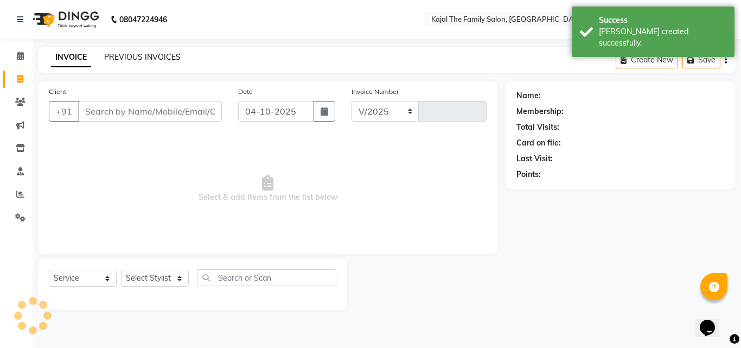
select select "39"
type input "1992"
click at [120, 55] on link "PREVIOUS INVOICES" at bounding box center [142, 57] width 76 height 10
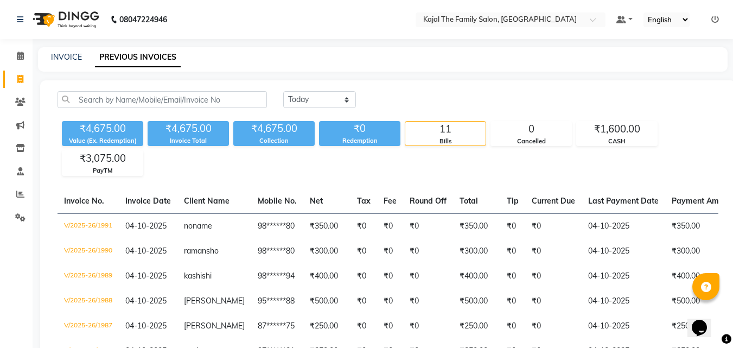
click at [346, 53] on div "INVOICE PREVIOUS INVOICES" at bounding box center [376, 57] width 676 height 11
click at [404, 67] on div "INVOICE PREVIOUS INVOICES" at bounding box center [382, 59] width 689 height 24
click at [67, 75] on main "INVOICE PREVIOUS INVOICES [DATE] [DATE] Custom Range ₹4,675.00 Value (Ex. Redem…" at bounding box center [383, 297] width 700 height 500
click at [337, 65] on div "INVOICE PREVIOUS INVOICES" at bounding box center [382, 59] width 689 height 24
click at [63, 60] on link "INVOICE" at bounding box center [66, 57] width 31 height 10
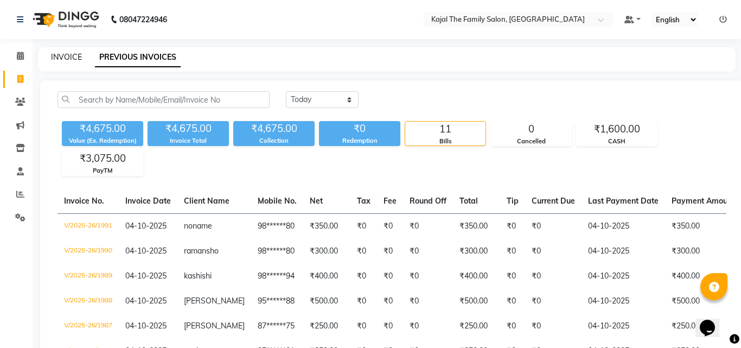
select select "service"
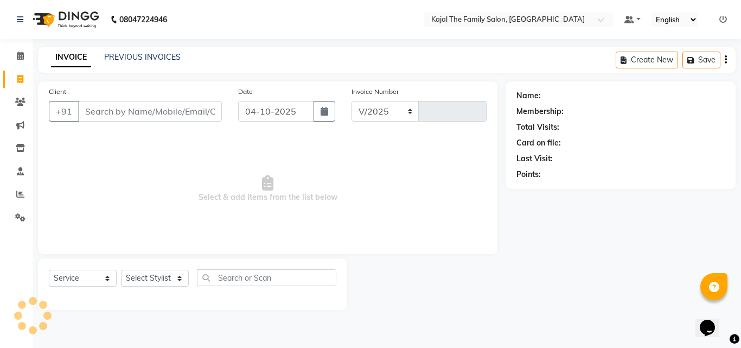
select select "39"
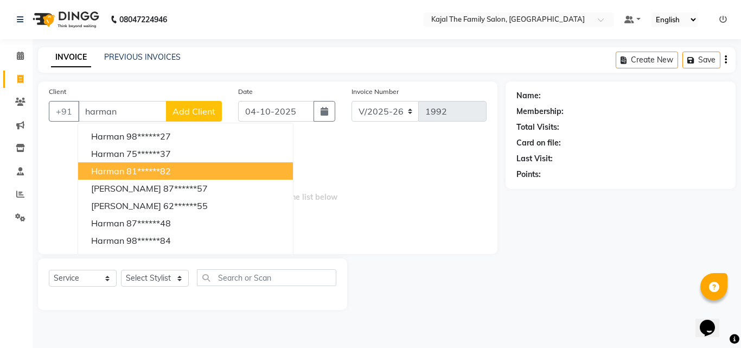
click at [117, 169] on span "harman" at bounding box center [107, 170] width 33 height 11
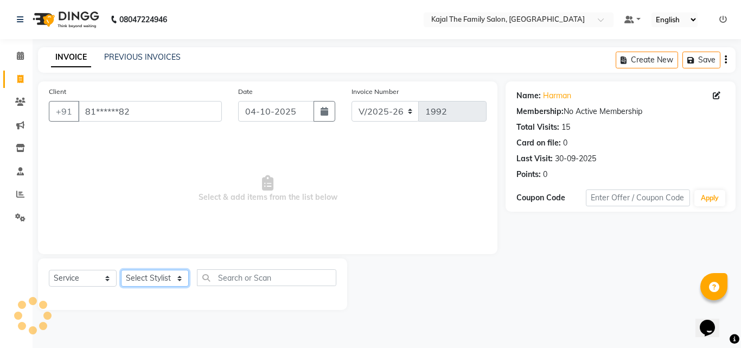
click at [159, 280] on select "Select Stylist [PERSON_NAME] [PERSON_NAME] [PERSON_NAME] nitin ravi Reception […" at bounding box center [155, 278] width 68 height 17
click at [121, 270] on select "Select Stylist [PERSON_NAME] [PERSON_NAME] [PERSON_NAME] nitin ravi Reception […" at bounding box center [155, 278] width 68 height 17
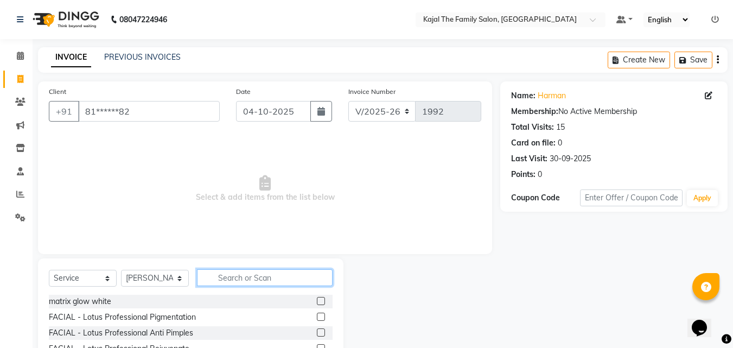
click at [227, 273] on input "text" at bounding box center [265, 277] width 136 height 17
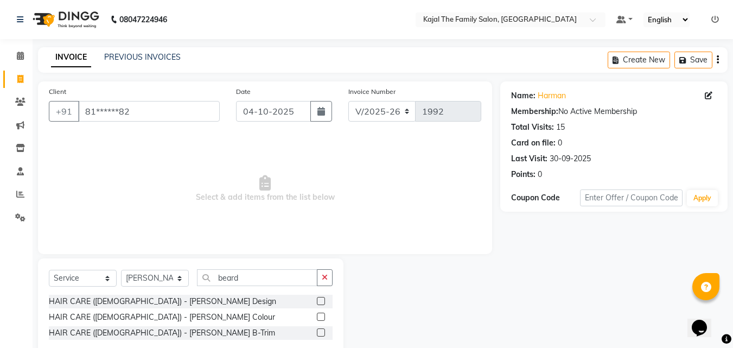
drag, startPoint x: 322, startPoint y: 300, endPoint x: 318, endPoint y: 295, distance: 6.2
click at [323, 301] on label at bounding box center [321, 301] width 8 height 8
click at [323, 301] on input "checkbox" at bounding box center [320, 301] width 7 height 7
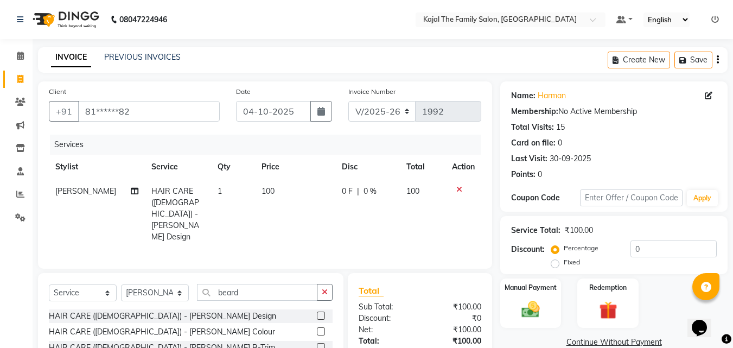
click at [255, 204] on td "100" at bounding box center [295, 214] width 80 height 70
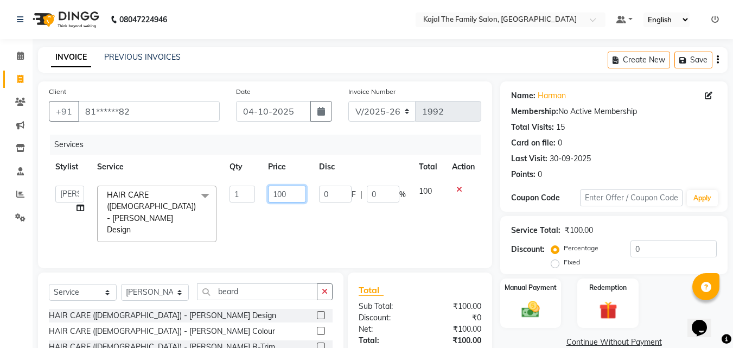
click at [284, 194] on input "100" at bounding box center [286, 194] width 37 height 17
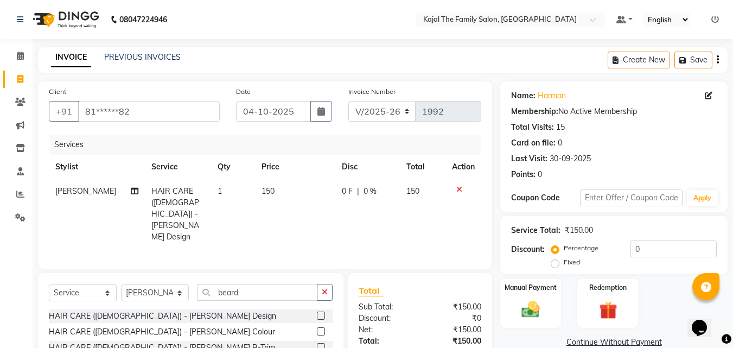
click at [309, 215] on td "150" at bounding box center [295, 214] width 80 height 70
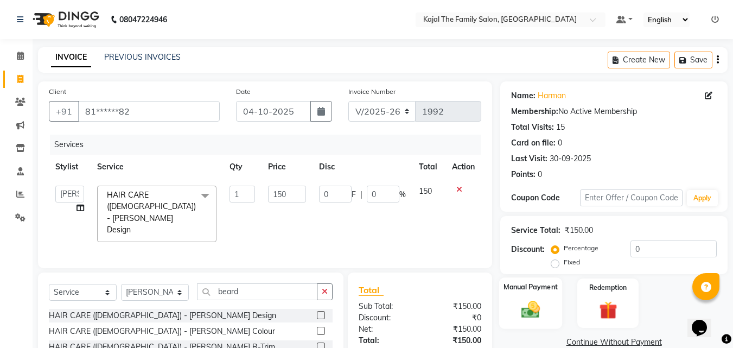
click at [529, 302] on img at bounding box center [530, 309] width 30 height 22
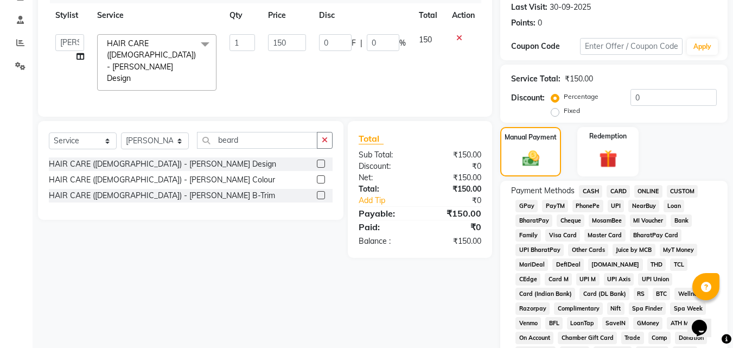
scroll to position [163, 0]
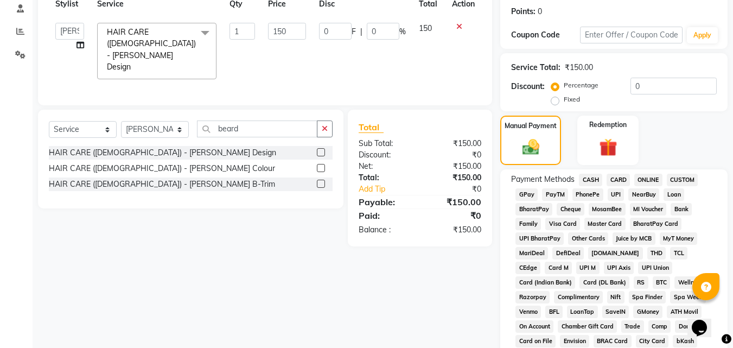
click at [564, 197] on span "PayTM" at bounding box center [555, 194] width 26 height 12
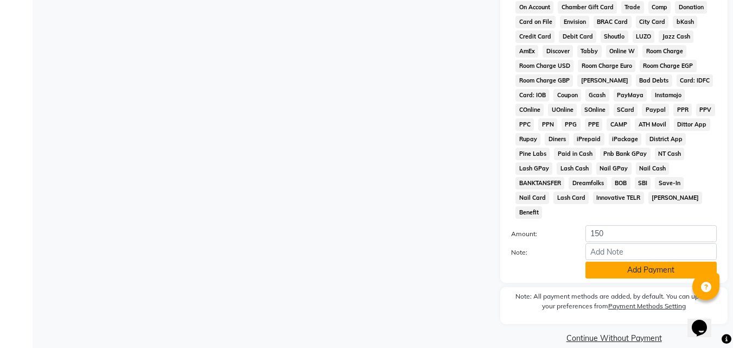
click at [613, 261] on button "Add Payment" at bounding box center [650, 269] width 131 height 17
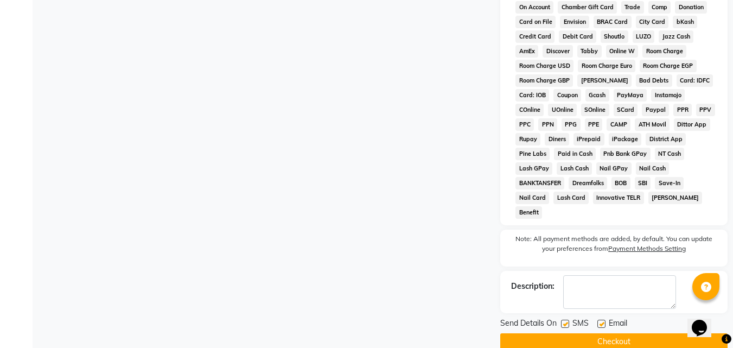
click at [598, 319] on label at bounding box center [601, 323] width 8 height 8
click at [598, 321] on input "checkbox" at bounding box center [600, 324] width 7 height 7
click at [586, 333] on button "Checkout" at bounding box center [613, 341] width 227 height 17
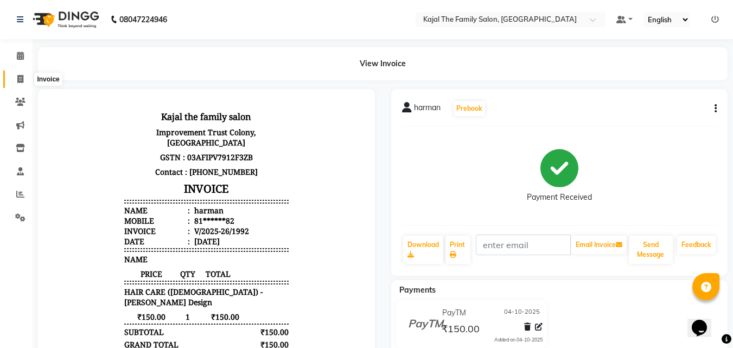
click at [20, 75] on icon at bounding box center [20, 79] width 6 height 8
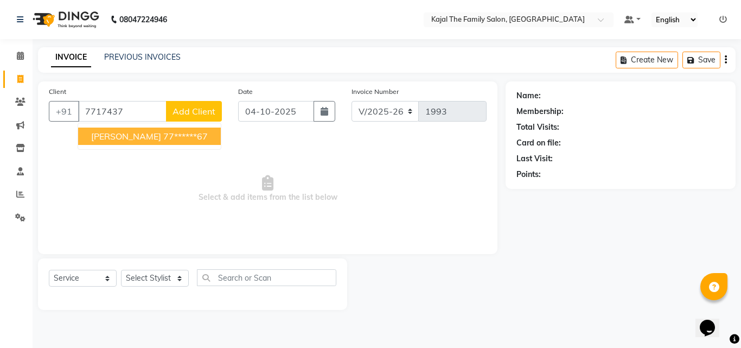
click at [113, 139] on span "[PERSON_NAME]" at bounding box center [126, 136] width 70 height 11
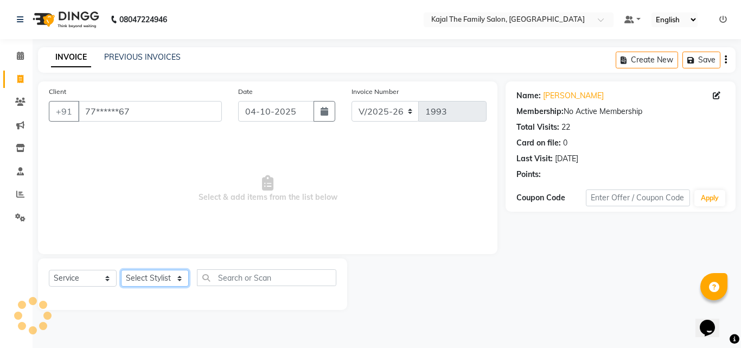
click at [176, 284] on select "Select Stylist [PERSON_NAME] [PERSON_NAME] [PERSON_NAME] nitin ravi Reception […" at bounding box center [155, 278] width 68 height 17
click at [121, 270] on select "Select Stylist [PERSON_NAME] [PERSON_NAME] [PERSON_NAME] nitin ravi Reception […" at bounding box center [155, 278] width 68 height 17
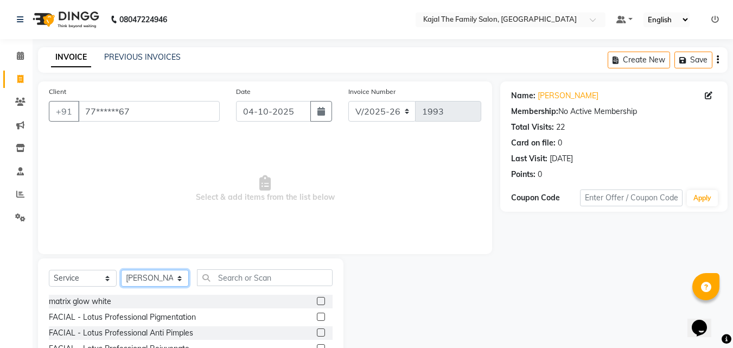
click at [154, 276] on select "Select Stylist [PERSON_NAME] [PERSON_NAME] [PERSON_NAME] nitin ravi Reception […" at bounding box center [155, 278] width 68 height 17
click at [121, 270] on select "Select Stylist [PERSON_NAME] [PERSON_NAME] [PERSON_NAME] nitin ravi Reception […" at bounding box center [155, 278] width 68 height 17
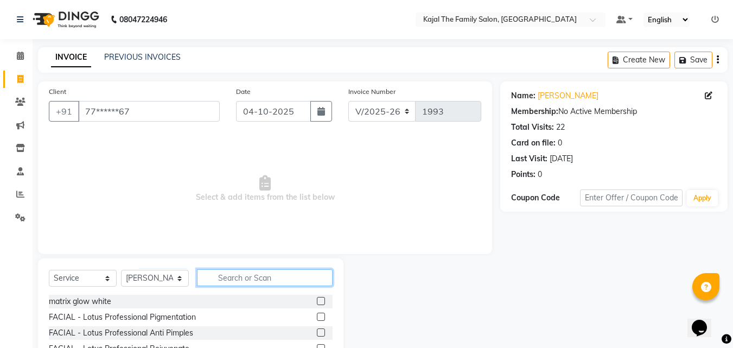
click at [231, 283] on input "text" at bounding box center [265, 277] width 136 height 17
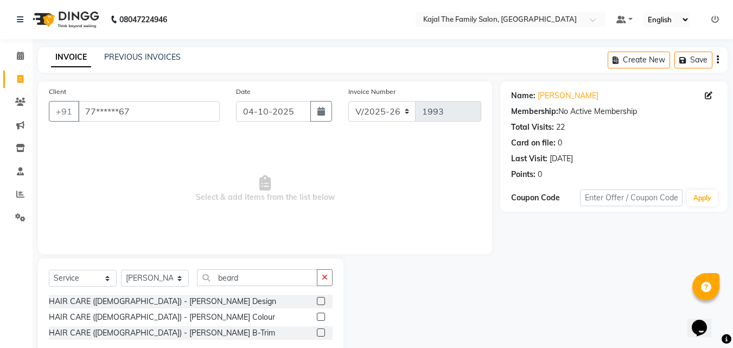
click at [321, 302] on label at bounding box center [321, 301] width 8 height 8
click at [321, 302] on input "checkbox" at bounding box center [320, 301] width 7 height 7
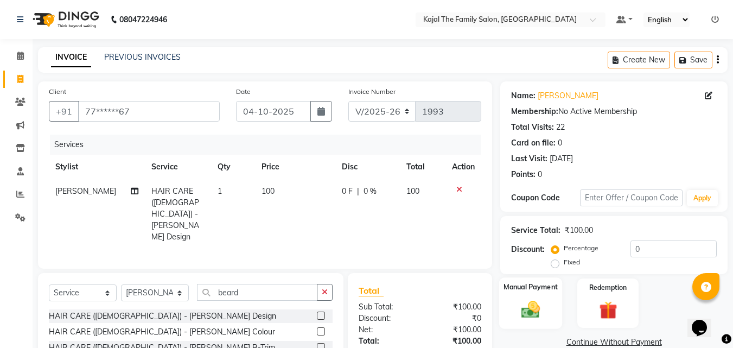
click at [537, 289] on label "Manual Payment" at bounding box center [530, 287] width 54 height 10
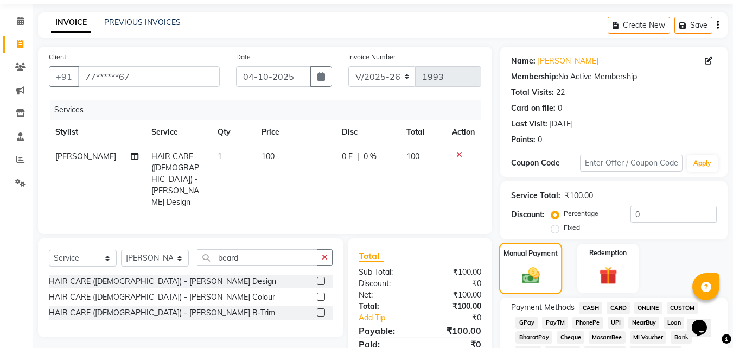
scroll to position [54, 0]
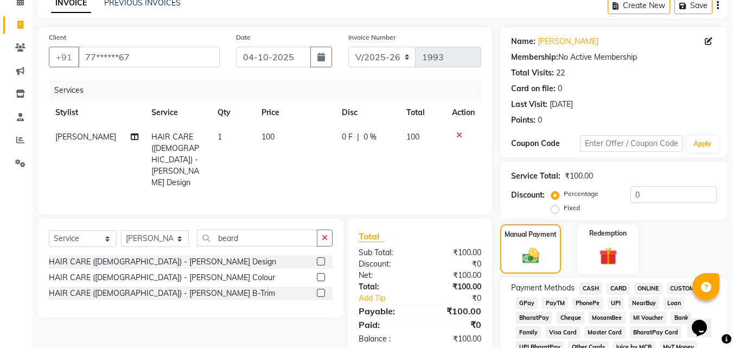
click at [589, 291] on span "CASH" at bounding box center [590, 288] width 23 height 12
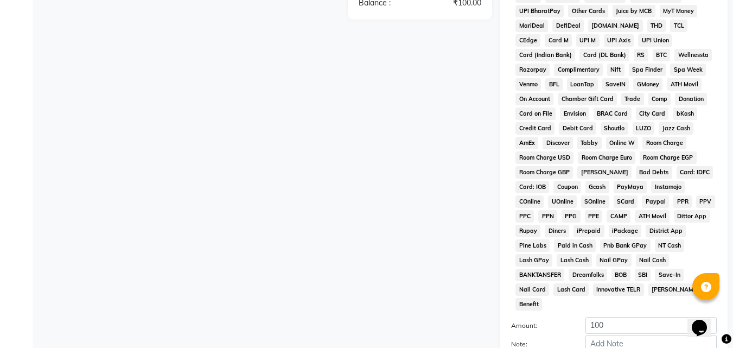
scroll to position [482, 0]
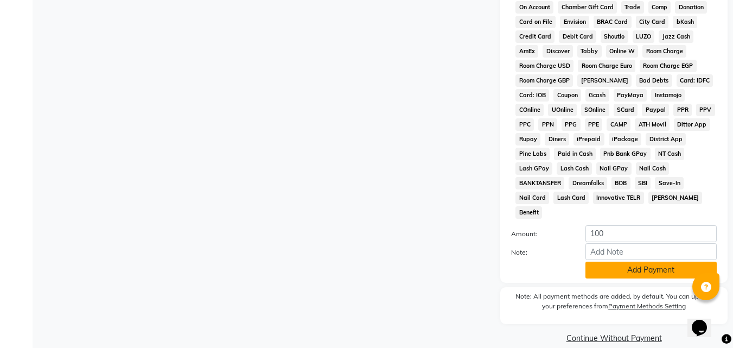
click at [599, 261] on button "Add Payment" at bounding box center [650, 269] width 131 height 17
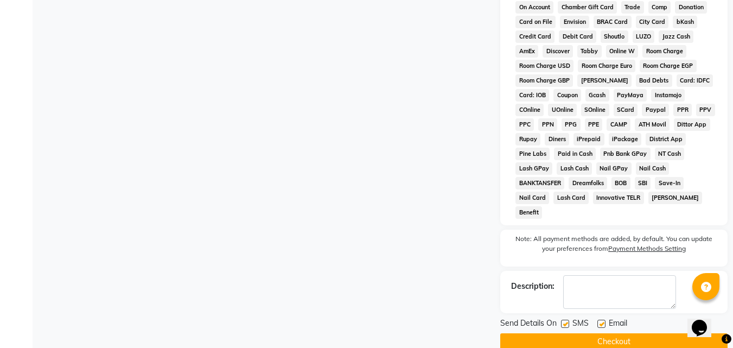
click at [603, 319] on label at bounding box center [601, 323] width 8 height 8
click at [603, 321] on input "checkbox" at bounding box center [600, 324] width 7 height 7
click at [571, 333] on button "Checkout" at bounding box center [613, 341] width 227 height 17
